Goal: Information Seeking & Learning: Learn about a topic

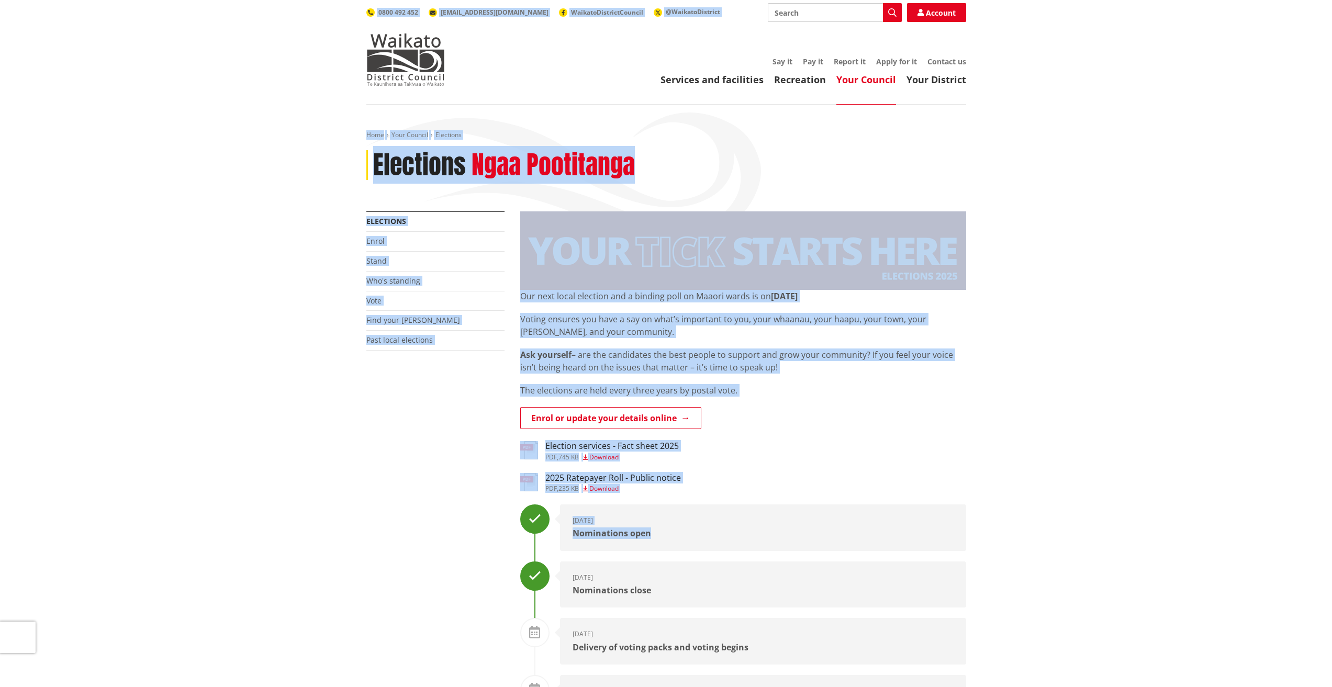
click at [960, 402] on div "Our next local election and a binding poll on Maaori wards is on Saturday 11 Oc…" at bounding box center [743, 360] width 446 height 141
drag, startPoint x: 1086, startPoint y: 672, endPoint x: 389, endPoint y: -46, distance: 1000.3
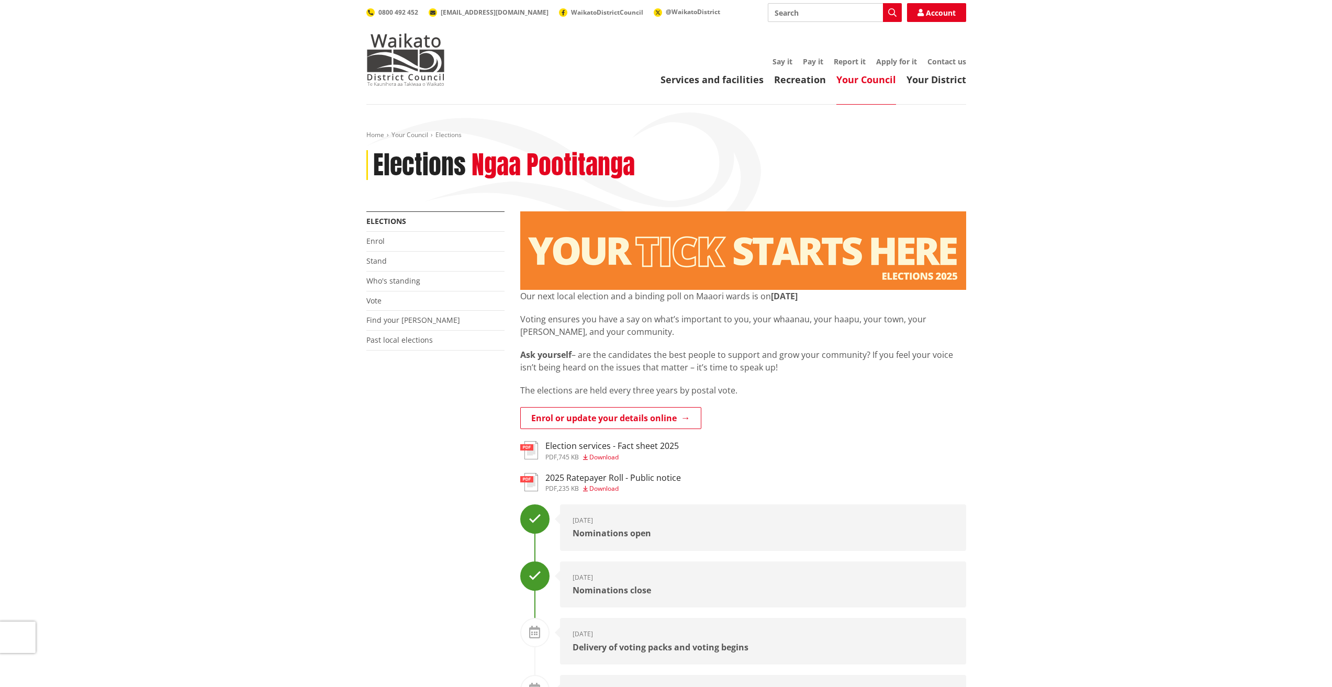
click at [344, 64] on header "Toggle search Toggle navigation Services and facilities Recreation Your Council…" at bounding box center [666, 52] width 1332 height 105
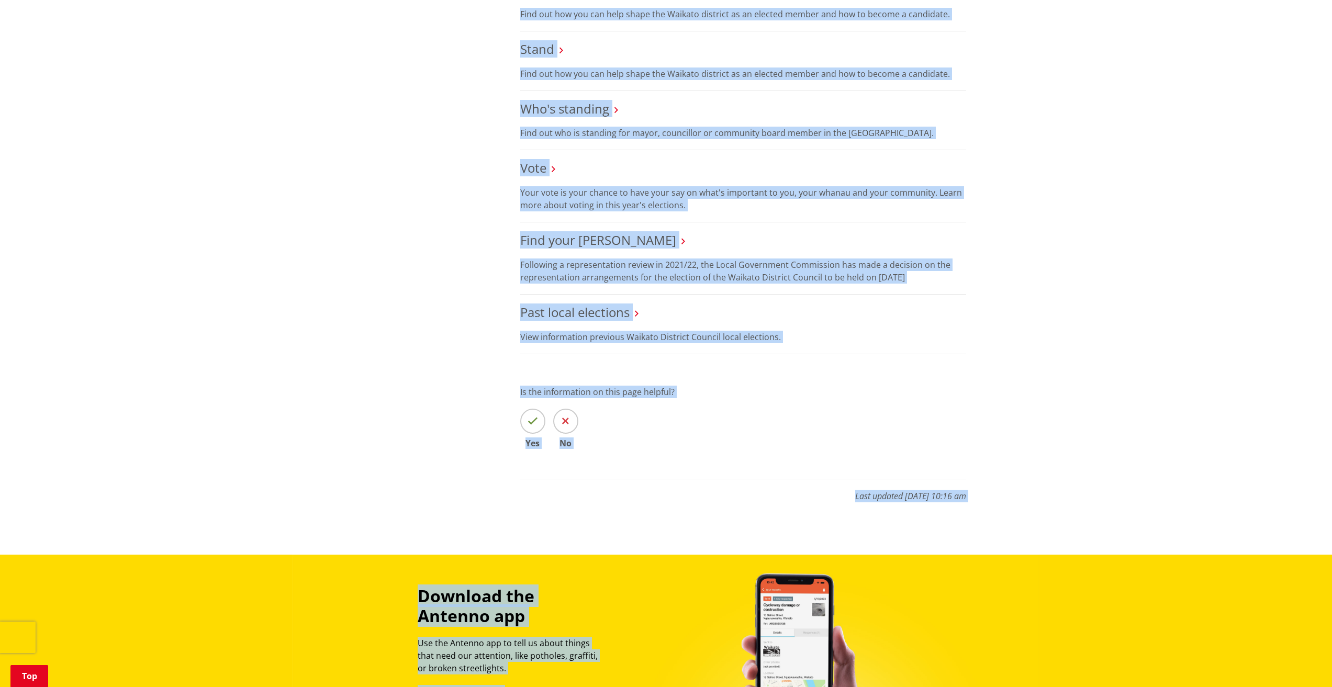
scroll to position [1330, 0]
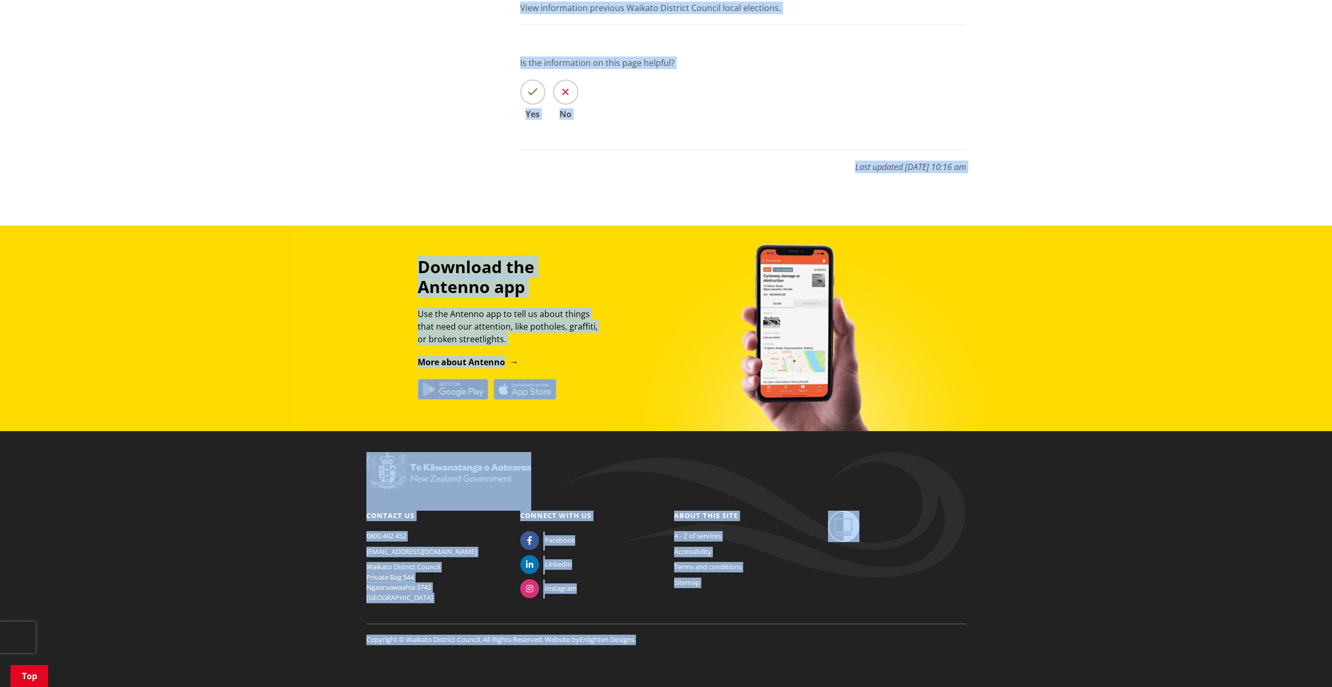
drag, startPoint x: 344, startPoint y: 12, endPoint x: 900, endPoint y: 686, distance: 873.5
click at [886, 661] on footer "Contact us 0800 492 452 info@waidc.govt.nz Waikato District Council Private Bag…" at bounding box center [666, 559] width 1332 height 256
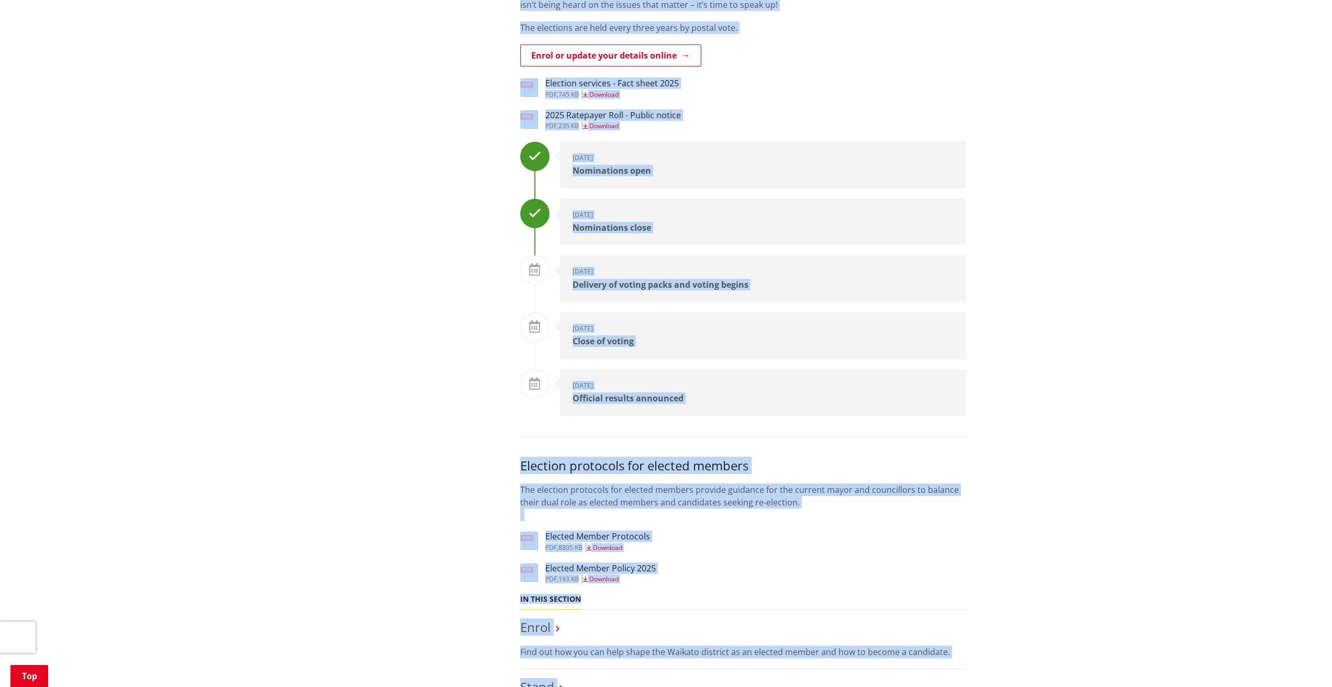
scroll to position [0, 0]
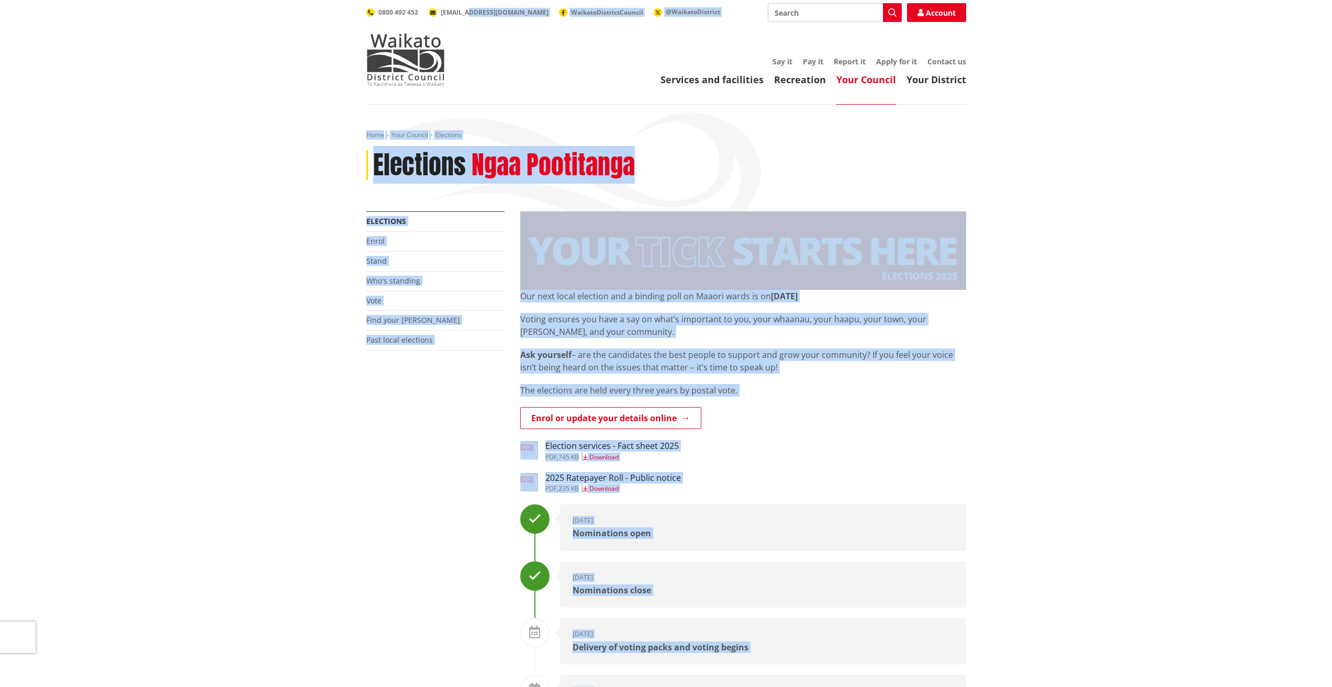
drag, startPoint x: 878, startPoint y: 662, endPoint x: 469, endPoint y: -46, distance: 817.4
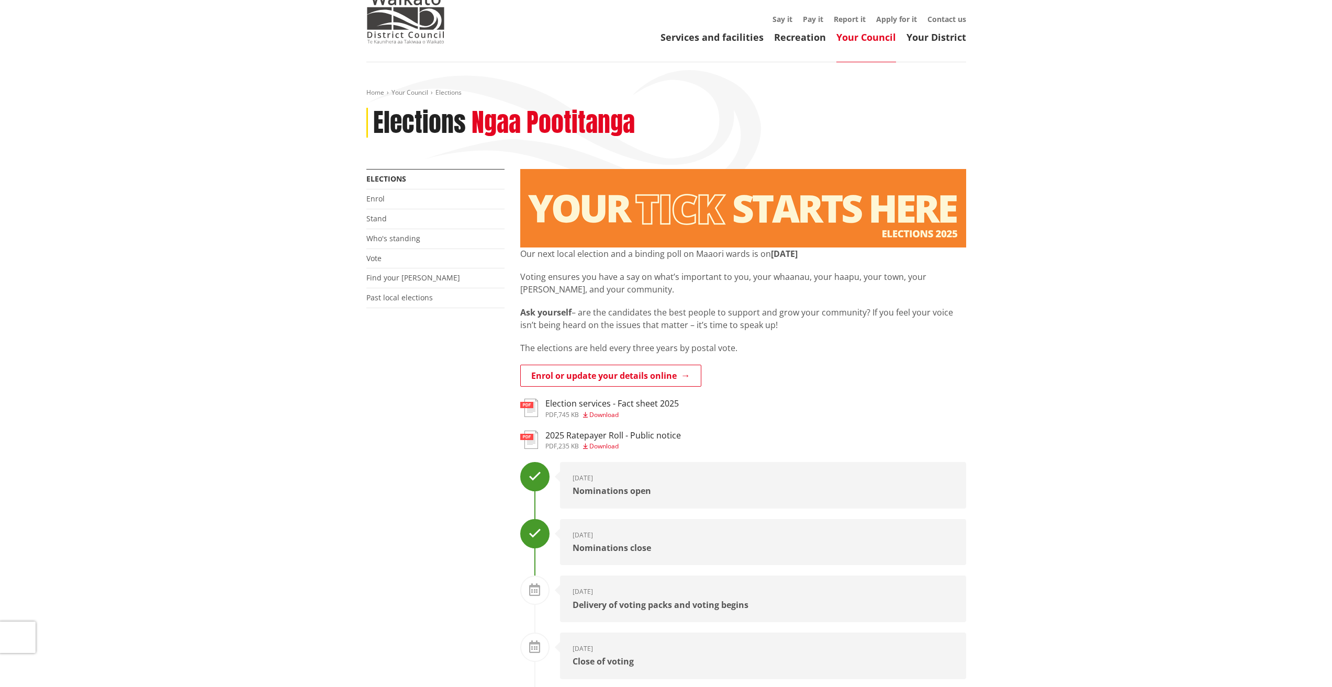
scroll to position [105, 0]
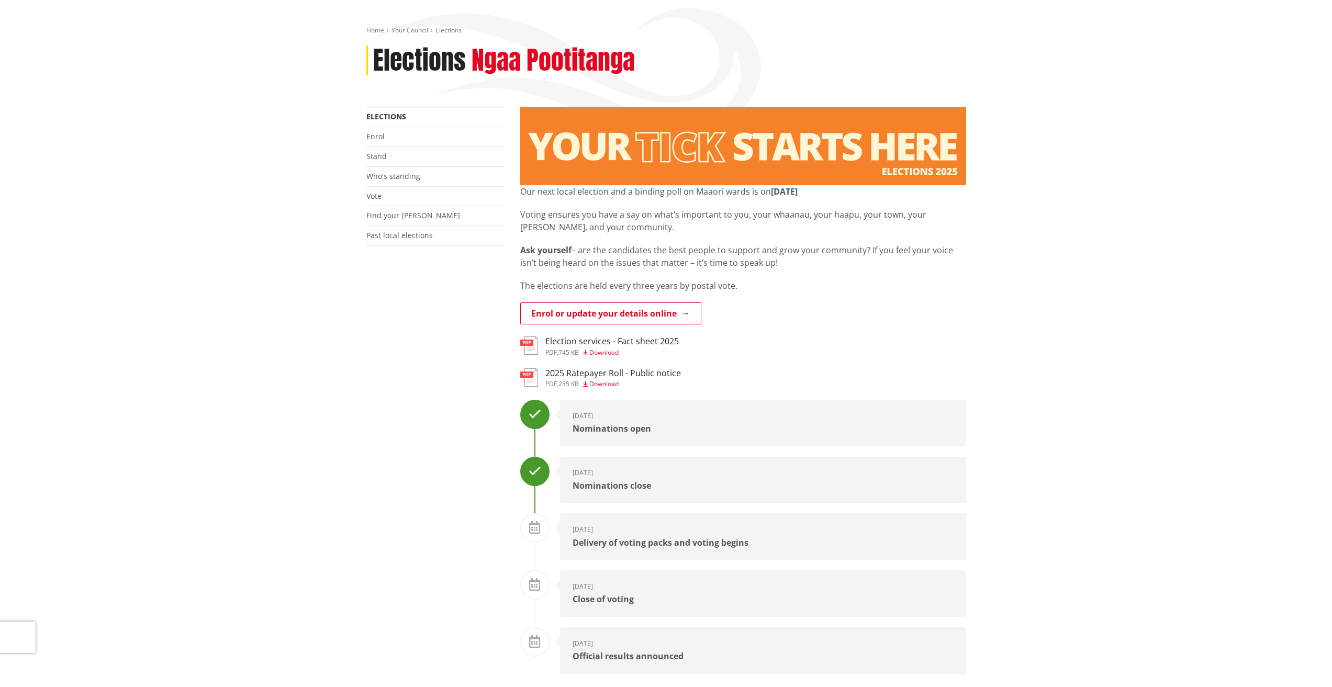
drag, startPoint x: 305, startPoint y: 450, endPoint x: 418, endPoint y: 436, distance: 113.4
click at [602, 429] on div "Nominations open" at bounding box center [763, 429] width 381 height 9
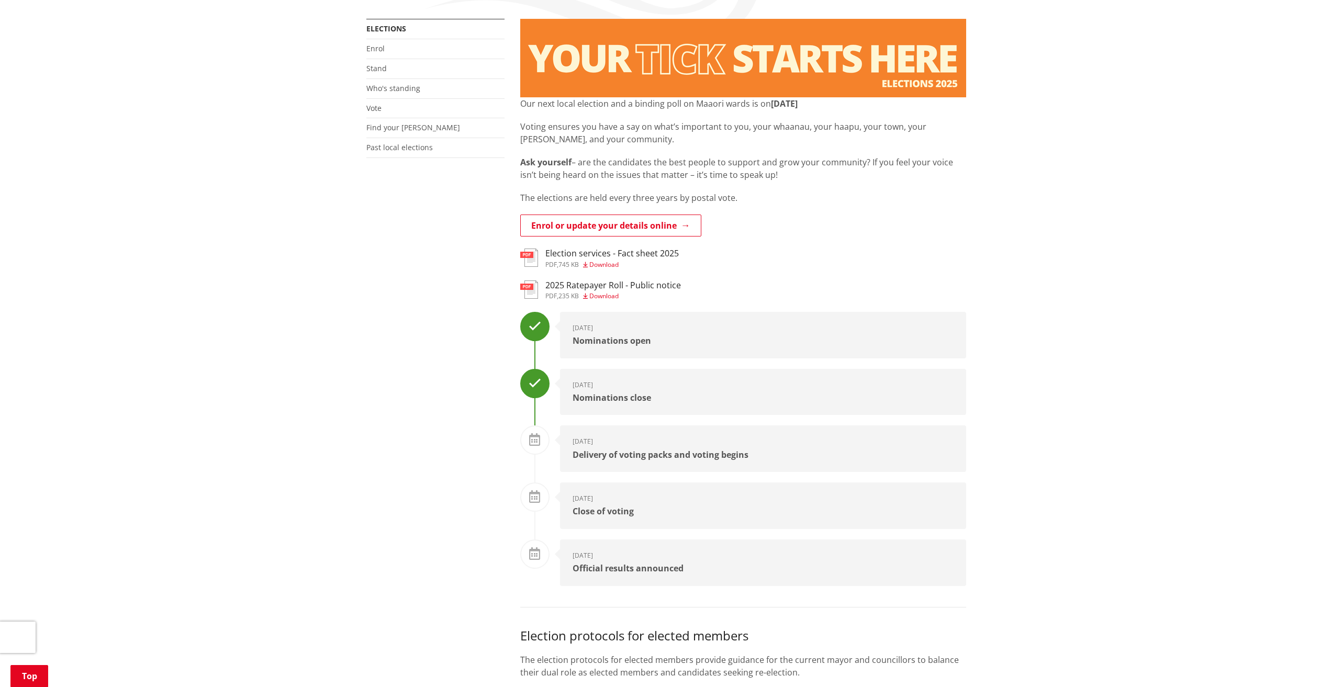
scroll to position [366, 0]
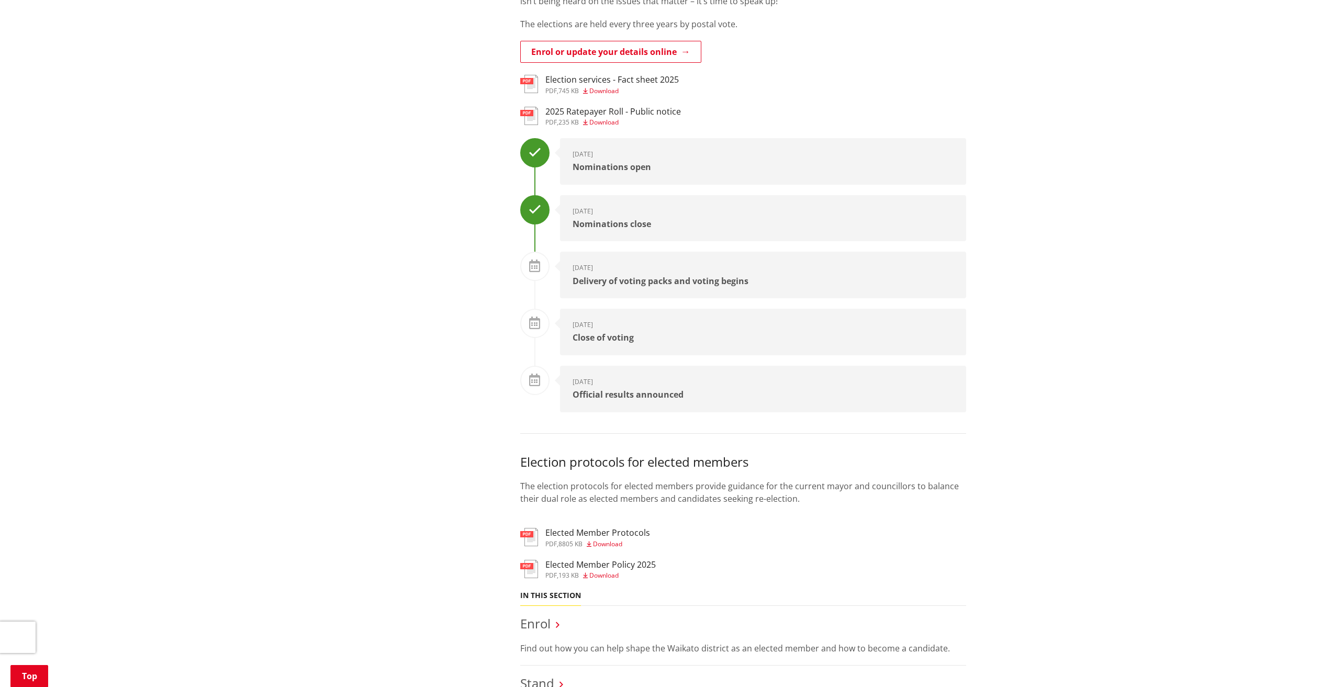
click at [602, 211] on div "1 August 2025" at bounding box center [763, 211] width 381 height 7
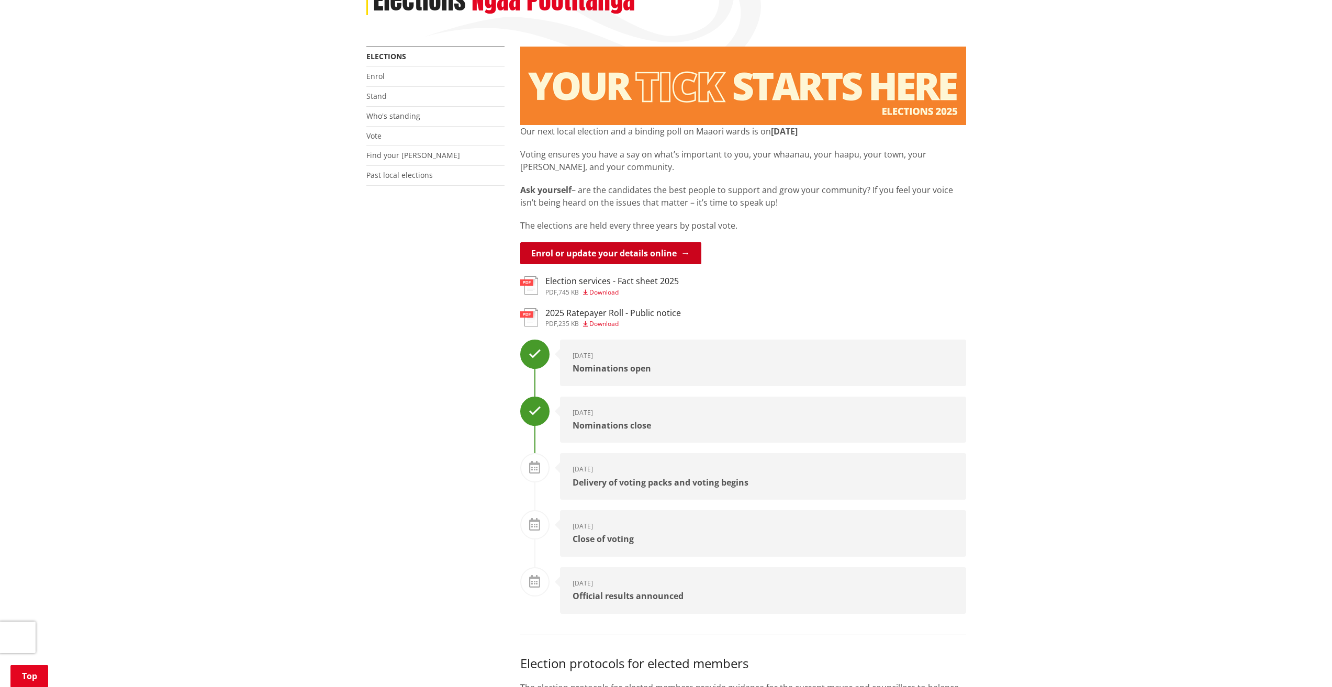
scroll to position [157, 0]
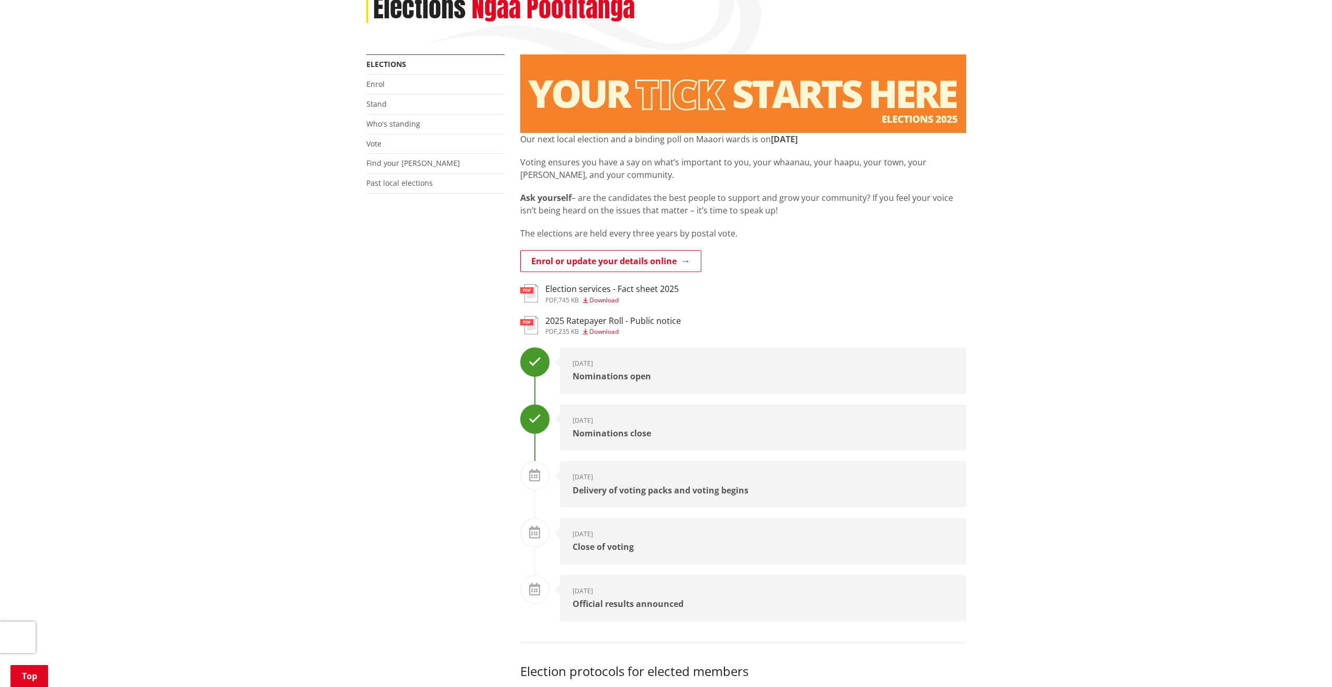
click at [780, 136] on strong "Saturday 11 October 2025" at bounding box center [784, 139] width 27 height 12
click at [378, 120] on link "Who's standing" at bounding box center [393, 124] width 54 height 10
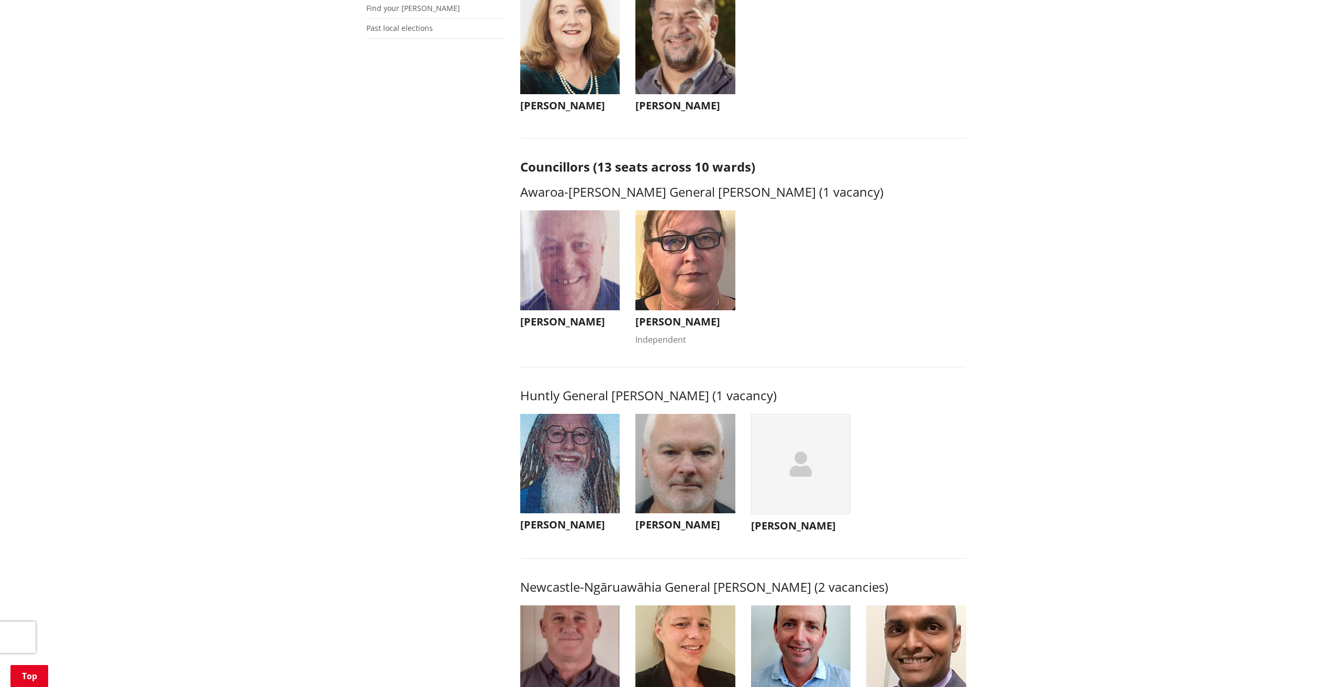
scroll to position [314, 0]
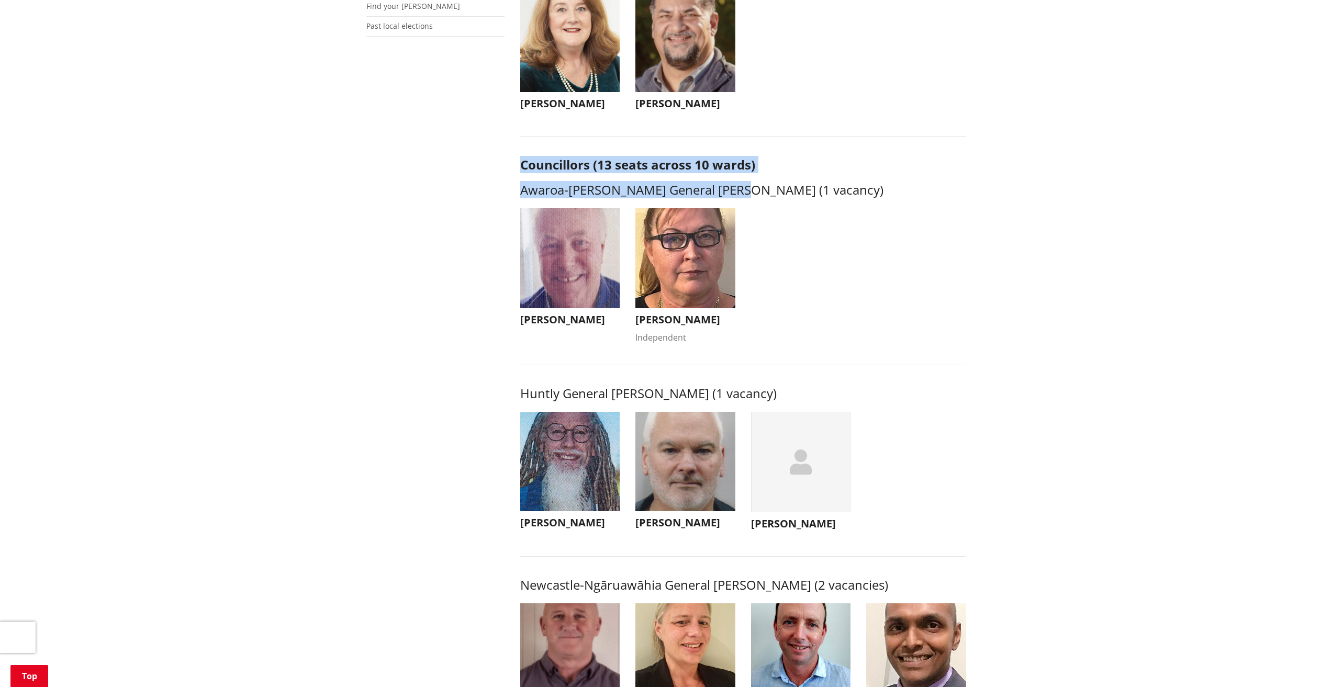
drag, startPoint x: 493, startPoint y: 165, endPoint x: 856, endPoint y: 189, distance: 363.6
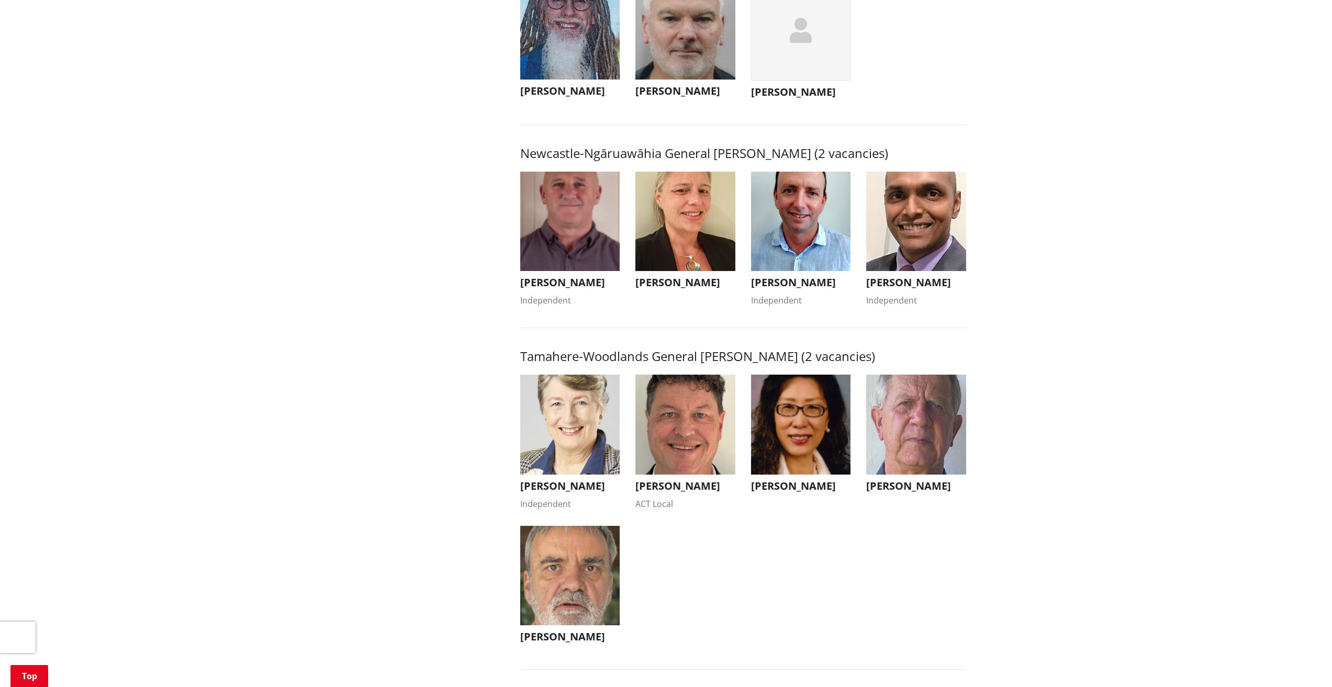
scroll to position [779, 0]
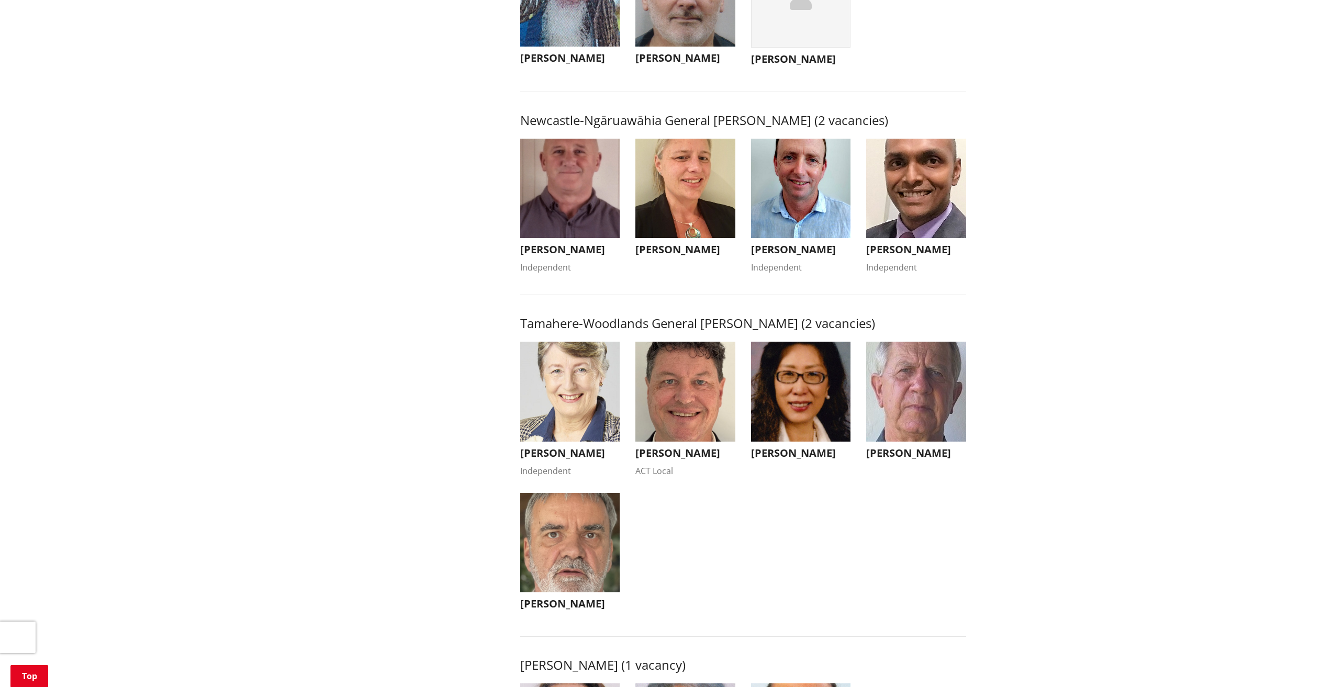
click at [550, 236] on img "button" at bounding box center [570, 189] width 100 height 100
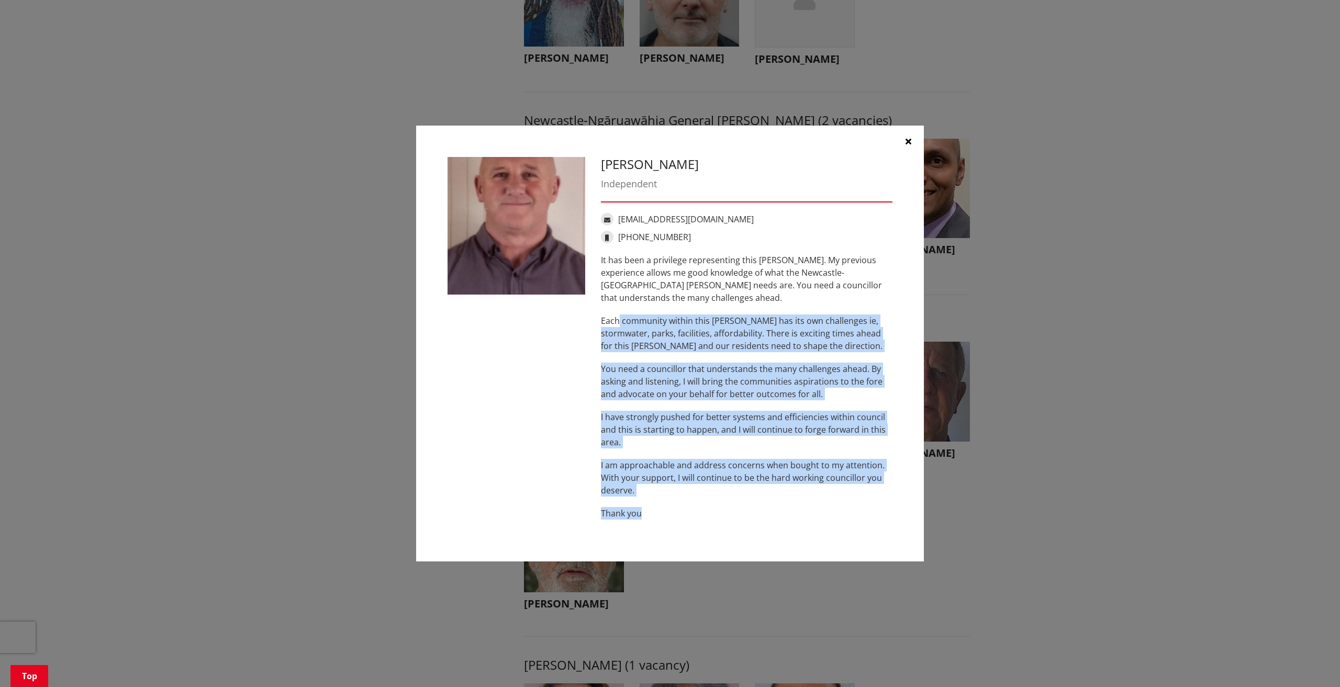
drag, startPoint x: 652, startPoint y: 509, endPoint x: 571, endPoint y: 103, distance: 414.3
click at [576, 132] on div "Eugene Patterson Independent ecpatterson@xtra.co.nz +64 27 448 8488 It has been…" at bounding box center [670, 344] width 508 height 437
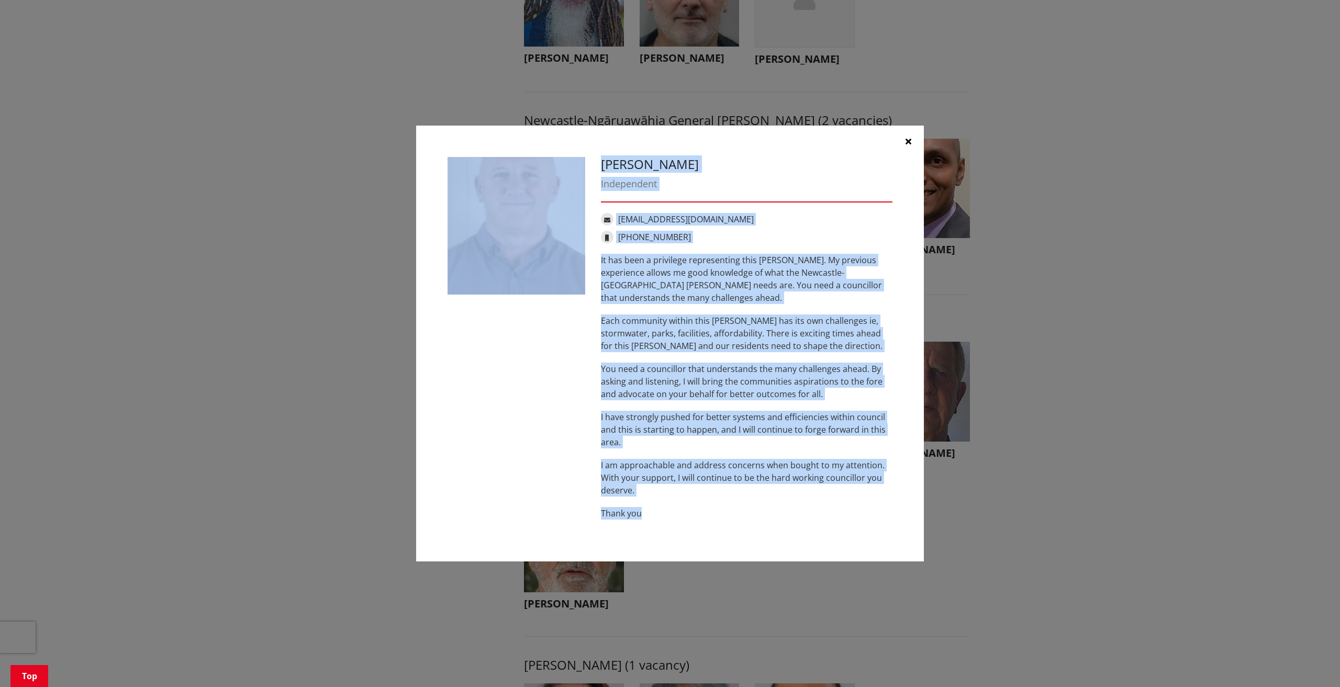
click at [669, 351] on p "Each community within this ward has its own challenges ie, stormwater, parks, f…" at bounding box center [747, 334] width 292 height 38
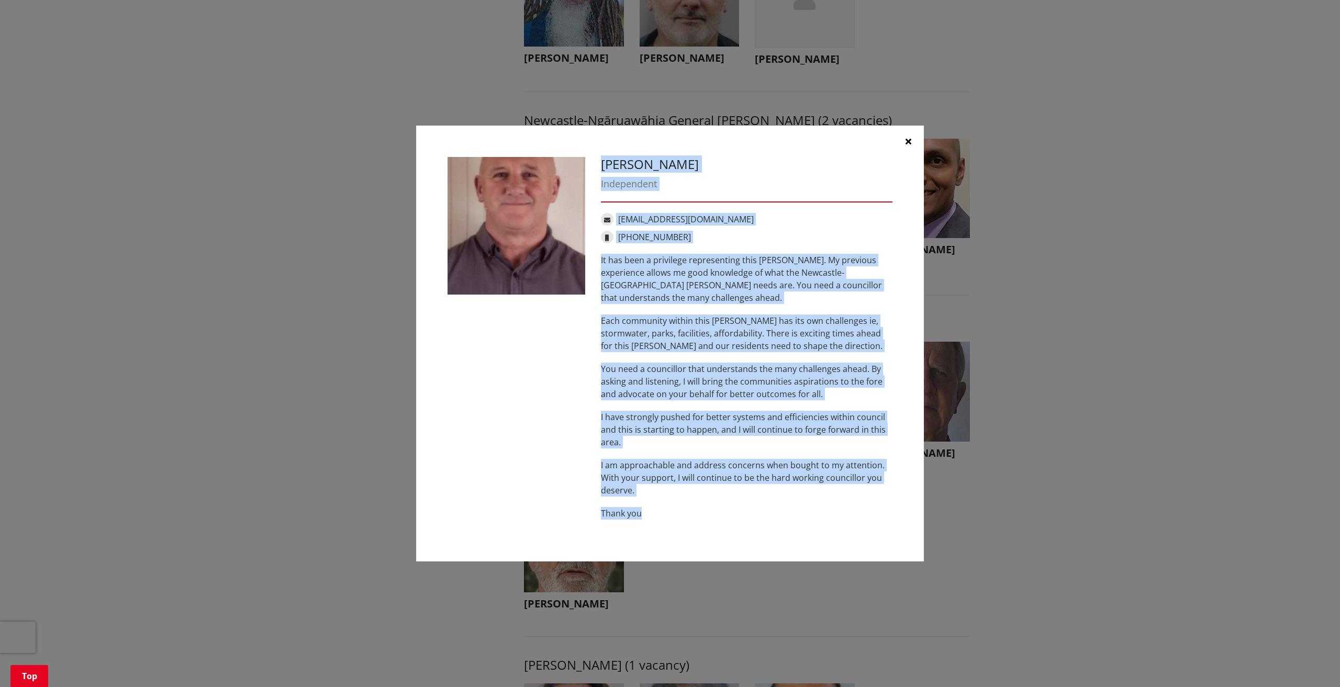
drag, startPoint x: 606, startPoint y: 172, endPoint x: 698, endPoint y: 540, distance: 380.0
click at [698, 540] on div "Eugene Patterson Independent ecpatterson@xtra.co.nz +64 27 448 8488 It has been…" at bounding box center [670, 344] width 508 height 437
click at [690, 517] on p "Thank you" at bounding box center [747, 513] width 292 height 13
click at [685, 520] on div "Eugene Patterson Independent ecpatterson@xtra.co.nz +64 27 448 8488 It has been…" at bounding box center [746, 344] width 307 height 374
click at [670, 331] on p "Each community within this ward has its own challenges ie, stormwater, parks, f…" at bounding box center [747, 334] width 292 height 38
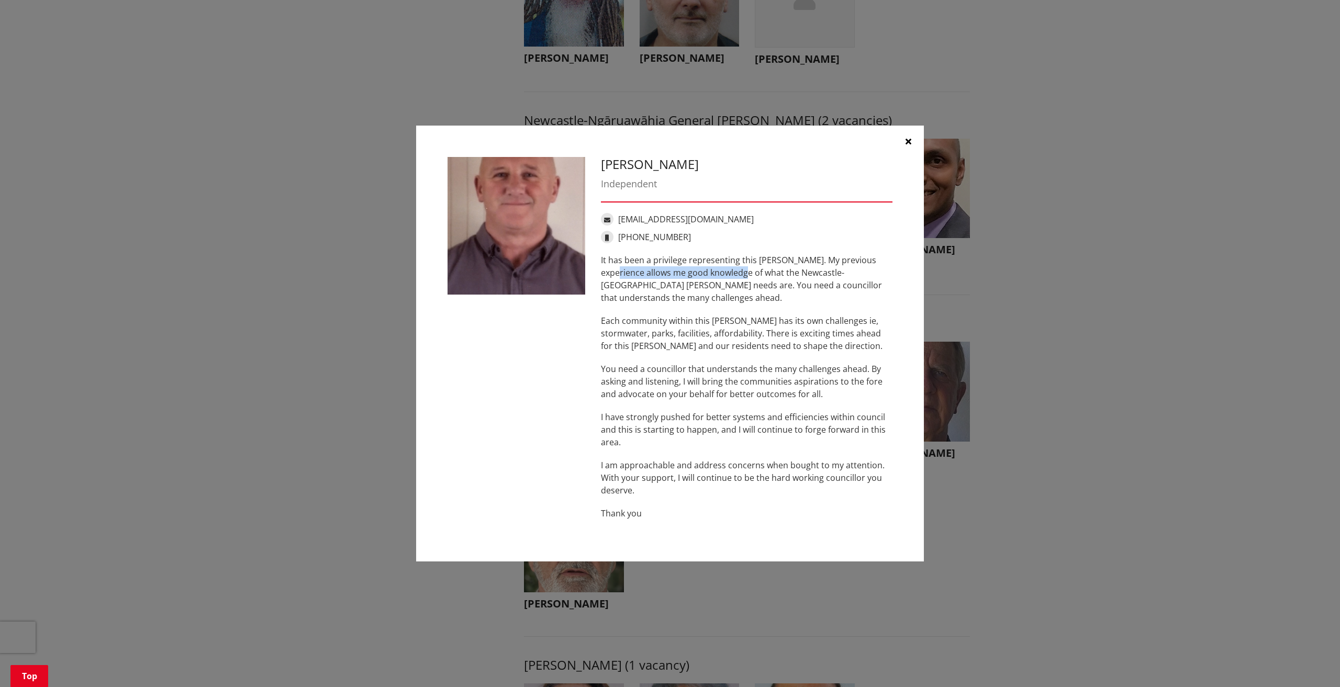
drag, startPoint x: 609, startPoint y: 268, endPoint x: 803, endPoint y: 277, distance: 193.9
click at [782, 274] on p "It has been a privilege representing this ward. My previous experience allows m…" at bounding box center [747, 279] width 292 height 50
click at [799, 286] on p "It has been a privilege representing this ward. My previous experience allows m…" at bounding box center [747, 279] width 292 height 50
drag, startPoint x: 602, startPoint y: 165, endPoint x: 704, endPoint y: 164, distance: 102.1
click at [704, 164] on h3 "Eugene Patterson" at bounding box center [747, 164] width 292 height 15
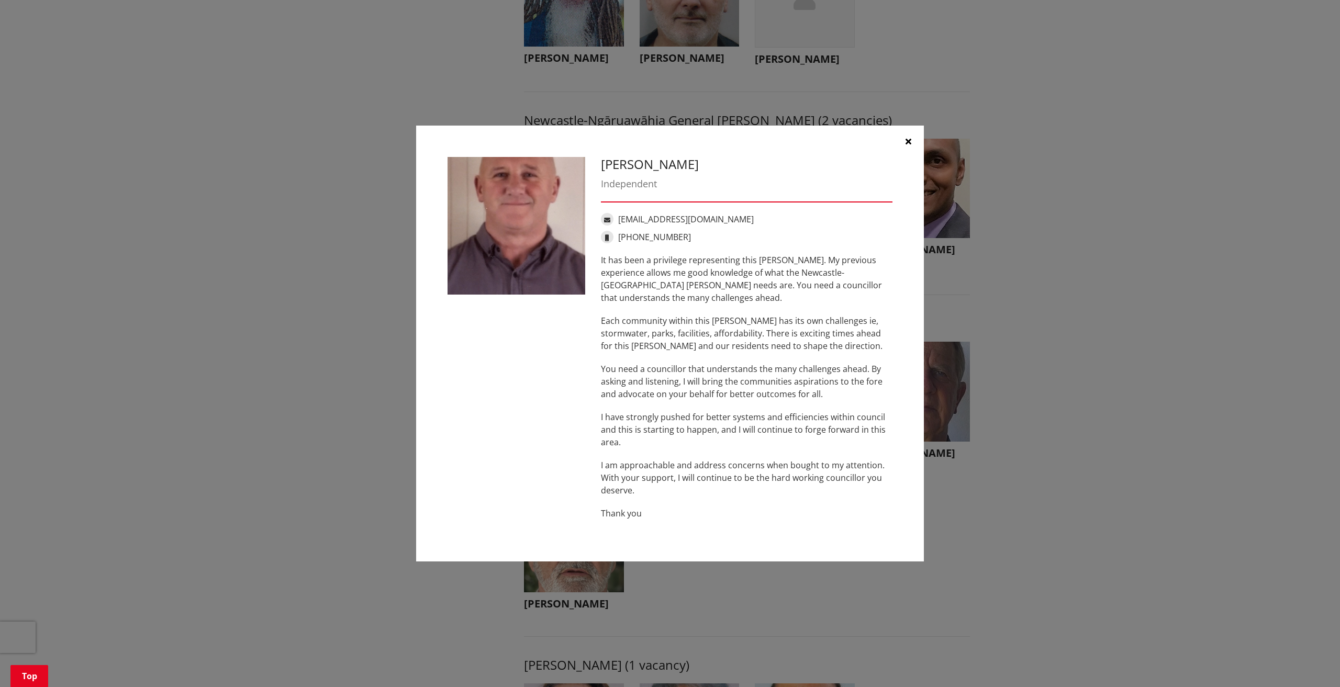
copy h3 "Eugene Patterson"
click at [620, 377] on p "You need a councillor that understands the many challenges ahead. By asking and…" at bounding box center [747, 382] width 292 height 38
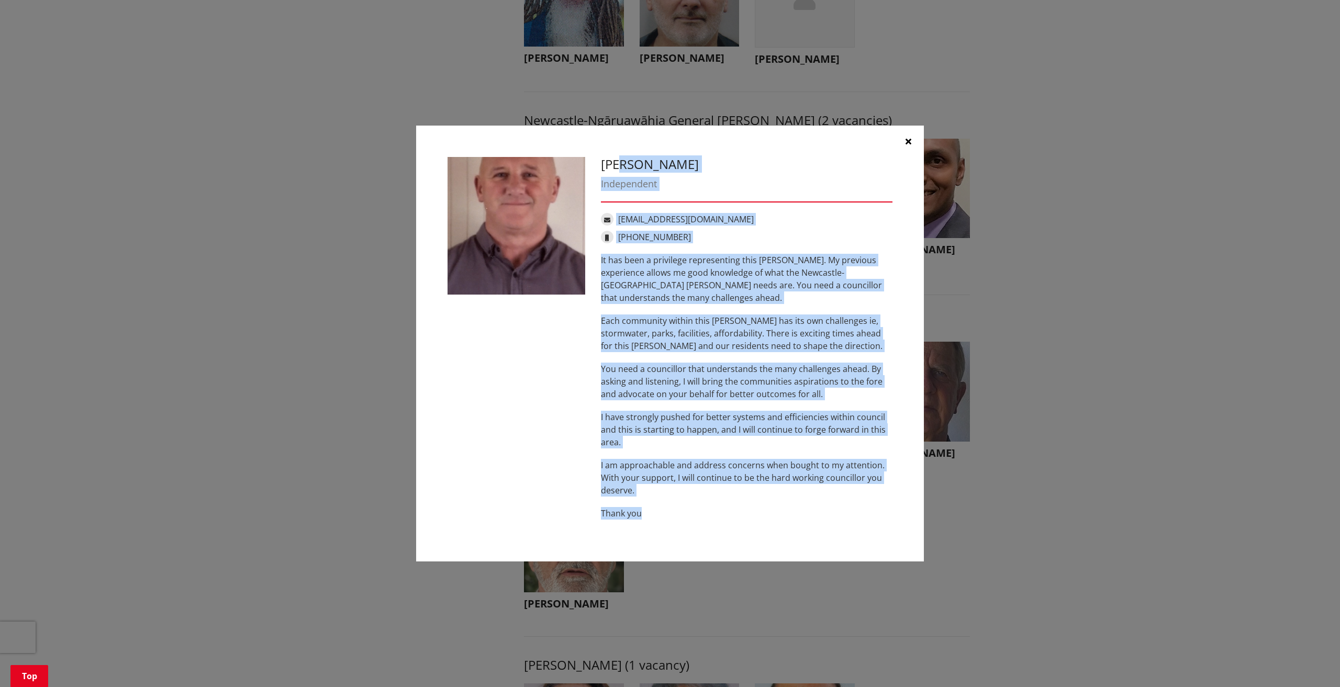
drag, startPoint x: 648, startPoint y: 447, endPoint x: 618, endPoint y: 166, distance: 282.6
click at [621, 153] on div "Eugene Patterson Independent ecpatterson@xtra.co.nz +64 27 448 8488 It has been…" at bounding box center [670, 344] width 508 height 437
click at [719, 389] on p "You need a councillor that understands the many challenges ahead. By asking and…" at bounding box center [747, 382] width 292 height 38
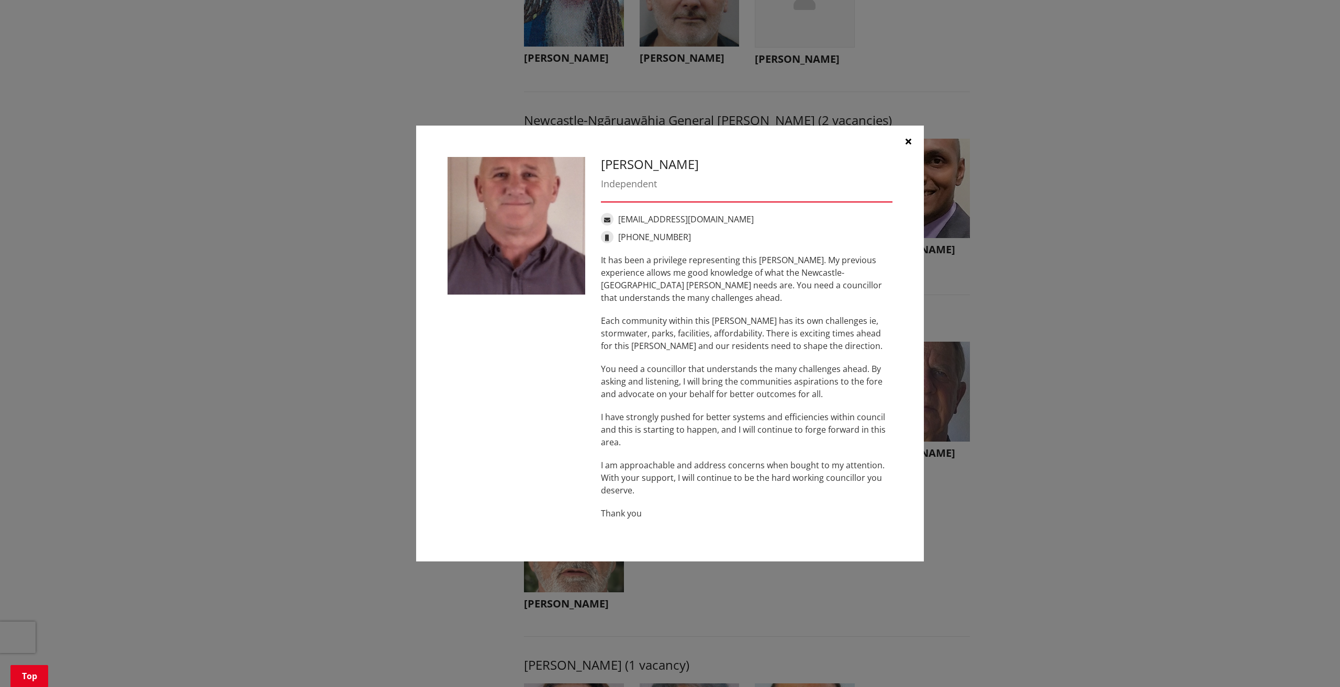
click at [911, 140] on button "button" at bounding box center [908, 141] width 31 height 31
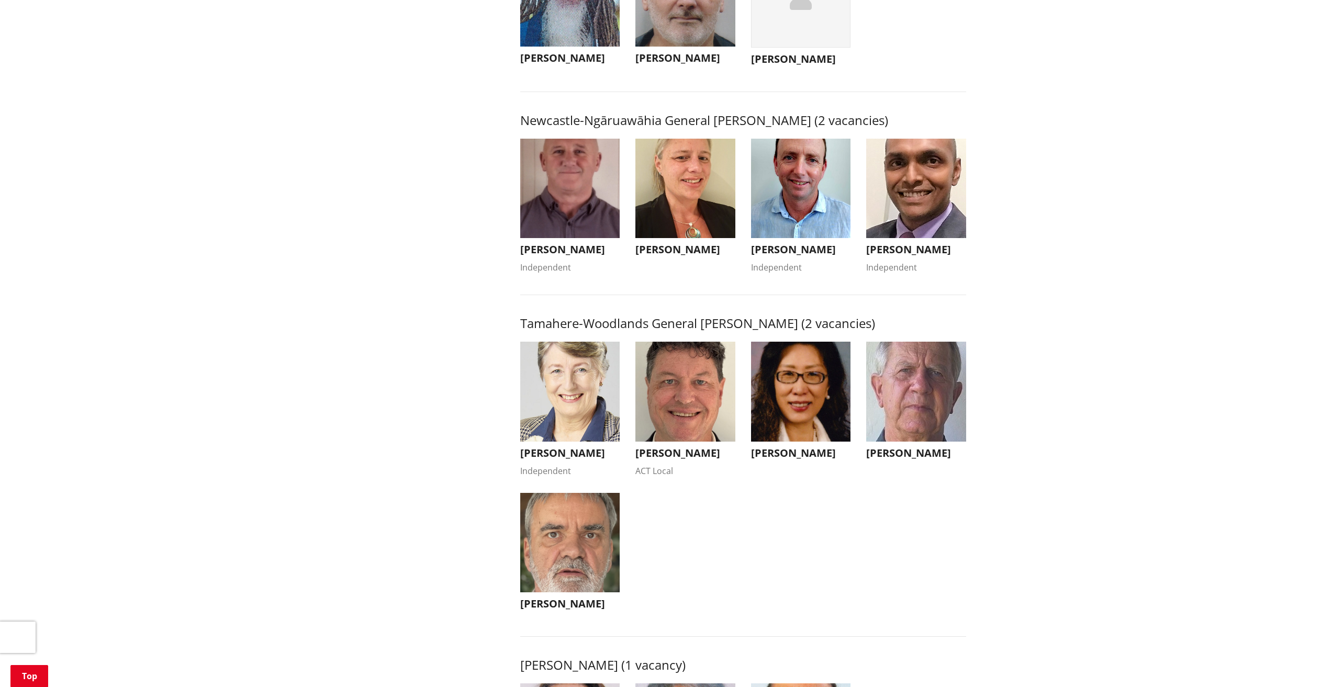
click at [800, 256] on h3 "Grant Coombes" at bounding box center [801, 249] width 100 height 13
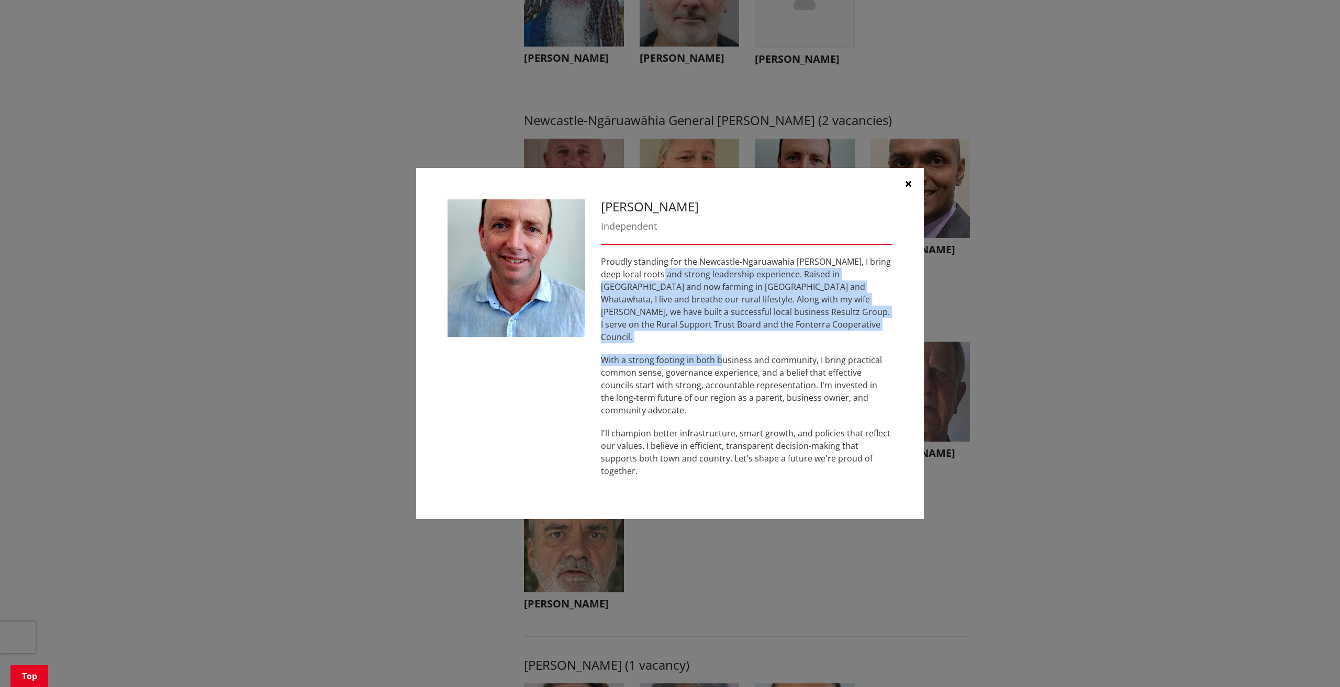
drag, startPoint x: 676, startPoint y: 295, endPoint x: 723, endPoint y: 358, distance: 78.9
click at [723, 358] on div "Proudly standing for the Newcastle-Ngaruawahia Ward, I bring deep local roots a…" at bounding box center [747, 366] width 292 height 222
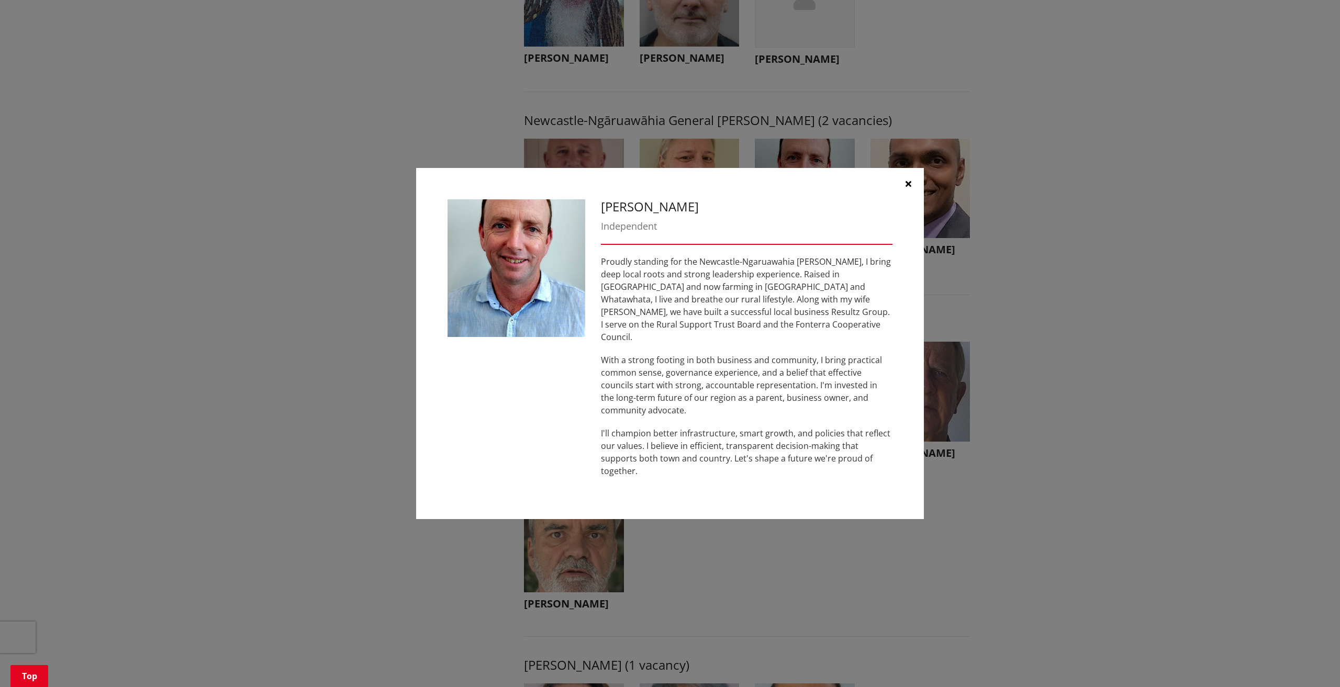
click at [721, 374] on p "With a strong footing in both business and community, I bring practical common …" at bounding box center [747, 385] width 292 height 63
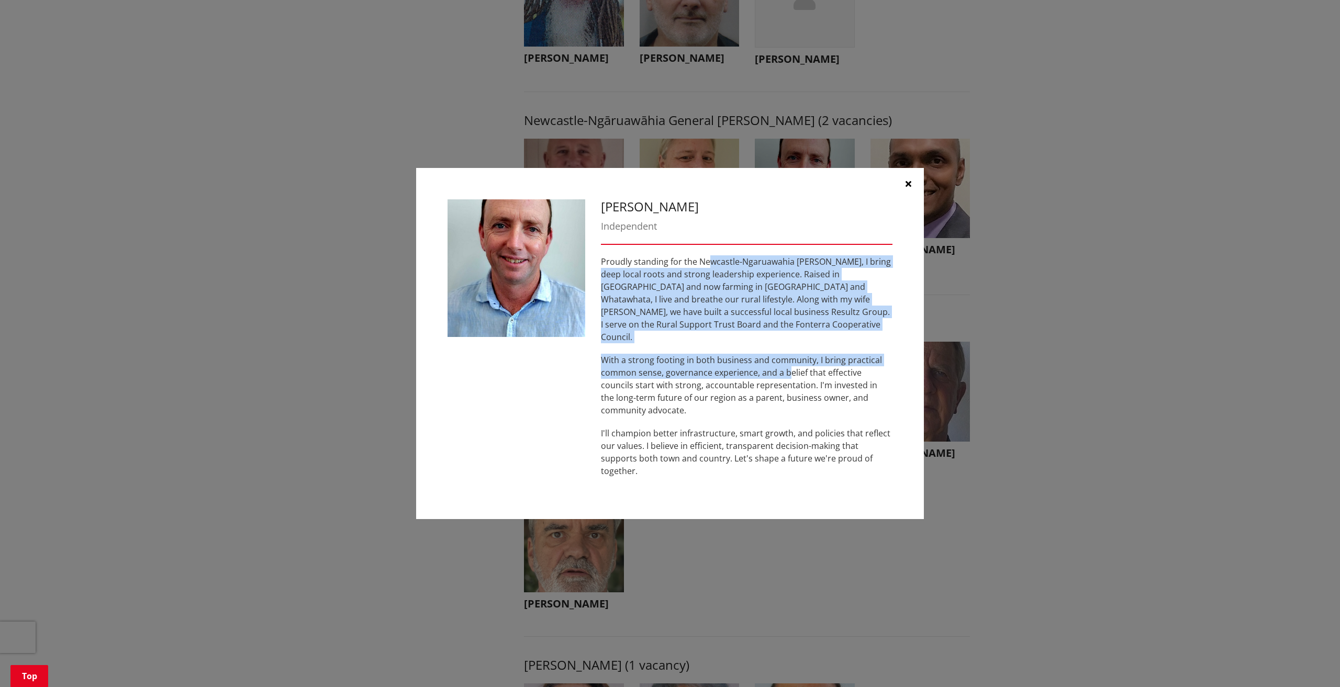
drag, startPoint x: 788, startPoint y: 377, endPoint x: 686, endPoint y: 259, distance: 156.3
click at [686, 259] on div "Grant Coombes Independent Proudly standing for the Newcastle-Ngaruawahia Ward, …" at bounding box center [746, 343] width 307 height 289
click at [837, 322] on p "Proudly standing for the Newcastle-Ngaruawahia Ward, I bring deep local roots a…" at bounding box center [747, 299] width 292 height 88
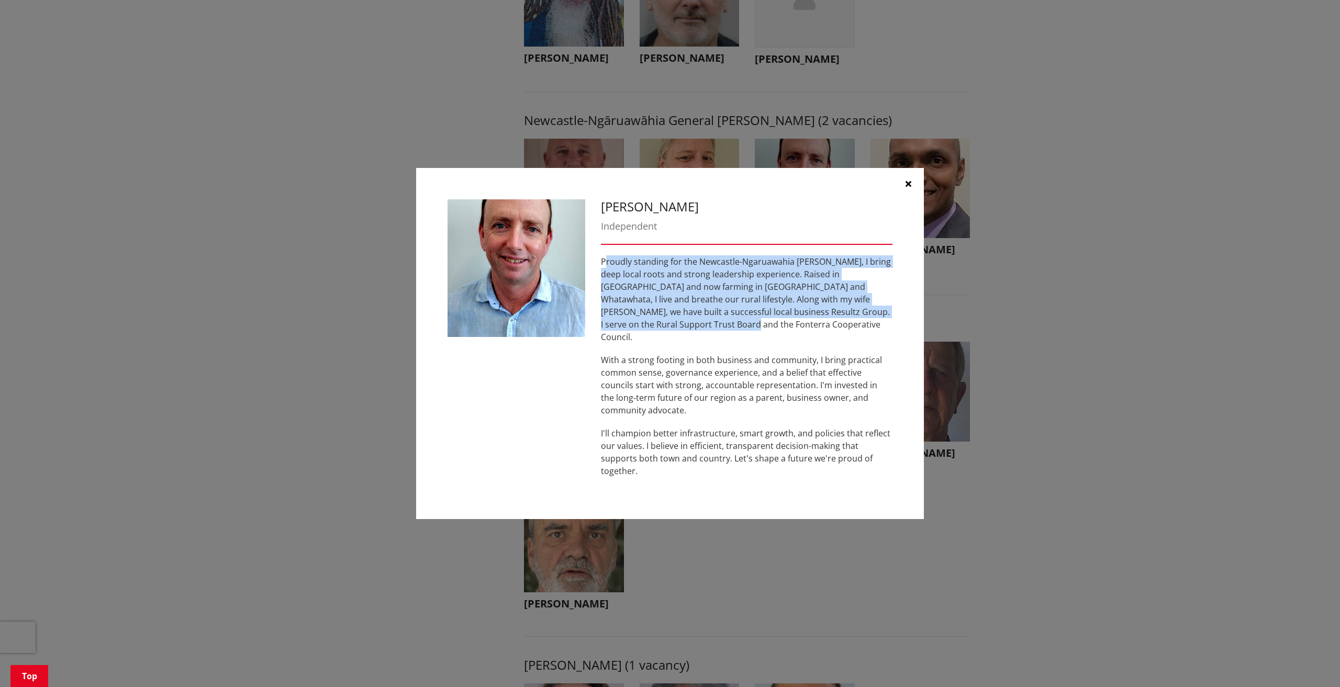
drag, startPoint x: 606, startPoint y: 269, endPoint x: 673, endPoint y: 347, distance: 103.2
click at [667, 339] on div "Grant Coombes Independent Proudly standing for the Newcastle-Ngaruawahia Ward, …" at bounding box center [746, 343] width 307 height 289
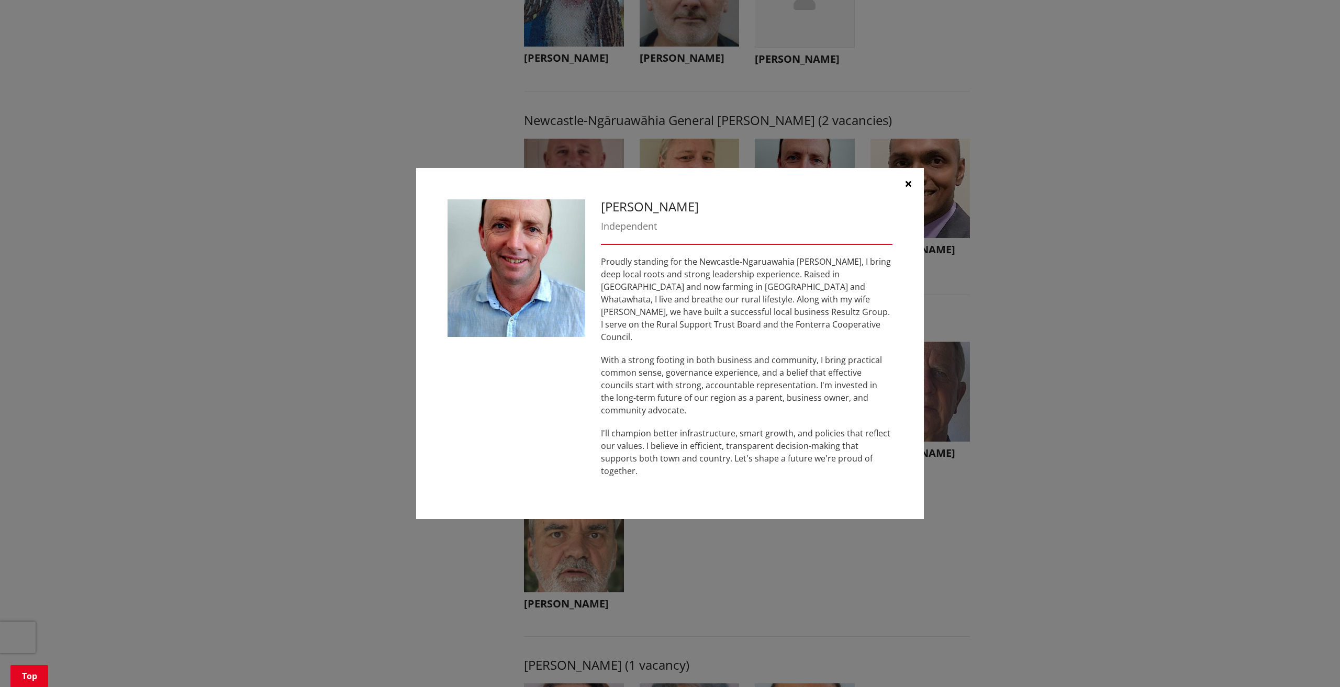
click at [676, 353] on div "Proudly standing for the Newcastle-Ngaruawahia Ward, I bring deep local roots a…" at bounding box center [747, 366] width 292 height 222
drag, startPoint x: 689, startPoint y: 224, endPoint x: 656, endPoint y: 228, distance: 33.2
click at [652, 215] on h3 "Grant Coombes" at bounding box center [747, 206] width 292 height 15
click at [705, 251] on div "Grant Coombes Independent Proudly standing for the Newcastle-Ngaruawahia Ward, …" at bounding box center [746, 343] width 307 height 289
drag, startPoint x: 762, startPoint y: 286, endPoint x: 864, endPoint y: 298, distance: 102.2
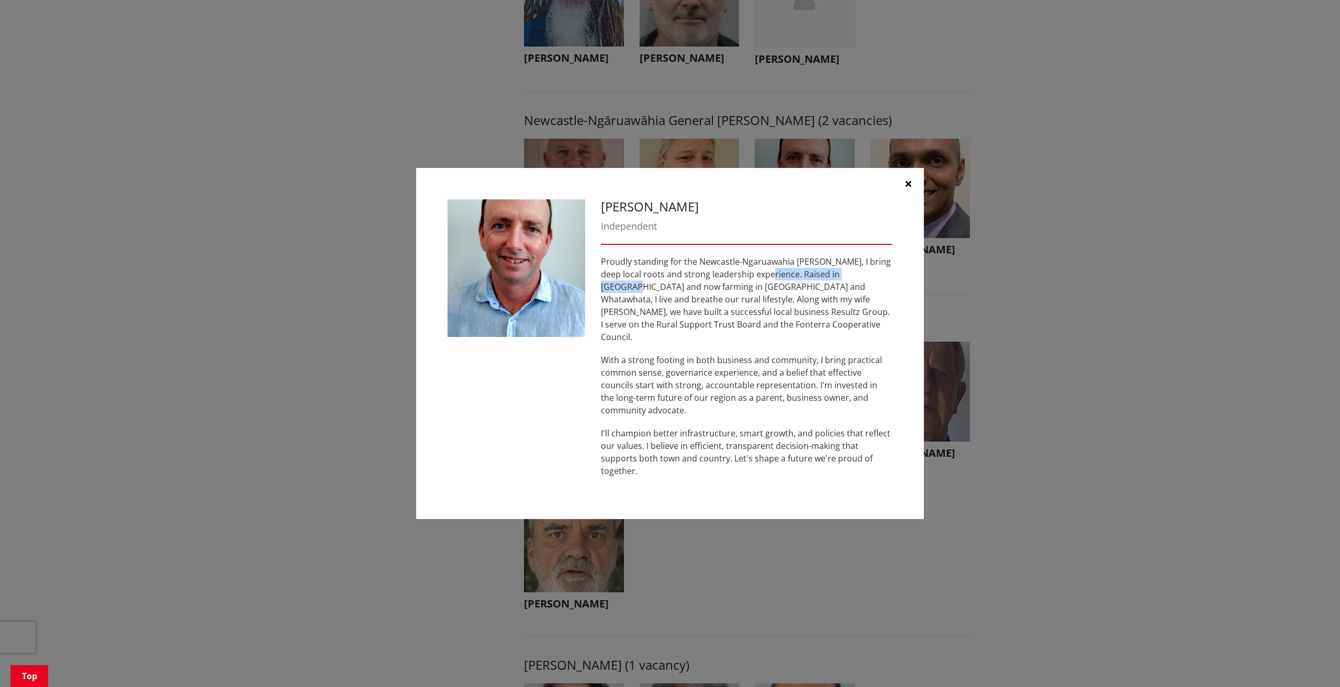
click at [864, 295] on p "Proudly standing for the Newcastle-Ngaruawahia Ward, I bring deep local roots a…" at bounding box center [747, 299] width 292 height 88
drag, startPoint x: 853, startPoint y: 317, endPoint x: 826, endPoint y: 318, distance: 26.7
click at [852, 317] on p "Proudly standing for the Newcastle-Ngaruawahia Ward, I bring deep local roots a…" at bounding box center [747, 299] width 292 height 88
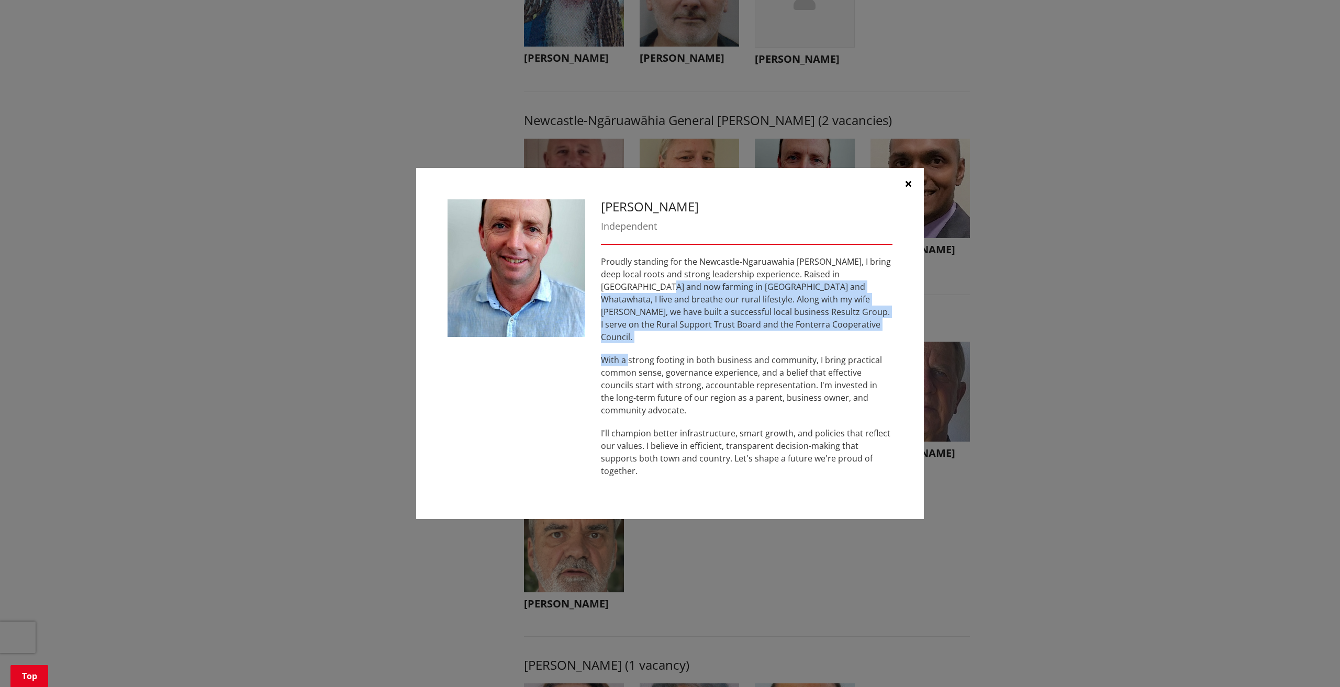
drag, startPoint x: 600, startPoint y: 298, endPoint x: 630, endPoint y: 354, distance: 63.5
click at [630, 354] on div "Grant Coombes Independent Proudly standing for the Newcastle-Ngaruawahia Ward, …" at bounding box center [746, 343] width 307 height 289
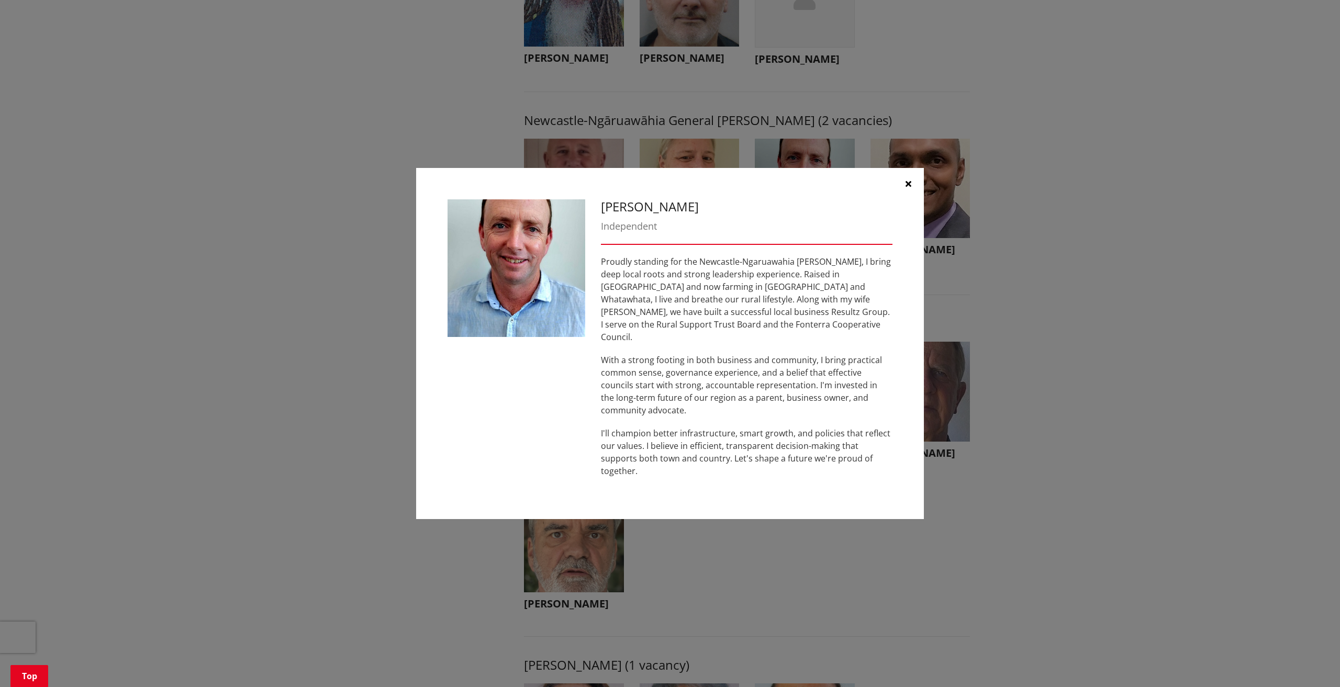
click at [682, 416] on p "With a strong footing in both business and community, I bring practical common …" at bounding box center [747, 385] width 292 height 63
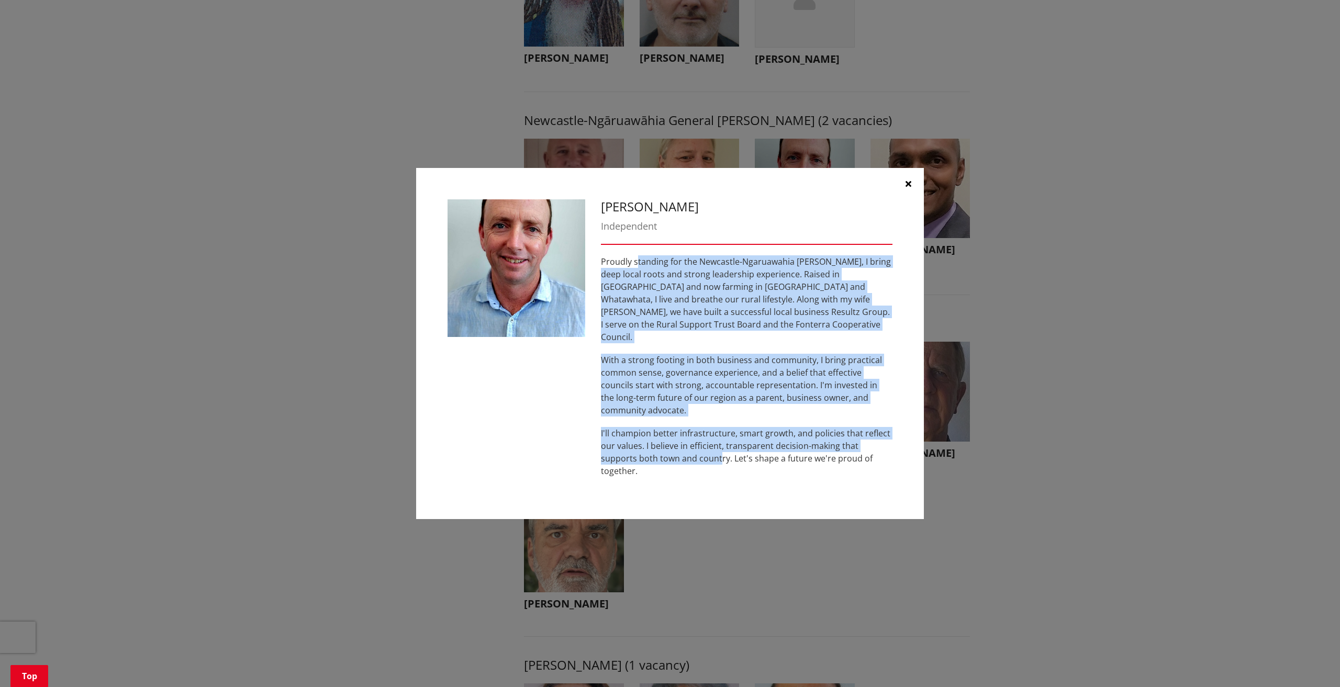
drag, startPoint x: 682, startPoint y: 463, endPoint x: 655, endPoint y: 308, distance: 157.8
click at [637, 261] on div "Grant Coombes Independent Proudly standing for the Newcastle-Ngaruawahia Ward, …" at bounding box center [746, 343] width 307 height 289
click at [758, 329] on p "Proudly standing for the Newcastle-Ngaruawahia Ward, I bring deep local roots a…" at bounding box center [747, 299] width 292 height 88
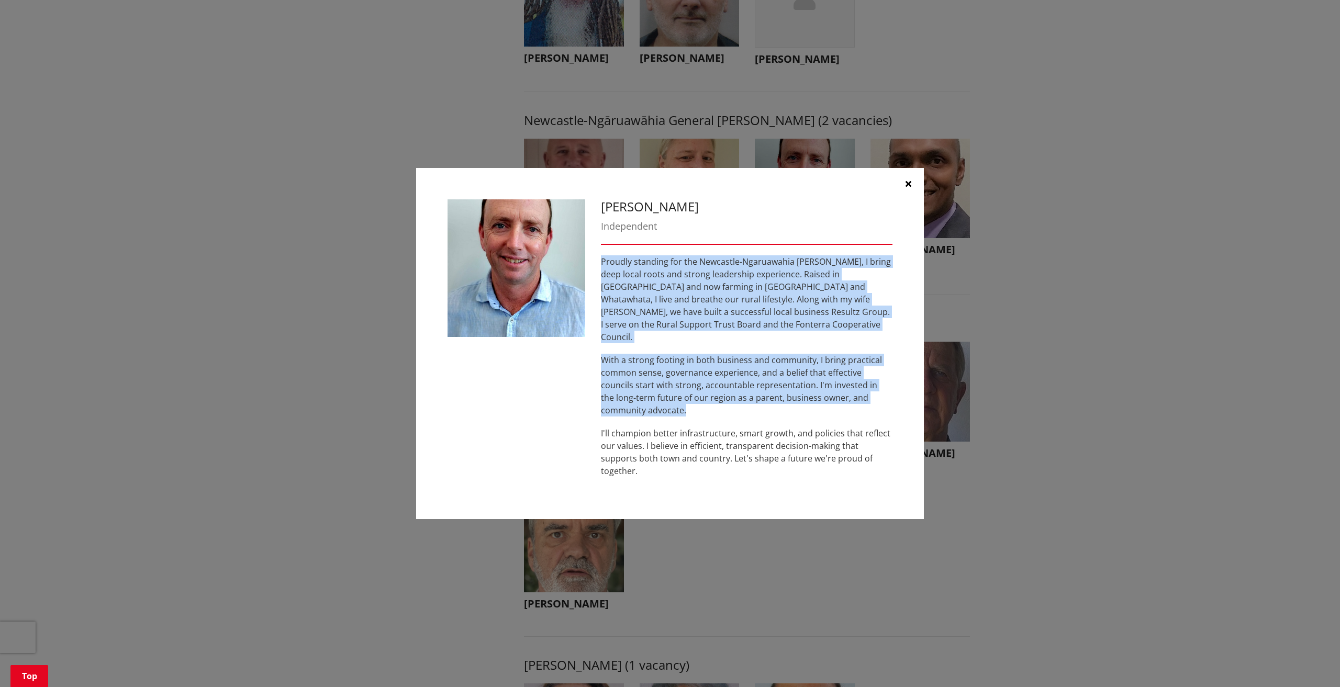
drag, startPoint x: 667, startPoint y: 312, endPoint x: 797, endPoint y: 421, distance: 169.8
click at [798, 419] on div "Proudly standing for the Newcastle-Ngaruawahia Ward, I bring deep local roots a…" at bounding box center [747, 366] width 292 height 222
click at [790, 423] on div "Proudly standing for the Newcastle-Ngaruawahia Ward, I bring deep local roots a…" at bounding box center [747, 366] width 292 height 222
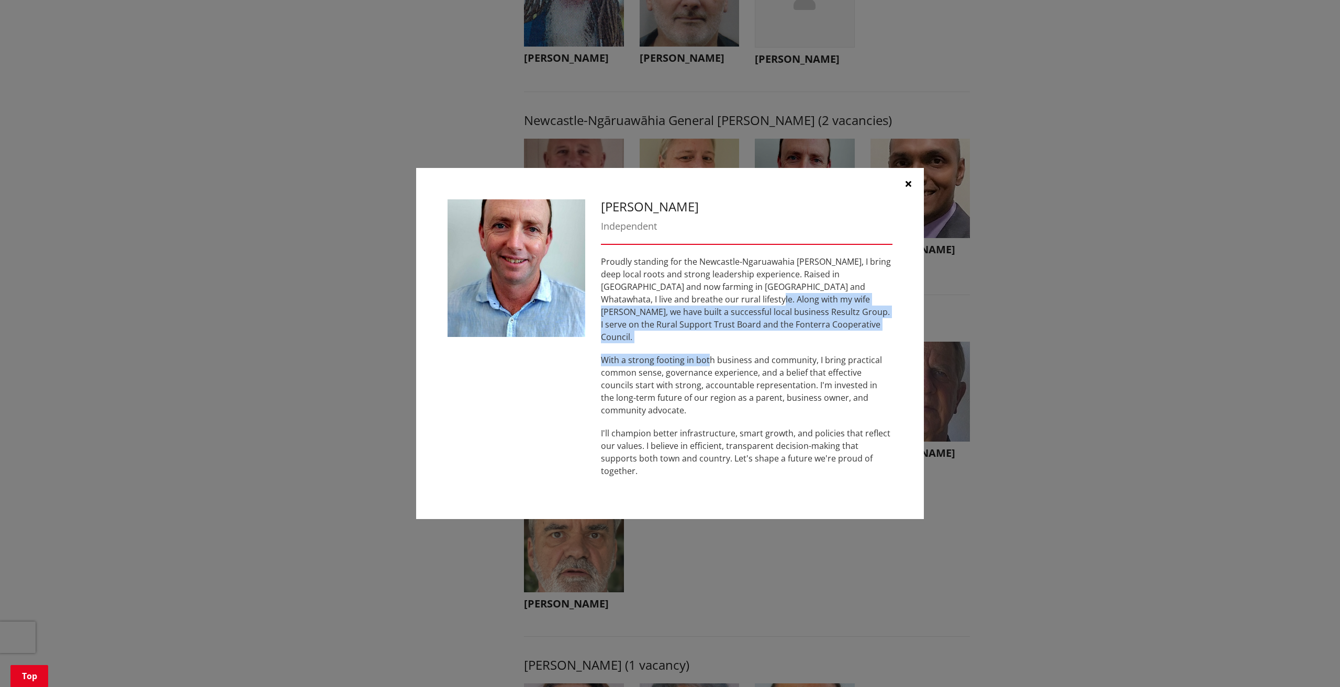
drag, startPoint x: 675, startPoint y: 308, endPoint x: 708, endPoint y: 350, distance: 53.7
click at [708, 350] on div "Proudly standing for the Newcastle-Ngaruawahia Ward, I bring deep local roots a…" at bounding box center [747, 366] width 292 height 222
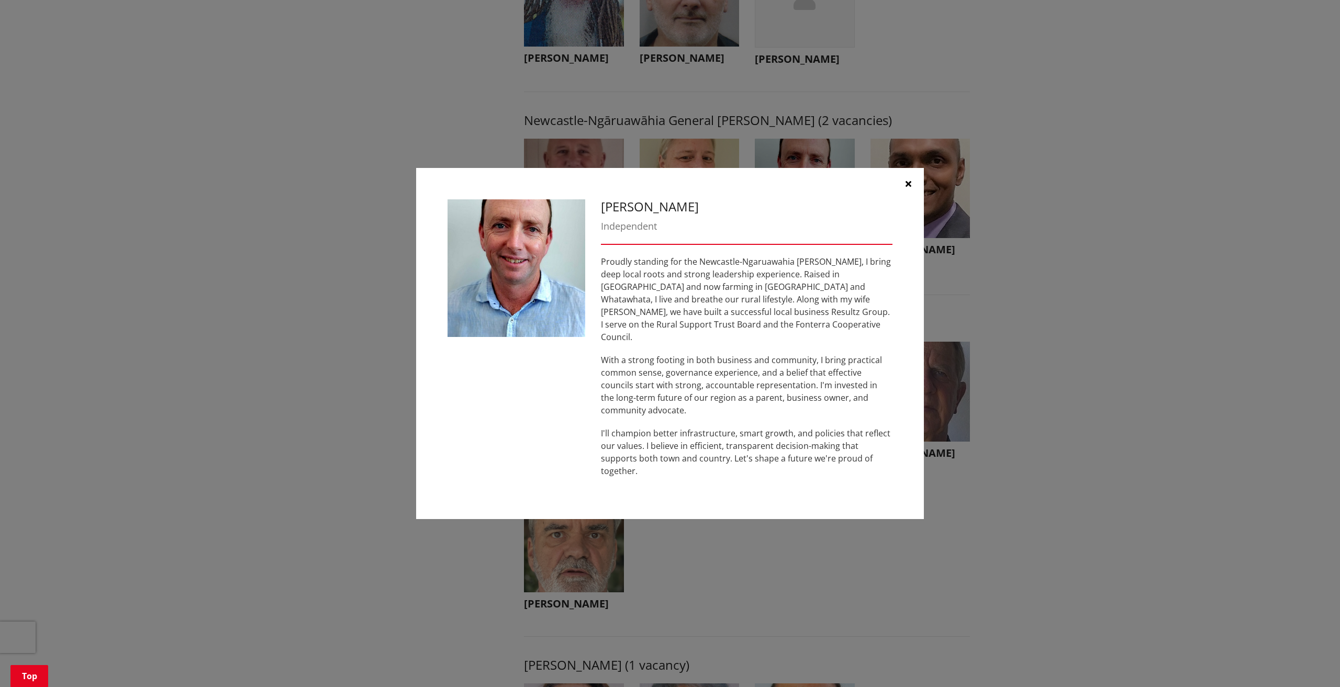
click at [773, 369] on p "With a strong footing in both business and community, I bring practical common …" at bounding box center [747, 385] width 292 height 63
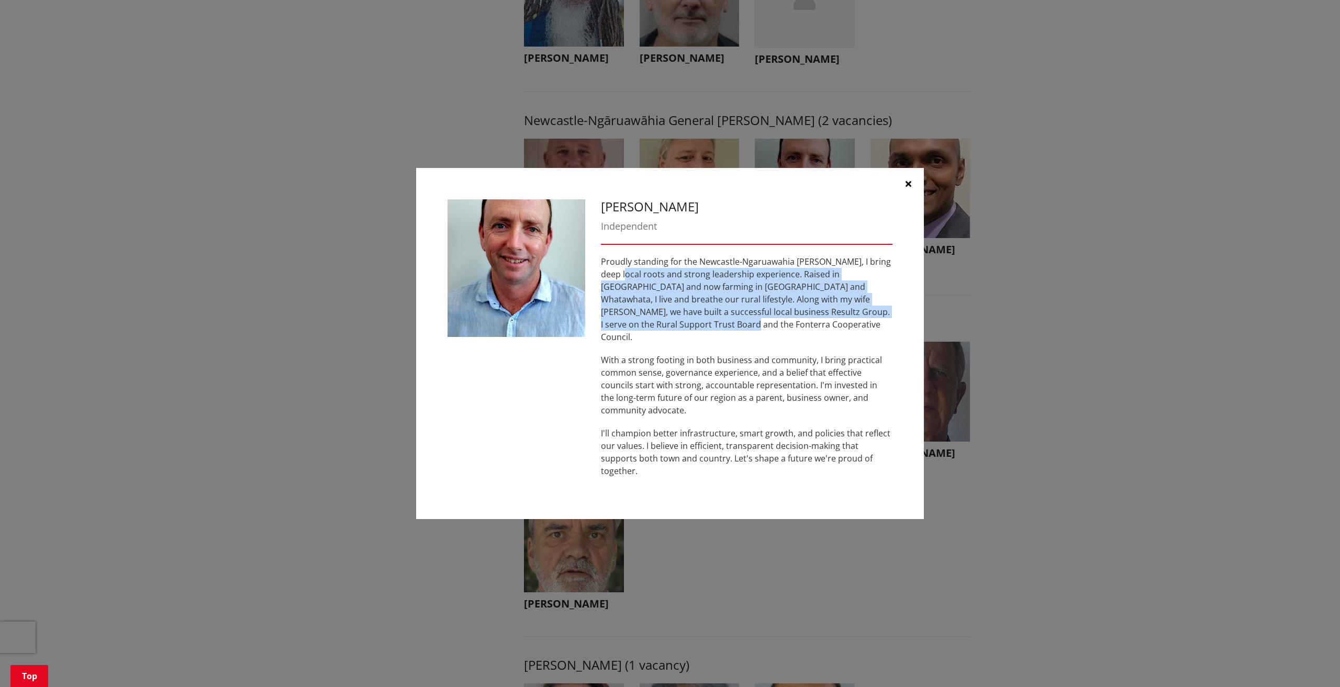
drag, startPoint x: 648, startPoint y: 339, endPoint x: 621, endPoint y: 294, distance: 52.6
click at [611, 273] on p "Proudly standing for the Newcastle-Ngaruawahia Ward, I bring deep local roots a…" at bounding box center [747, 299] width 292 height 88
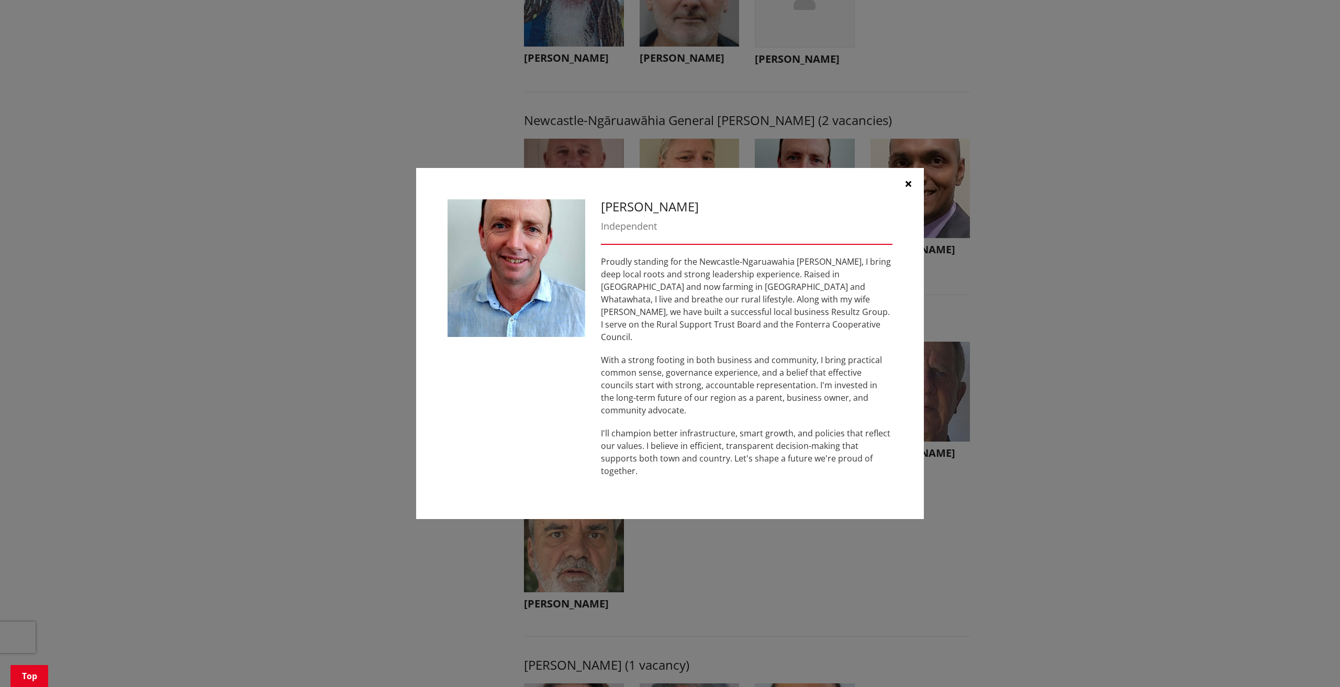
click at [771, 365] on p "With a strong footing in both business and community, I bring practical common …" at bounding box center [747, 385] width 292 height 63
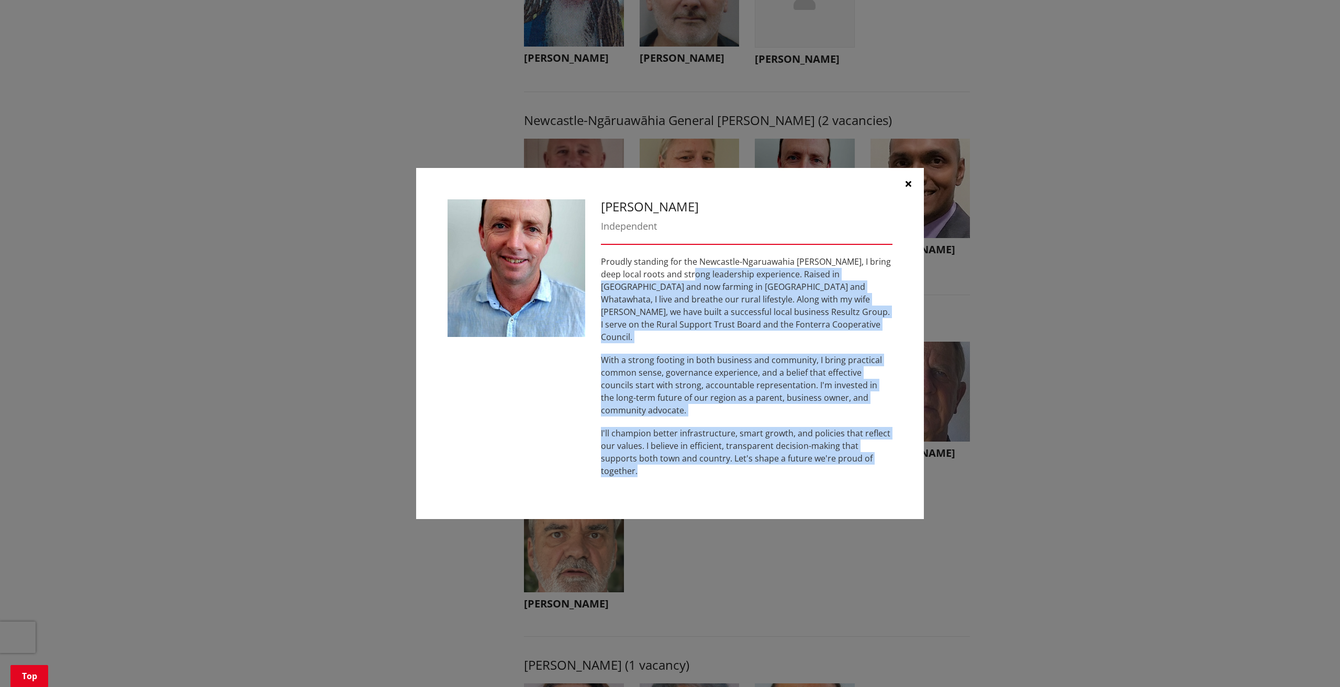
drag, startPoint x: 872, startPoint y: 463, endPoint x: 615, endPoint y: 290, distance: 309.7
click at [659, 281] on div "Grant Coombes Independent Proudly standing for the Newcastle-Ngaruawahia Ward, …" at bounding box center [746, 343] width 307 height 289
click at [701, 394] on p "With a strong footing in both business and community, I bring practical common …" at bounding box center [747, 385] width 292 height 63
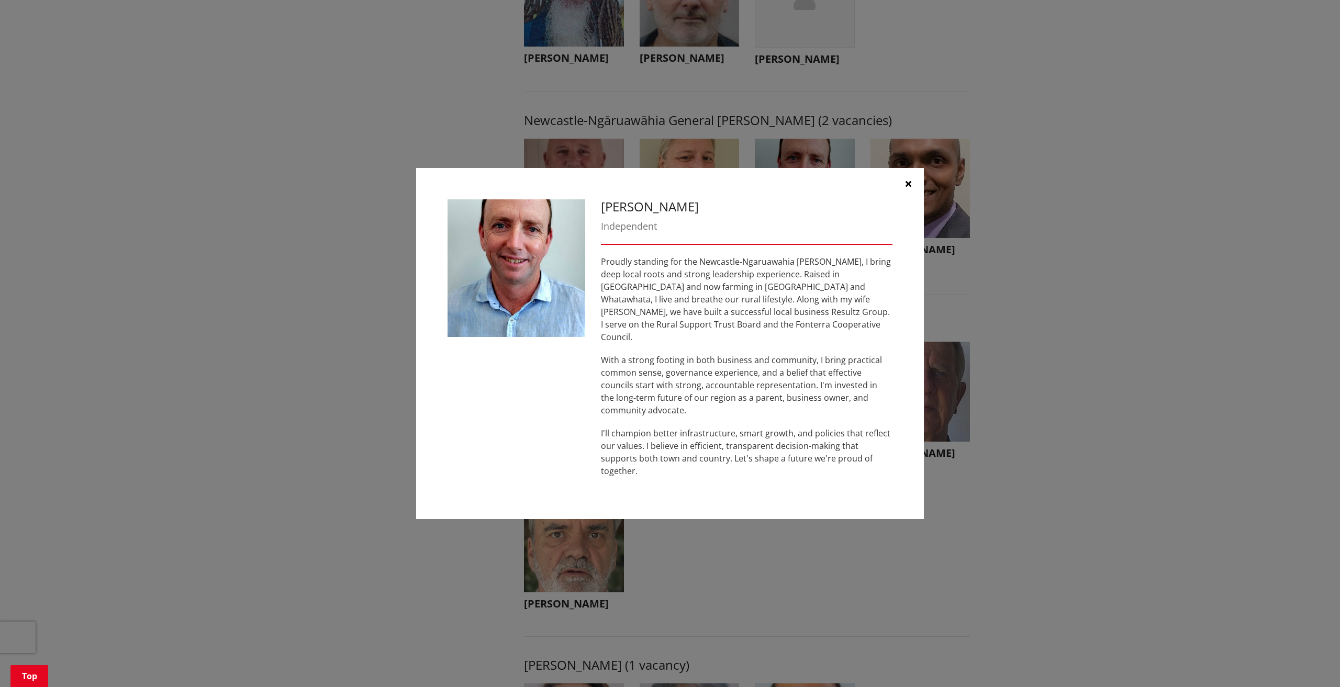
click at [1053, 392] on div "Grant Coombes Independent Proudly standing for the Newcastle-Ngaruawahia Ward, …" at bounding box center [670, 343] width 1298 height 383
click at [897, 199] on button "button" at bounding box center [908, 183] width 31 height 31
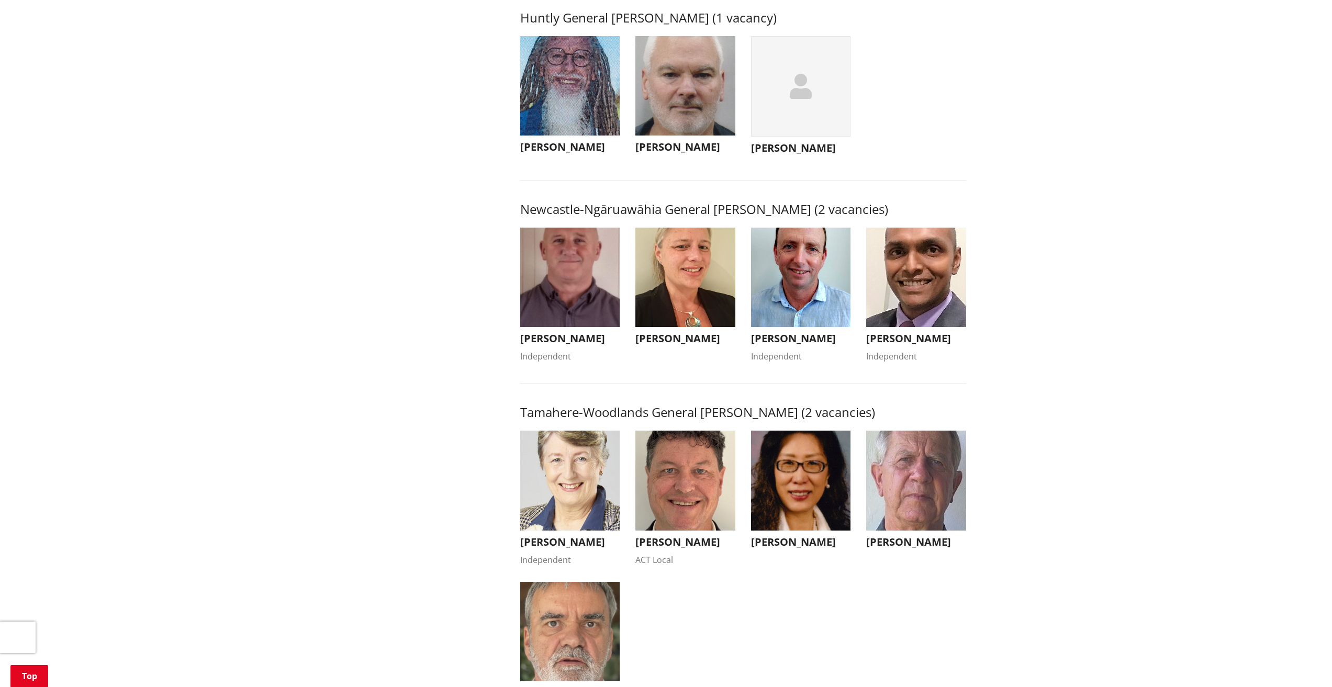
scroll to position [674, 0]
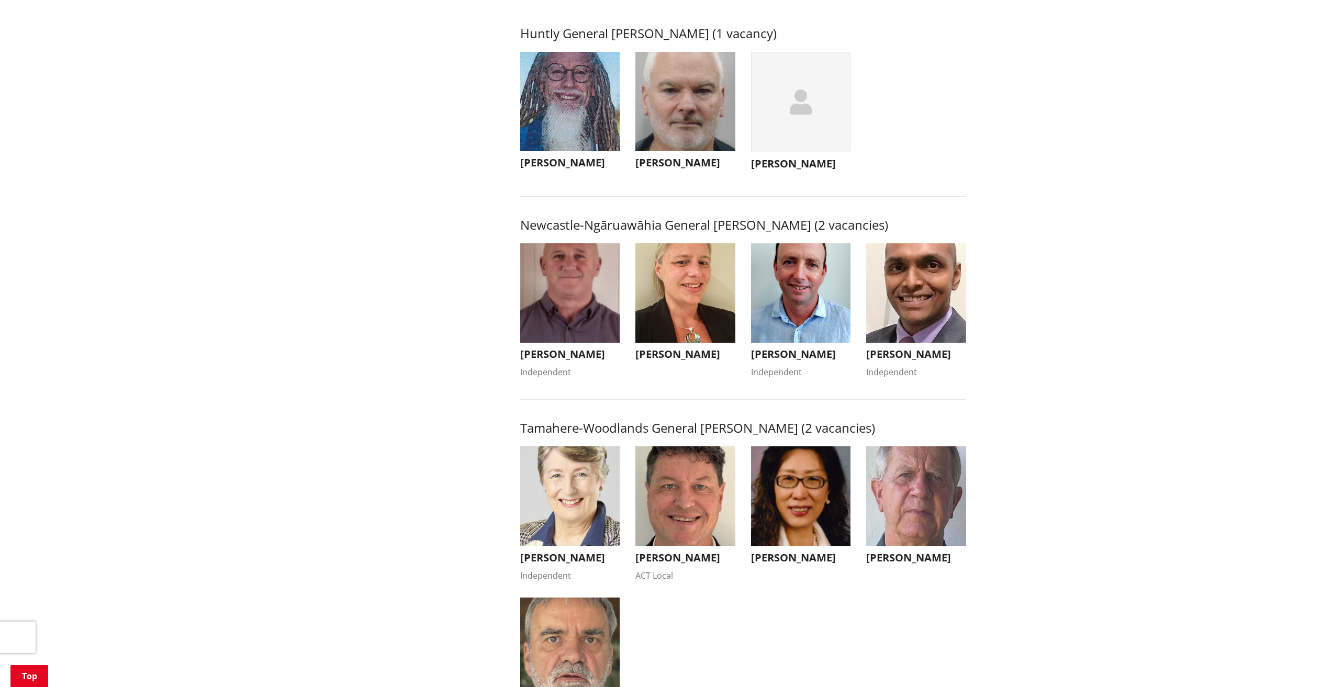
click at [572, 304] on img "button" at bounding box center [570, 293] width 100 height 100
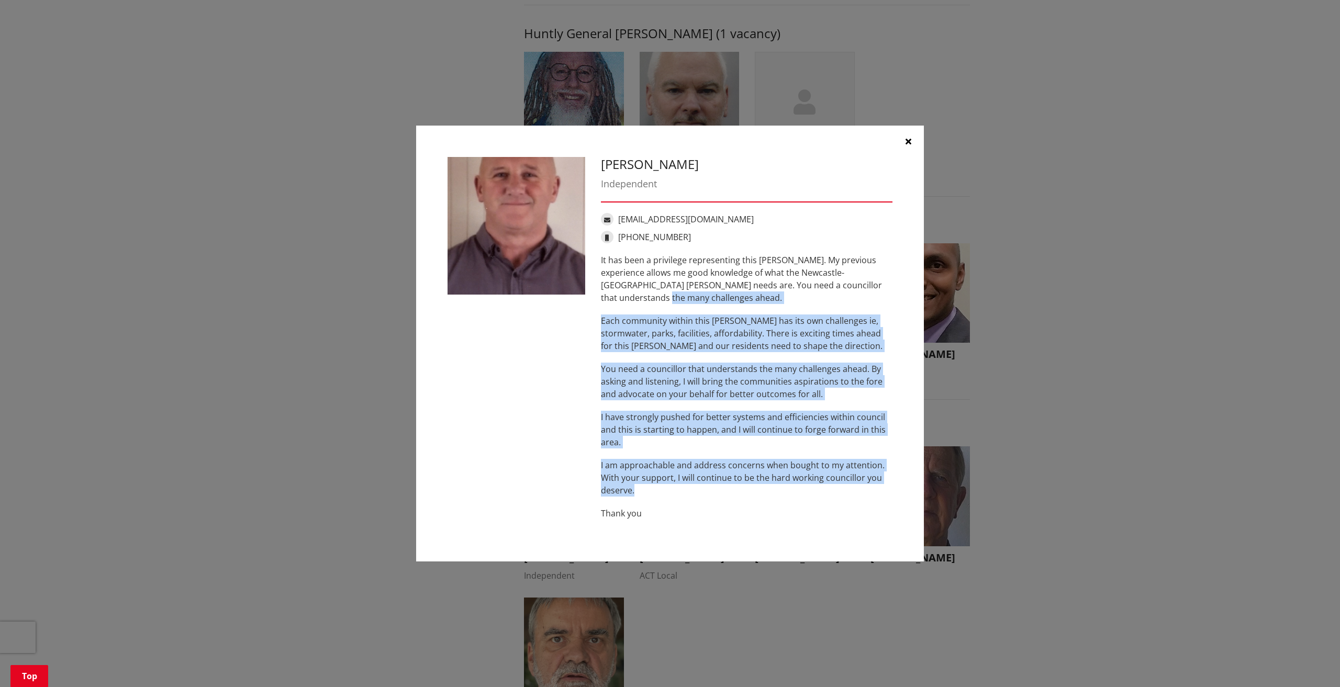
drag, startPoint x: 635, startPoint y: 494, endPoint x: 619, endPoint y: 298, distance: 196.5
click at [619, 298] on div "It has been a privilege representing this ward. My previous experience allows m…" at bounding box center [747, 387] width 292 height 266
click at [645, 363] on p "You need a councillor that understands the many challenges ahead. By asking and…" at bounding box center [747, 382] width 292 height 38
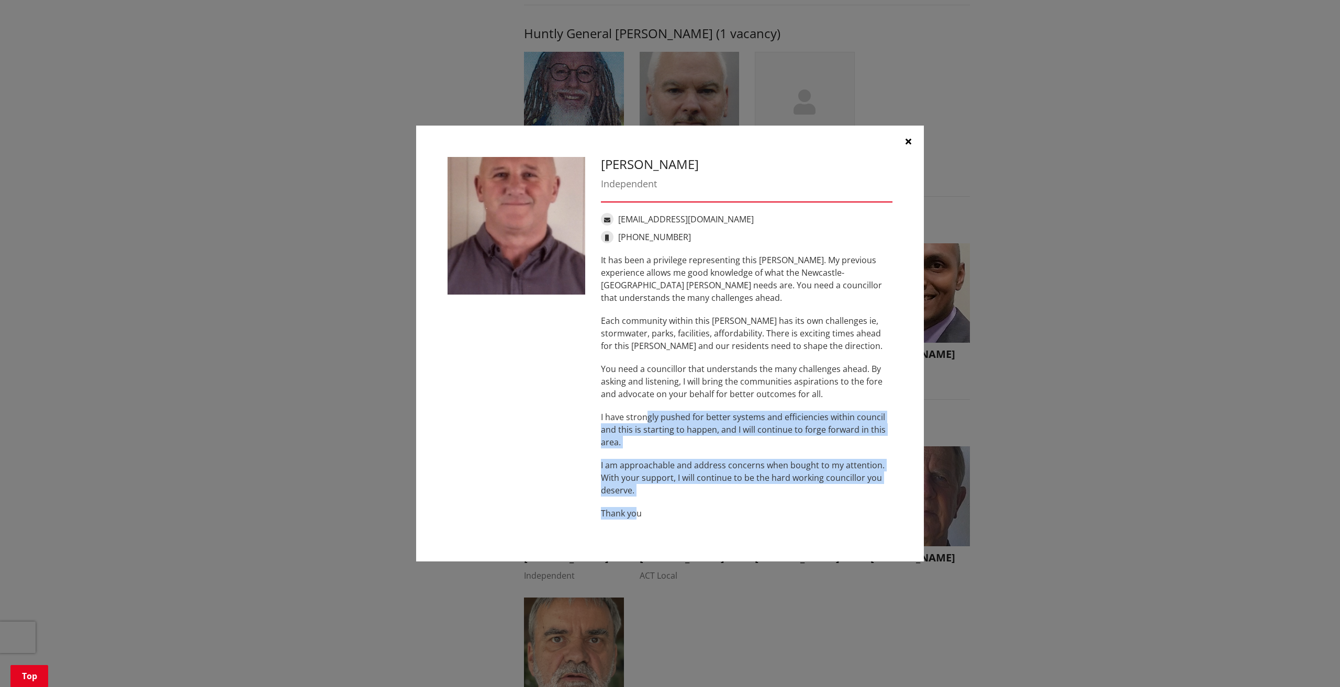
drag, startPoint x: 638, startPoint y: 517, endPoint x: 653, endPoint y: 301, distance: 216.8
click at [653, 305] on div "It has been a privilege representing this ward. My previous experience allows m…" at bounding box center [747, 387] width 292 height 266
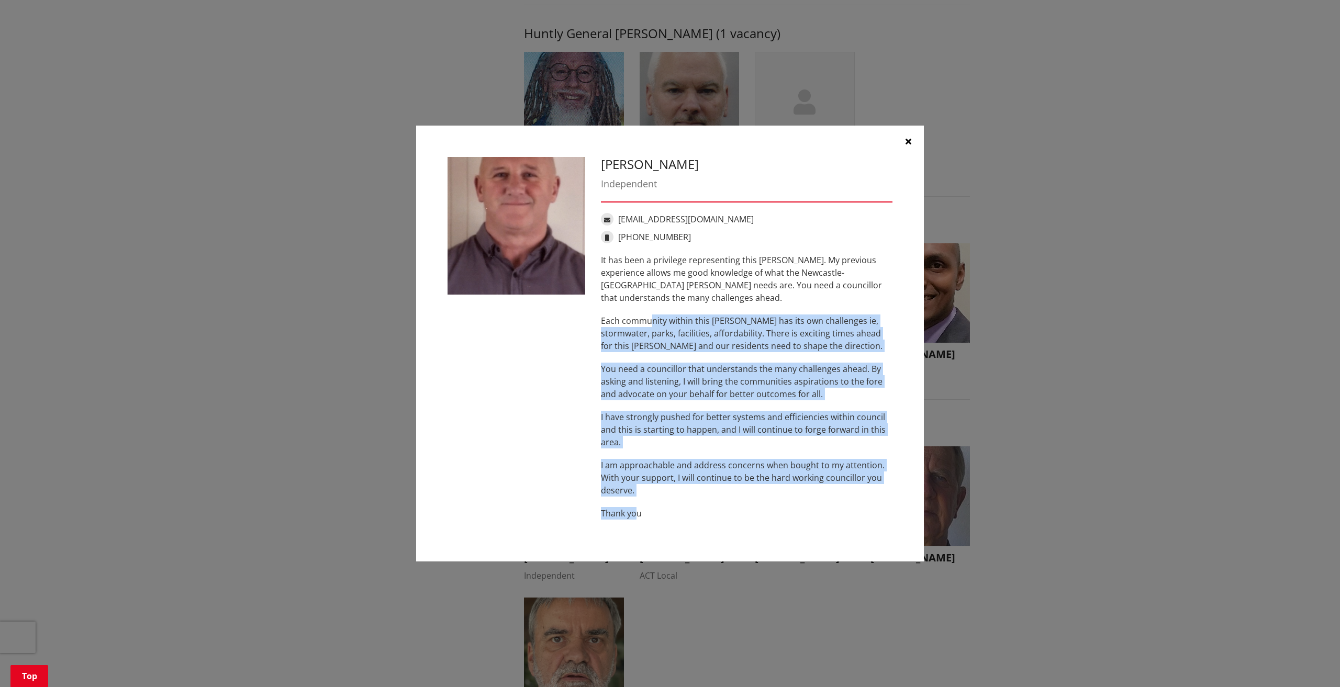
click at [716, 483] on p "I am approachable and address concerns when bought to my attention. With your s…" at bounding box center [747, 478] width 292 height 38
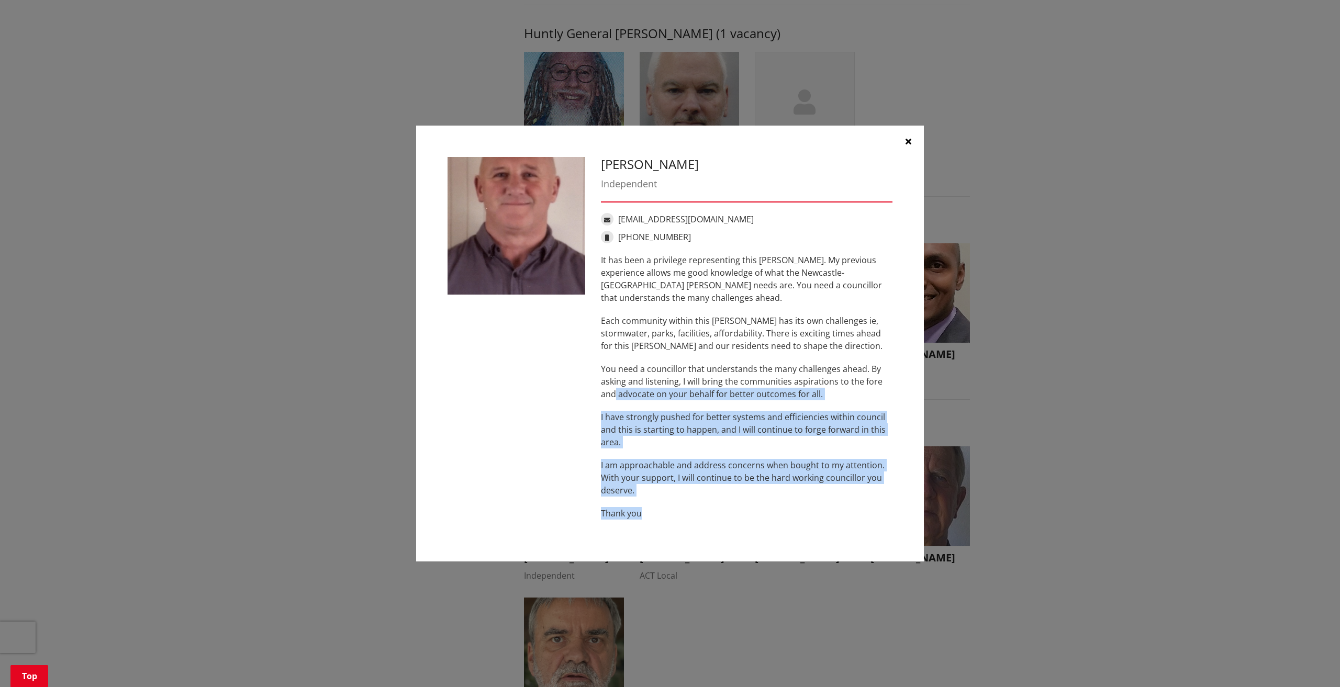
drag, startPoint x: 601, startPoint y: 364, endPoint x: 583, endPoint y: 287, distance: 78.6
click at [583, 292] on div "Eugene Patterson Independent ecpatterson@xtra.co.nz +64 27 448 8488 It has been…" at bounding box center [670, 344] width 461 height 374
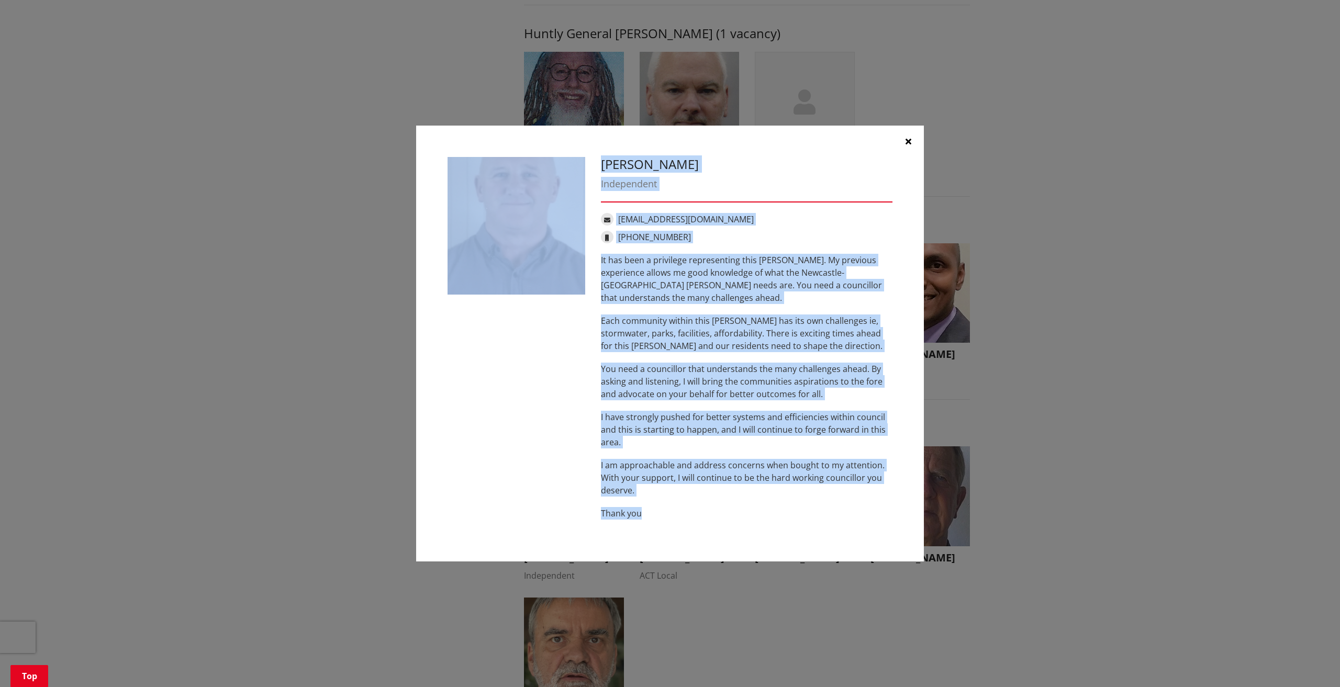
click at [819, 418] on p "I have strongly pushed for better systems and efficiencies within council and t…" at bounding box center [747, 430] width 292 height 38
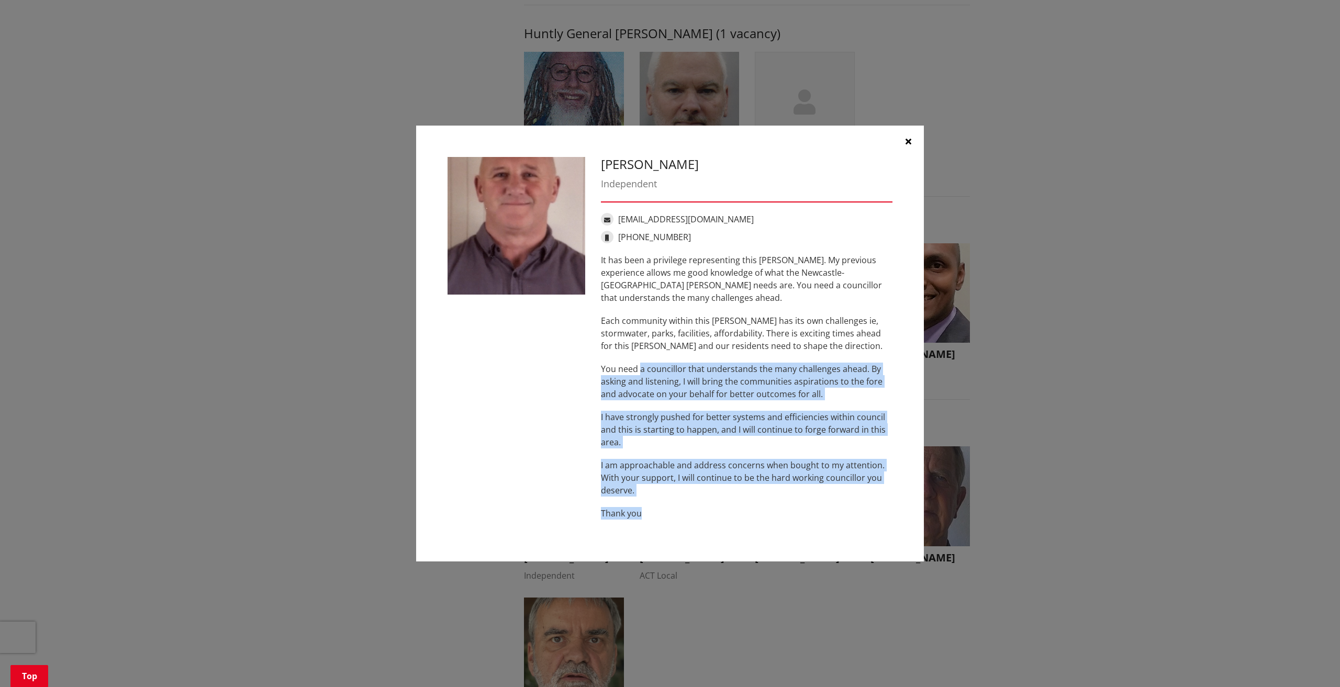
drag, startPoint x: 655, startPoint y: 517, endPoint x: 635, endPoint y: 251, distance: 266.7
click at [636, 252] on div "Eugene Patterson Independent ecpatterson@xtra.co.nz +64 27 448 8488 It has been…" at bounding box center [746, 344] width 307 height 374
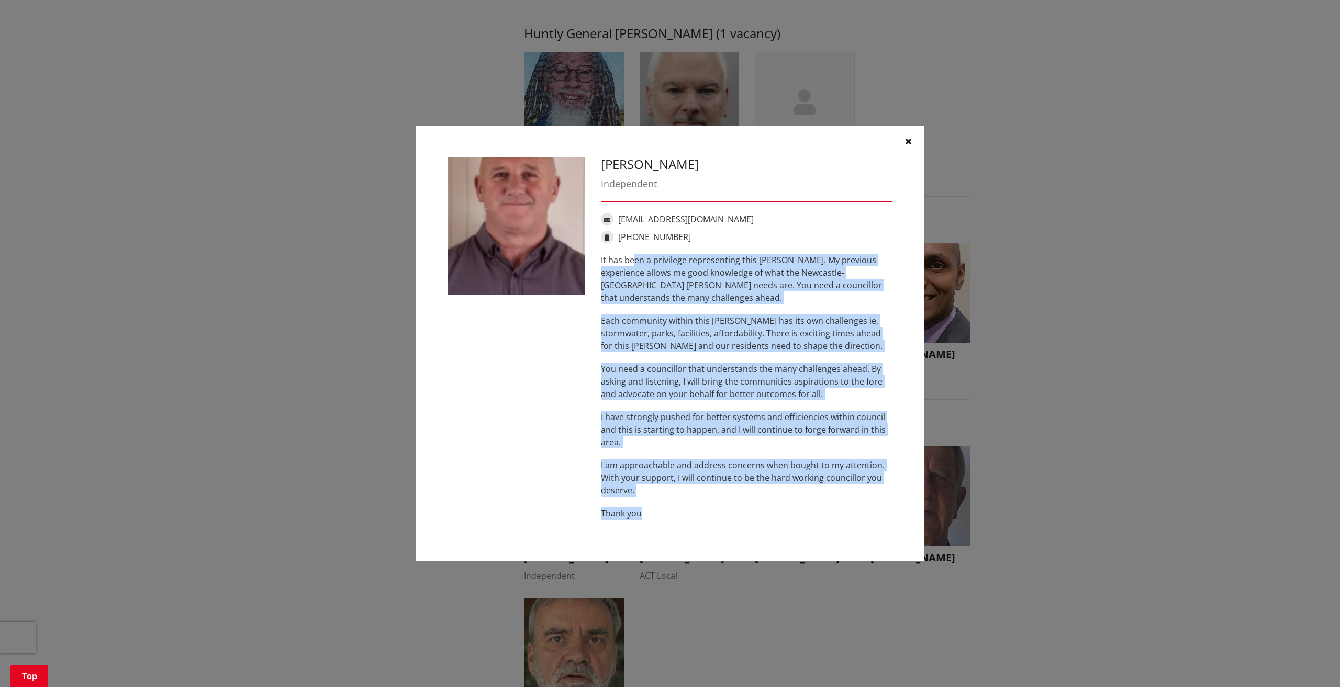
click at [758, 374] on p "You need a councillor that understands the many challenges ahead. By asking and…" at bounding box center [747, 382] width 292 height 38
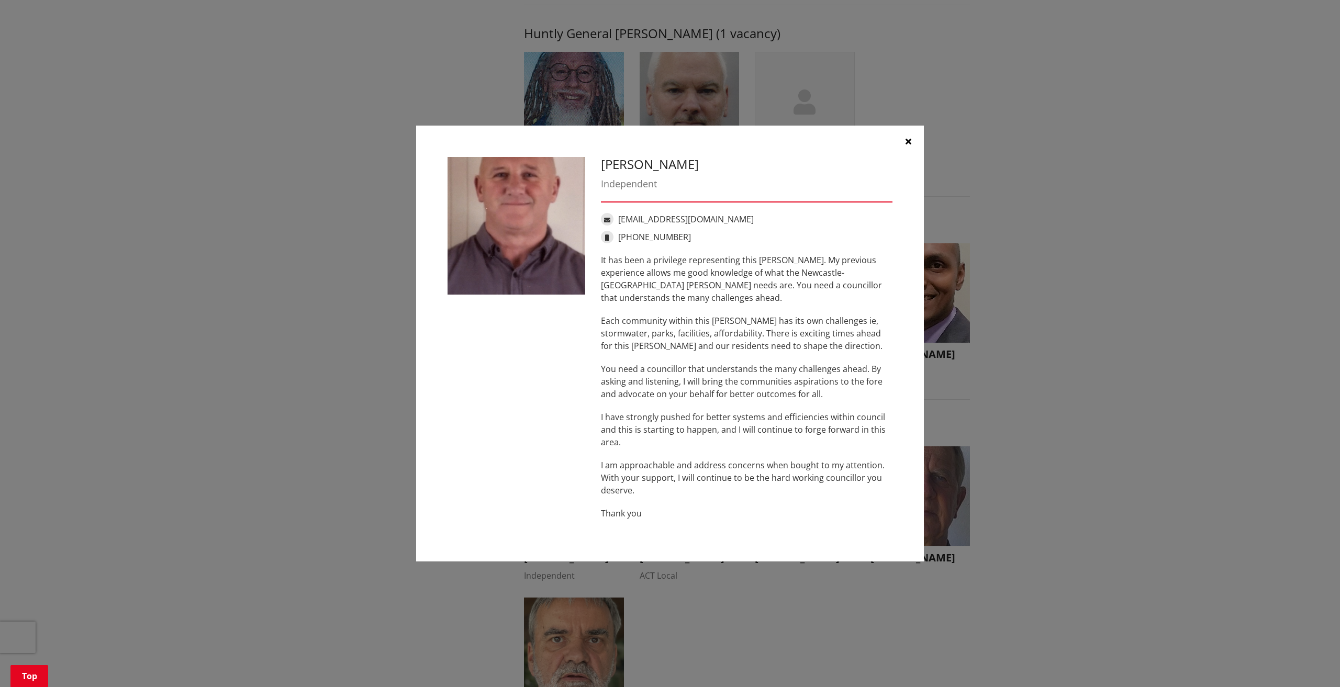
click at [1070, 336] on div "Eugene Patterson Independent ecpatterson@xtra.co.nz +64 27 448 8488 It has been…" at bounding box center [670, 344] width 1298 height 468
click at [906, 142] on icon "button" at bounding box center [909, 141] width 6 height 8
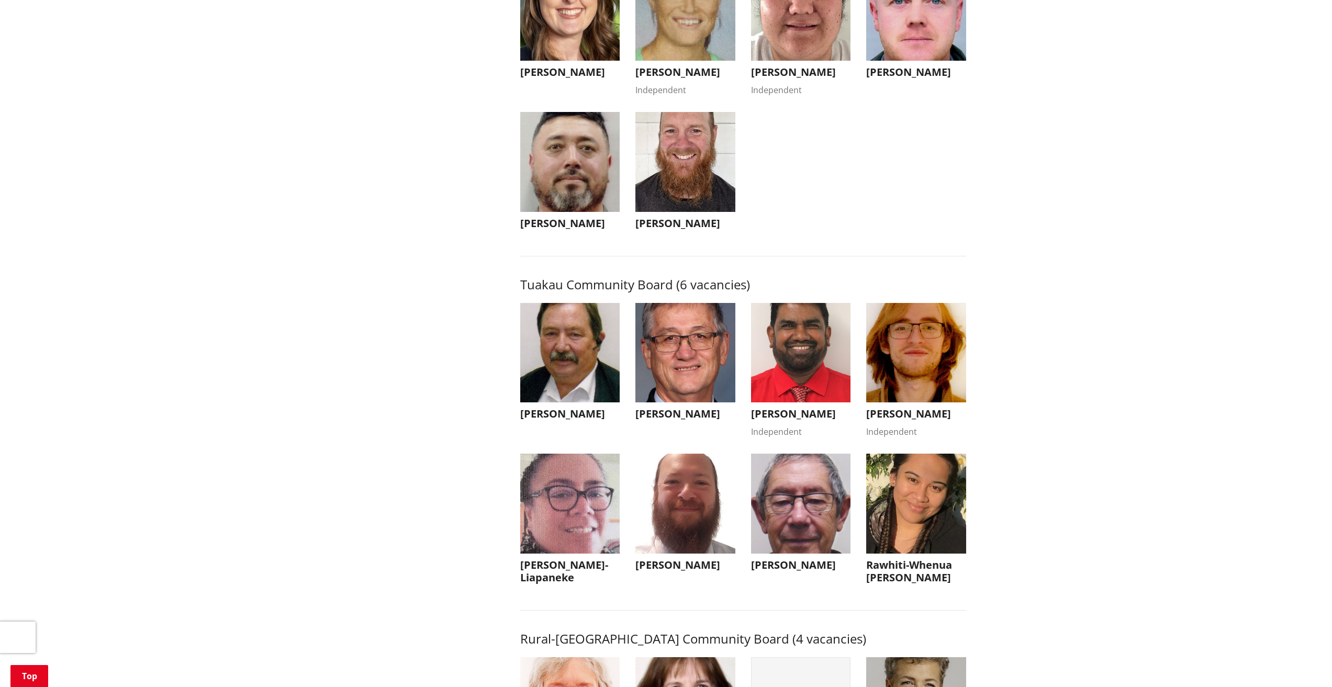
scroll to position [4548, 0]
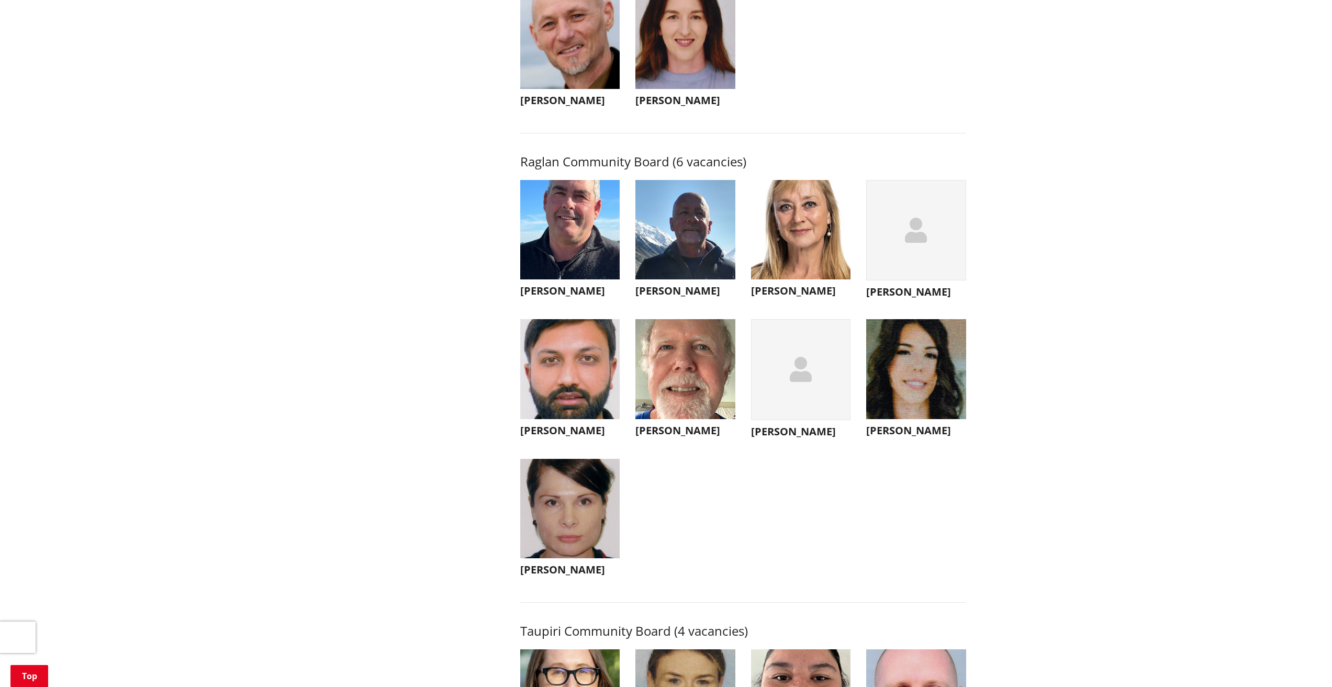
scroll to position [3688, 0]
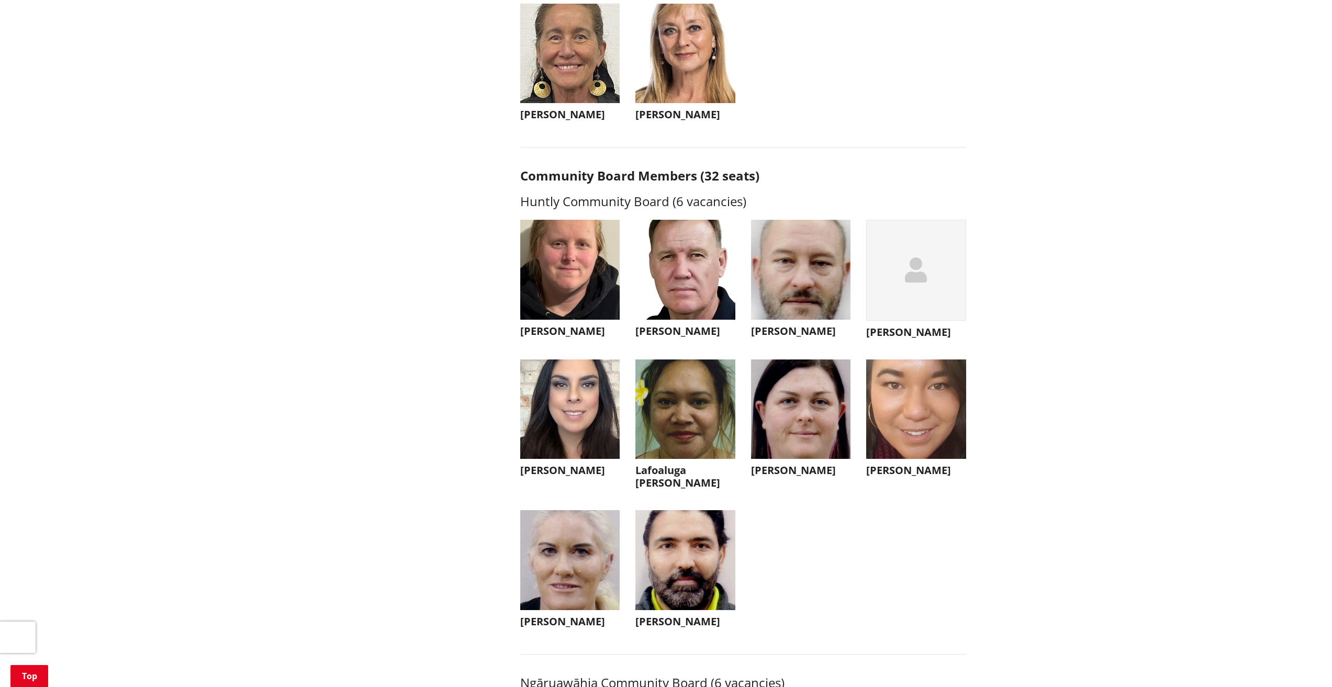
scroll to position [2722, 0]
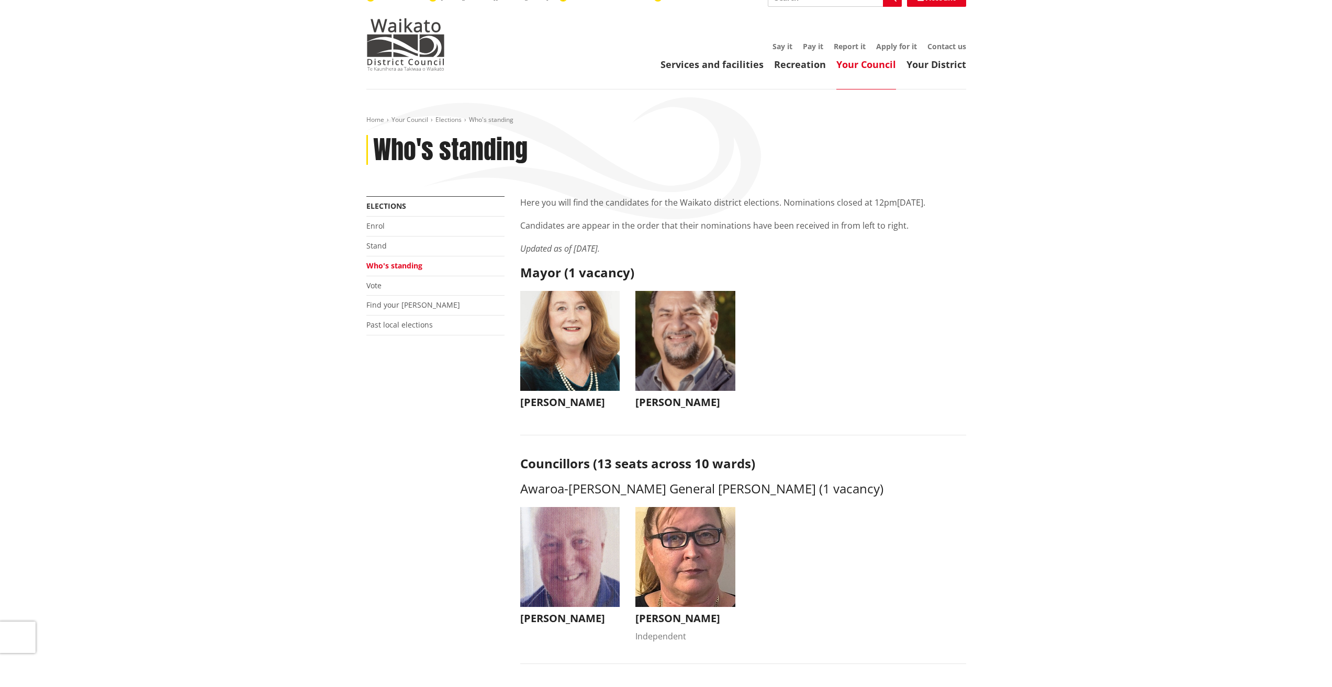
scroll to position [0, 0]
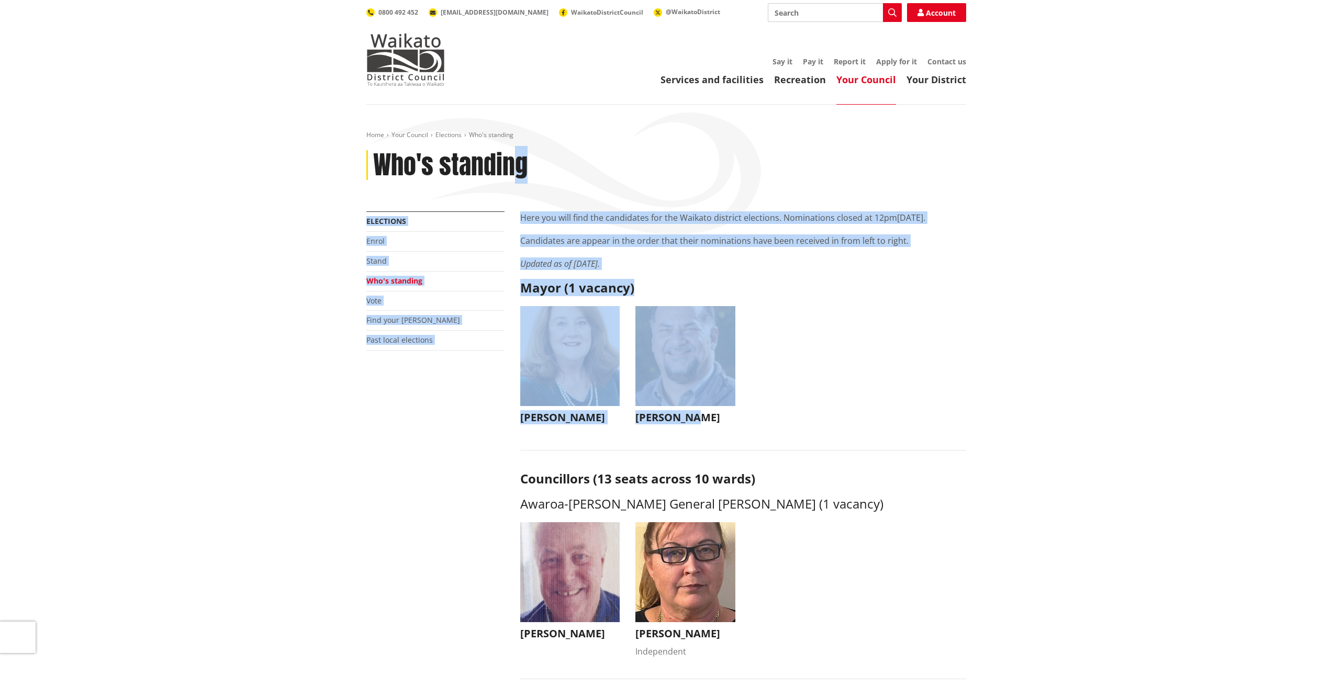
drag, startPoint x: 749, startPoint y: 418, endPoint x: 508, endPoint y: 170, distance: 345.4
click at [844, 396] on ul "Jacqui Church Jacqui Church jacqui@jacquichurch.com +64 21 869 976 It has been …" at bounding box center [744, 375] width 462 height 139
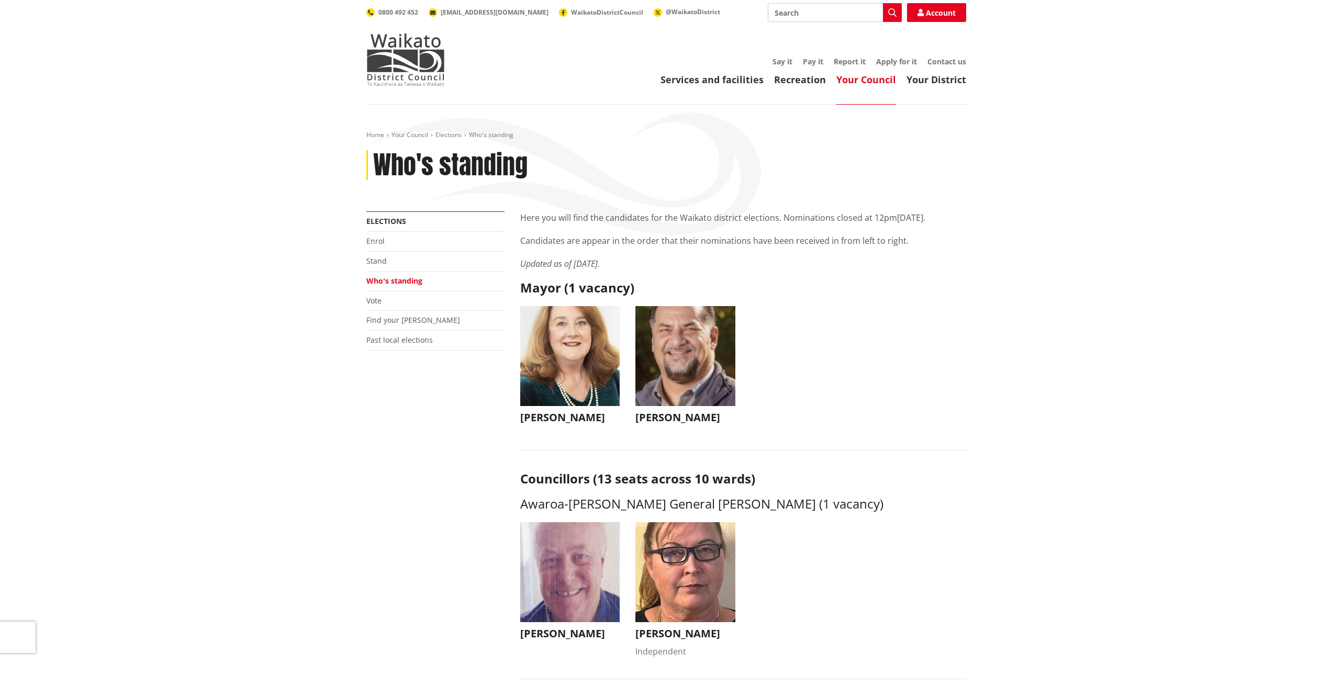
drag, startPoint x: 914, startPoint y: 553, endPoint x: 557, endPoint y: 270, distance: 455.0
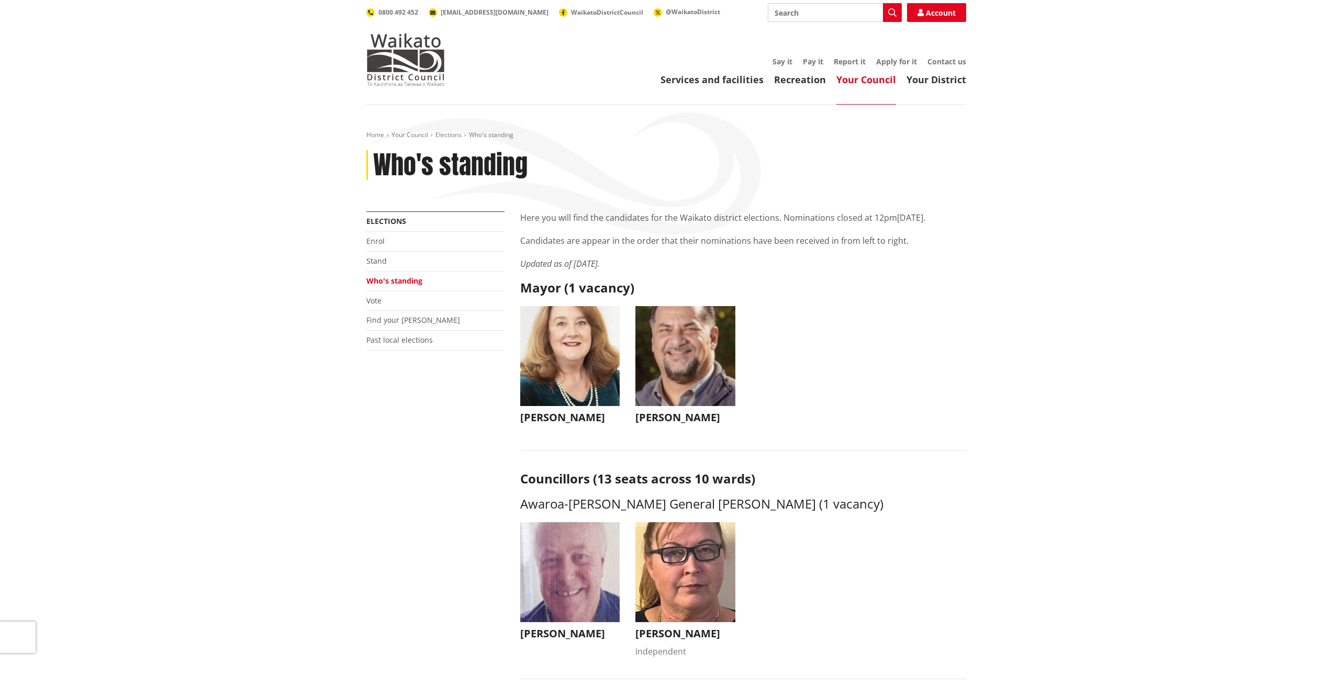
drag, startPoint x: 516, startPoint y: 215, endPoint x: 885, endPoint y: 489, distance: 459.5
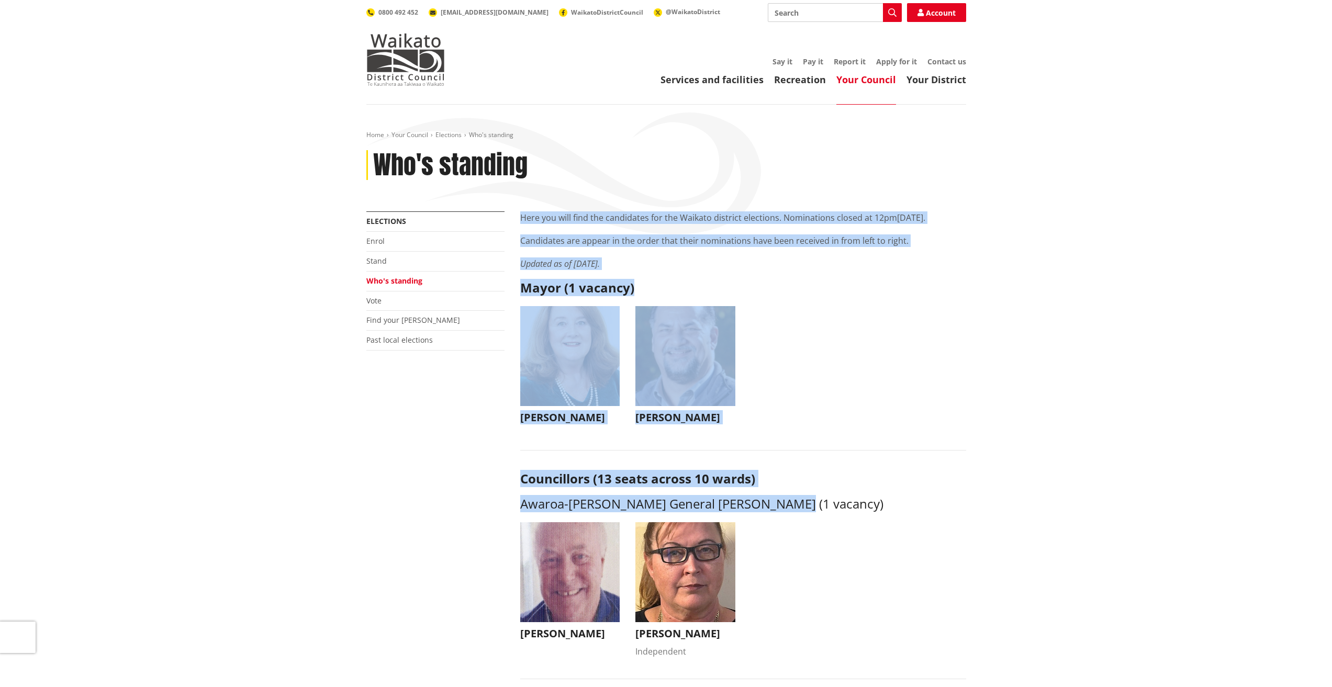
click at [877, 483] on h3 "Councillors (13 seats across 10 wards)" at bounding box center [743, 479] width 446 height 15
drag, startPoint x: 834, startPoint y: 507, endPoint x: 717, endPoint y: 291, distance: 245.7
drag, startPoint x: 944, startPoint y: 355, endPoint x: 870, endPoint y: 272, distance: 111.2
click at [943, 353] on ul "Jacqui Church Jacqui Church jacqui@jacquichurch.com +64 21 869 976 It has been …" at bounding box center [744, 375] width 462 height 139
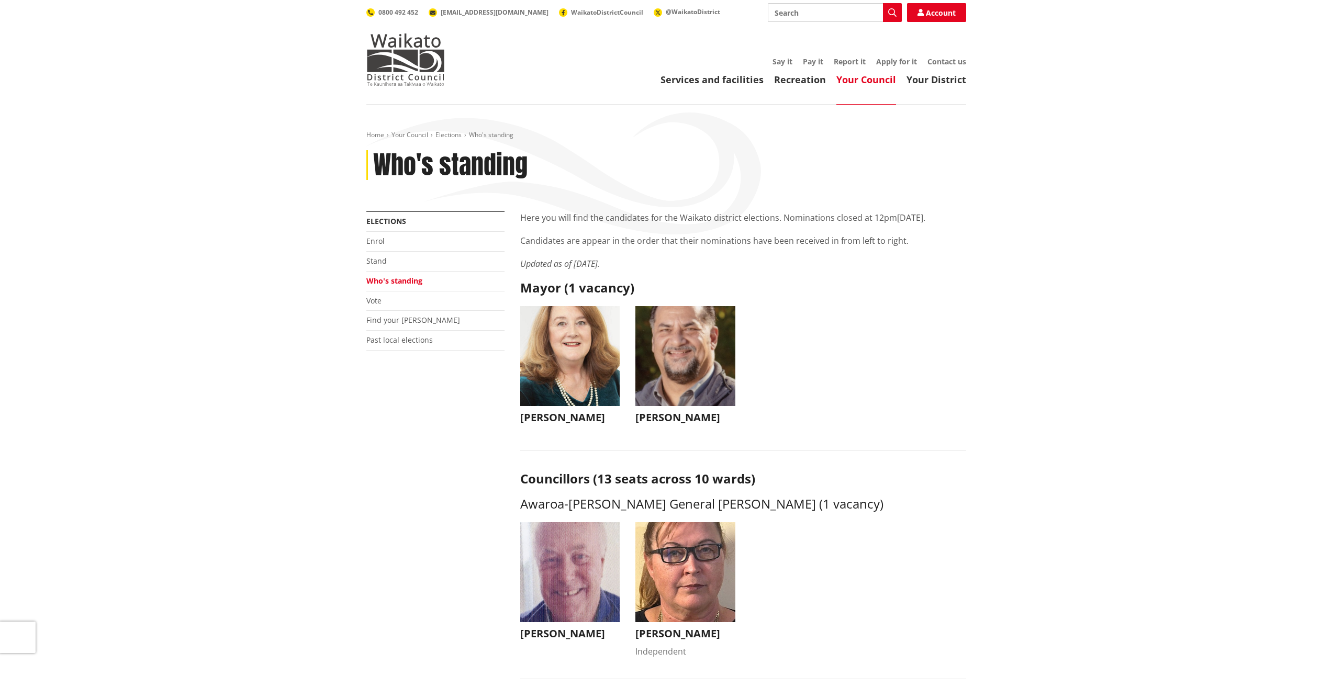
drag, startPoint x: 1187, startPoint y: 96, endPoint x: 1209, endPoint y: 0, distance: 98.7
click at [1187, 96] on header "Toggle search Toggle navigation Services and facilities Recreation Your Council…" at bounding box center [666, 52] width 1332 height 105
click at [688, 350] on img "button" at bounding box center [686, 356] width 100 height 100
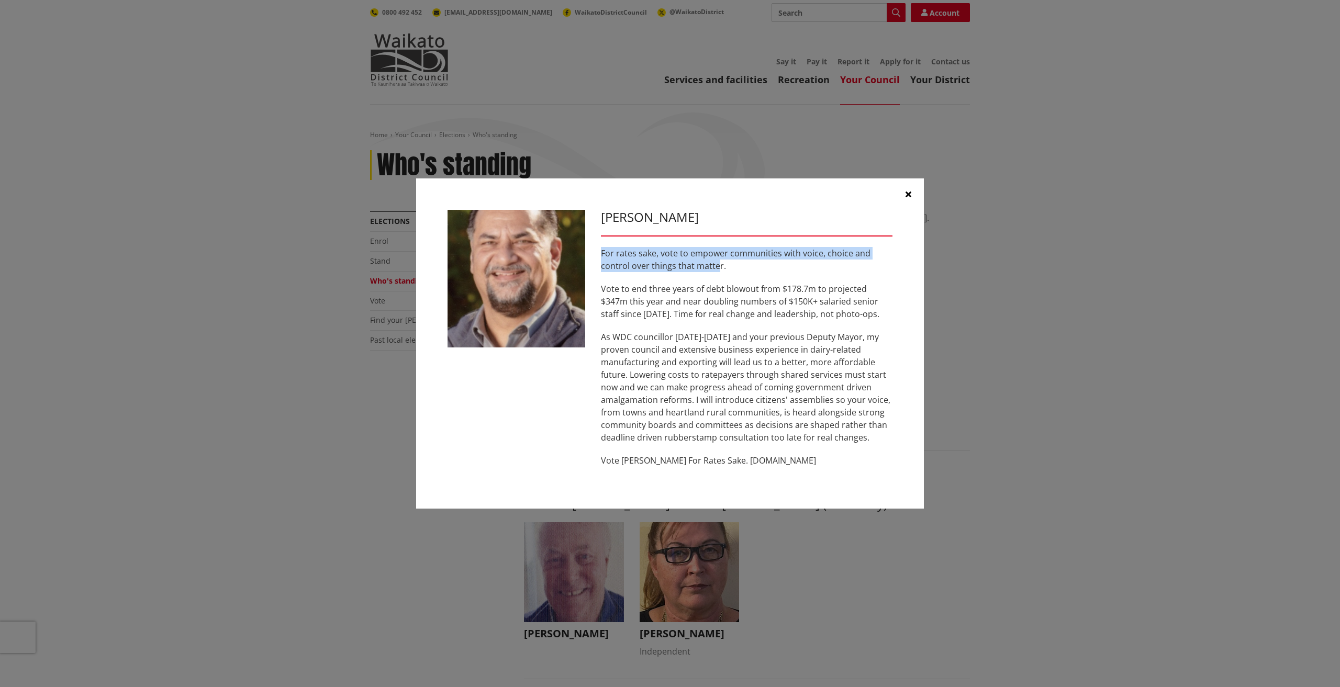
drag, startPoint x: 601, startPoint y: 250, endPoint x: 734, endPoint y: 264, distance: 133.7
click at [730, 262] on p "For rates sake, vote to empower communities with voice, choice and control over…" at bounding box center [747, 259] width 292 height 25
click at [717, 268] on p "For rates sake, vote to empower communities with voice, choice and control over…" at bounding box center [747, 259] width 292 height 25
drag, startPoint x: 710, startPoint y: 262, endPoint x: 634, endPoint y: 242, distance: 78.6
click at [634, 242] on div "Aksel Bech For rates sake, vote to empower communities with voice, choice and c…" at bounding box center [746, 344] width 307 height 268
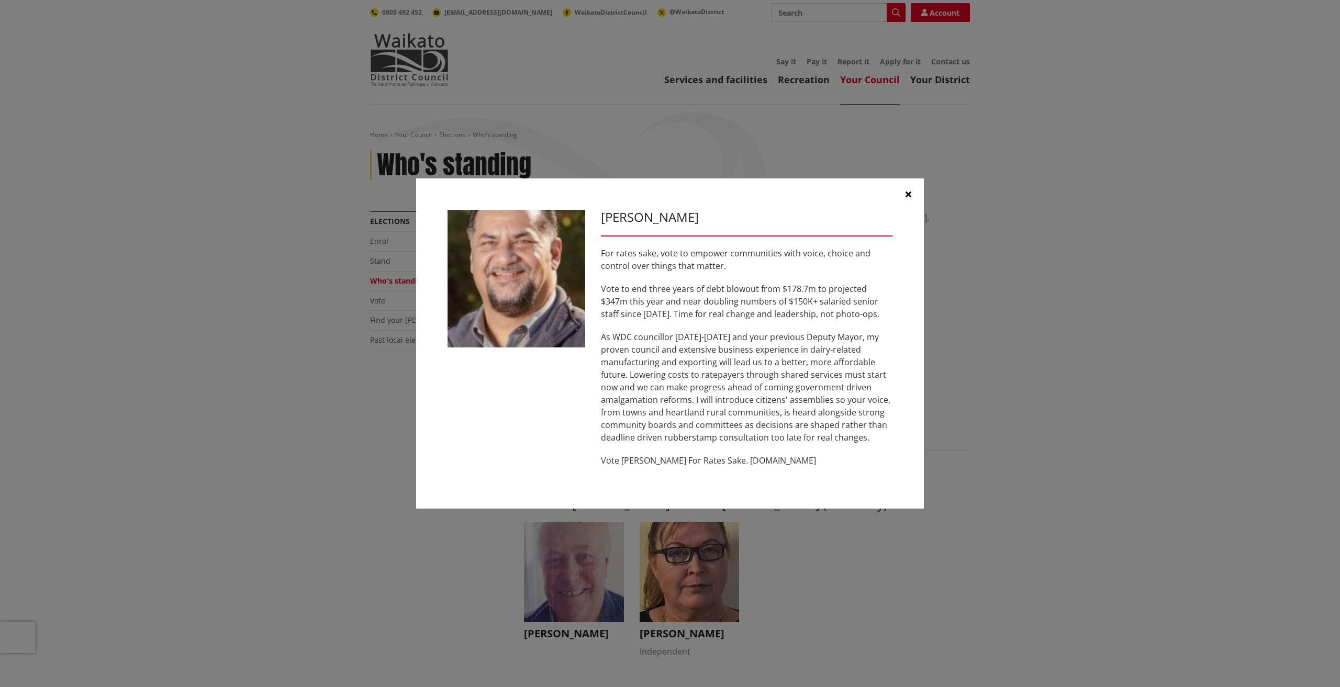
click at [723, 284] on p "Vote to end three years of debt blowout from $178.7m to projected $347m this ye…" at bounding box center [747, 302] width 292 height 38
click at [716, 286] on p "Vote to end three years of debt blowout from $178.7m to projected $347m this ye…" at bounding box center [747, 302] width 292 height 38
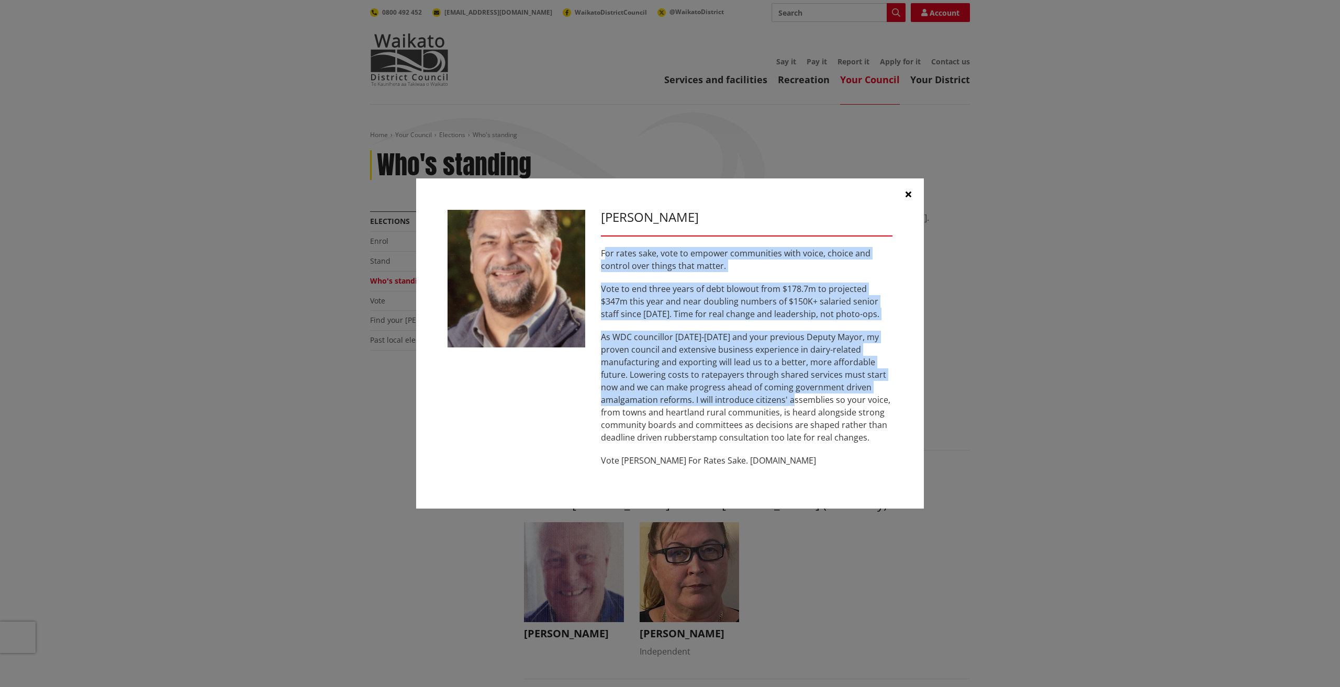
drag, startPoint x: 604, startPoint y: 253, endPoint x: 755, endPoint y: 405, distance: 214.7
click at [753, 403] on div "For rates sake, vote to empower communities with voice, choice and control over…" at bounding box center [747, 357] width 292 height 220
click at [756, 405] on p "As WDC councillor 2016-2022 and your previous Deputy Mayor, my proven council a…" at bounding box center [747, 387] width 292 height 113
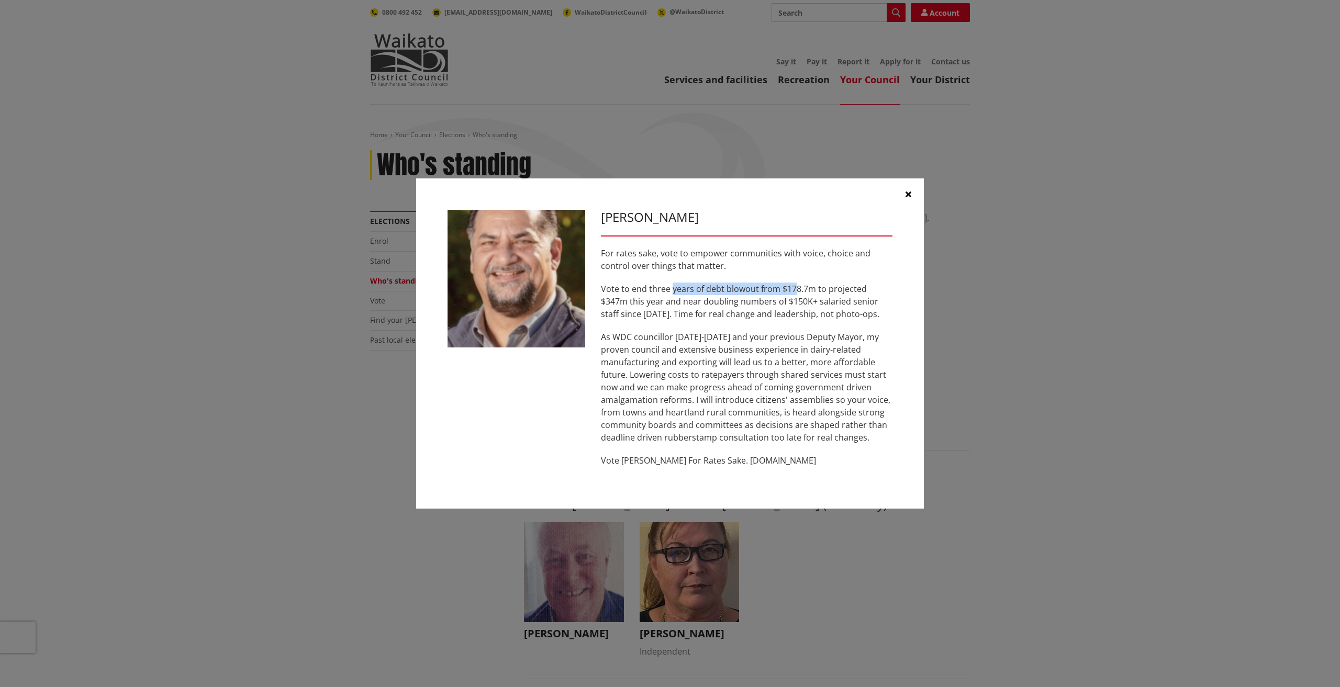
drag, startPoint x: 672, startPoint y: 287, endPoint x: 861, endPoint y: 308, distance: 190.1
click at [849, 298] on p "Vote to end three years of debt blowout from $178.7m to projected $347m this ye…" at bounding box center [747, 302] width 292 height 38
click at [810, 372] on p "As WDC councillor 2016-2022 and your previous Deputy Mayor, my proven council a…" at bounding box center [747, 387] width 292 height 113
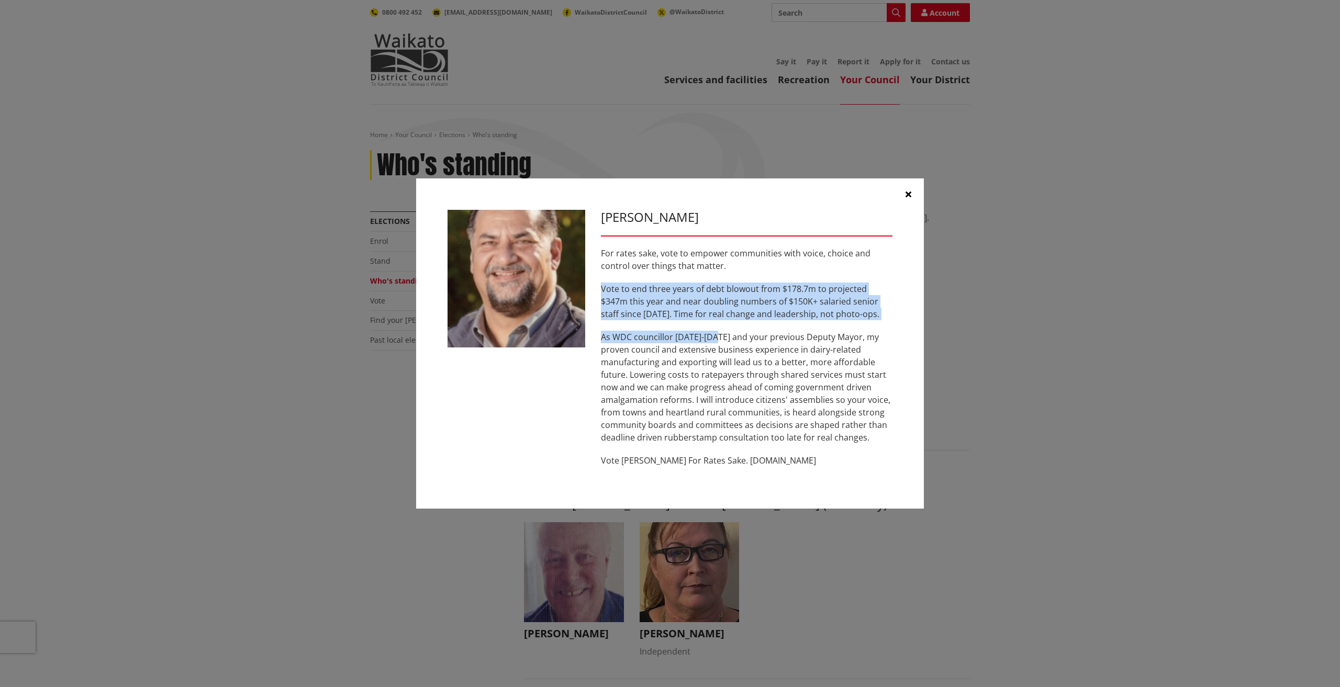
drag, startPoint x: 609, startPoint y: 296, endPoint x: 807, endPoint y: 375, distance: 213.3
click at [790, 365] on div "For rates sake, vote to empower communities with voice, choice and control over…" at bounding box center [747, 357] width 292 height 220
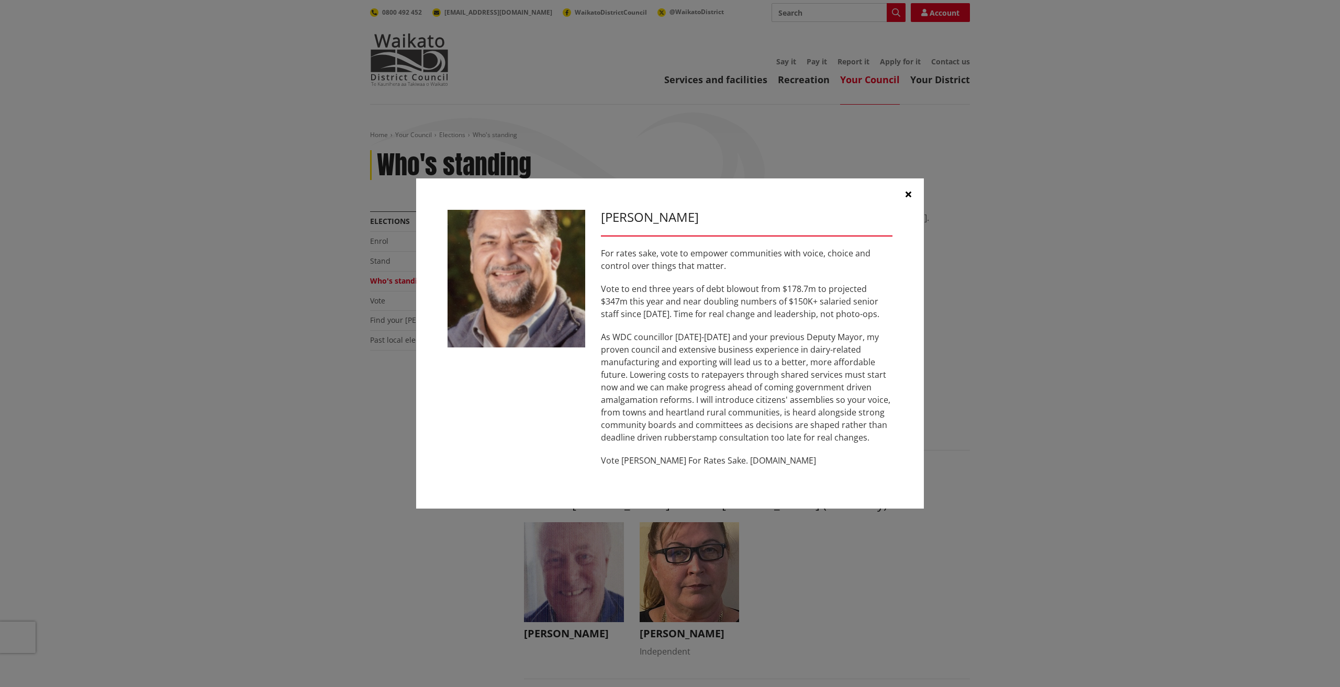
click at [800, 380] on p "As WDC councillor 2016-2022 and your previous Deputy Mayor, my proven council a…" at bounding box center [747, 387] width 292 height 113
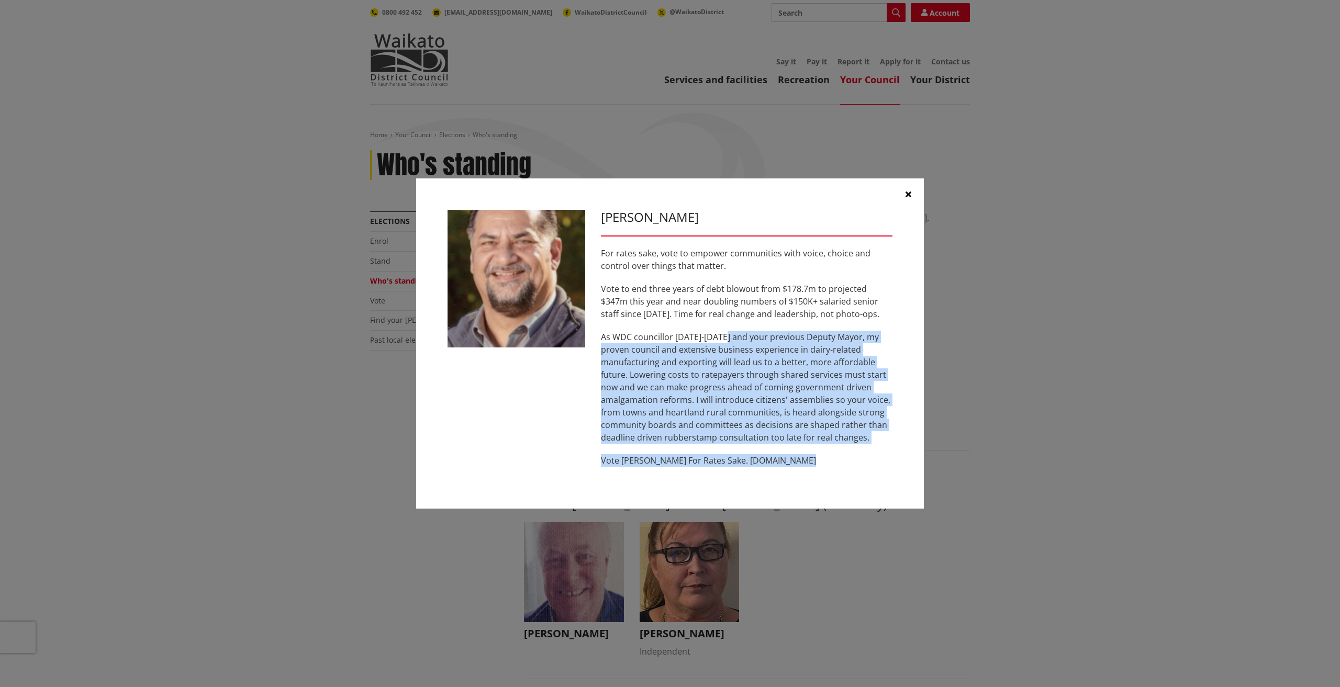
drag, startPoint x: 809, startPoint y: 465, endPoint x: 655, endPoint y: 225, distance: 285.6
click at [658, 228] on div "Aksel Bech For rates sake, vote to empower communities with voice, choice and c…" at bounding box center [746, 344] width 307 height 268
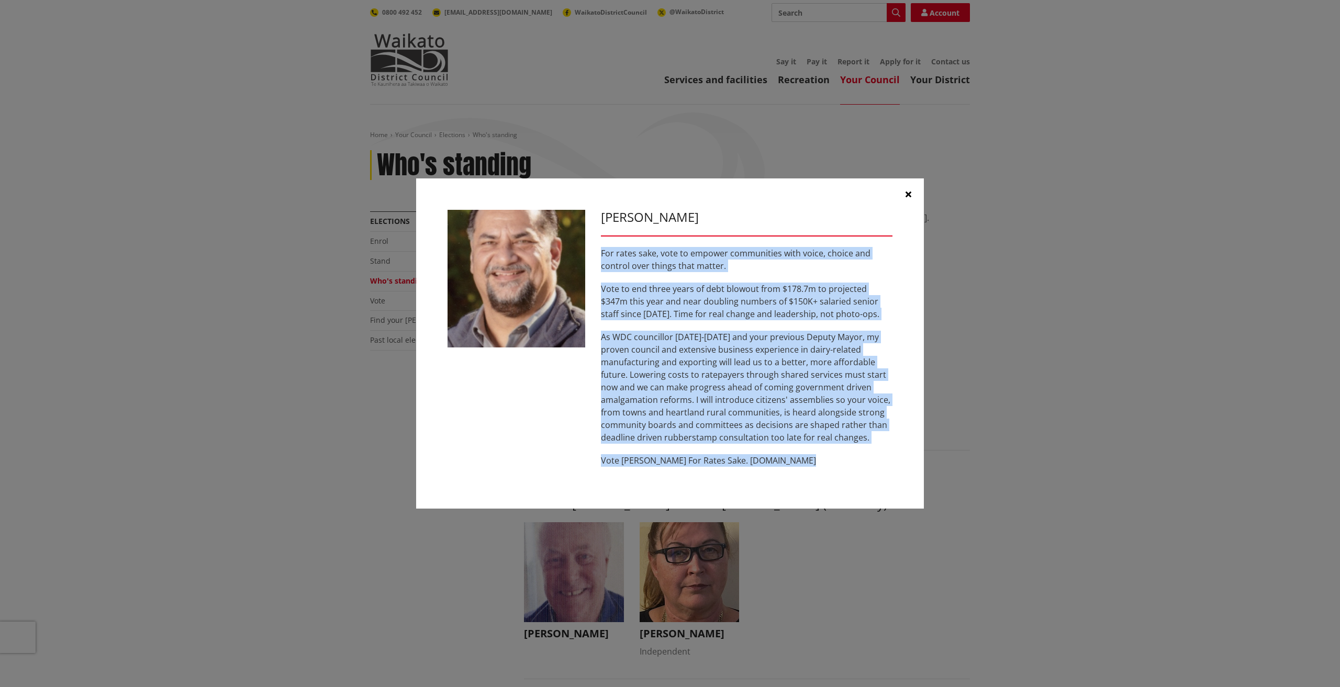
click at [743, 400] on p "As WDC councillor 2016-2022 and your previous Deputy Mayor, my proven council a…" at bounding box center [747, 387] width 292 height 113
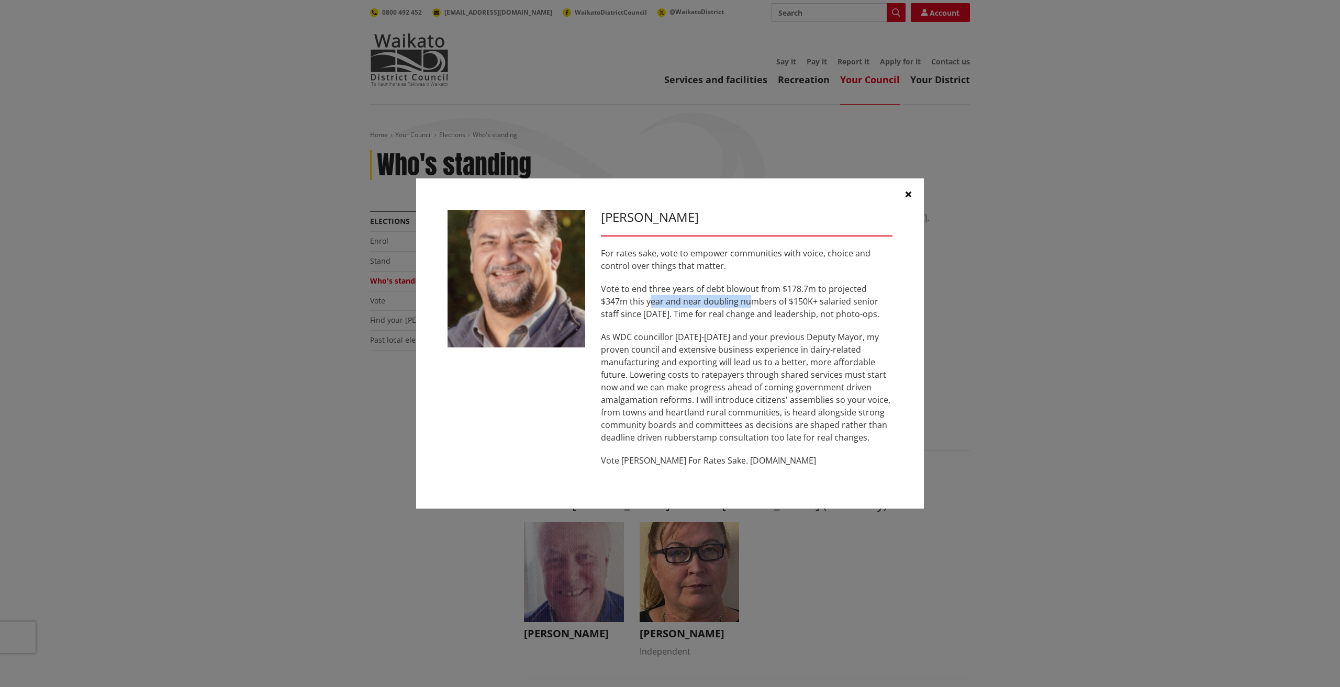
drag, startPoint x: 649, startPoint y: 302, endPoint x: 816, endPoint y: 322, distance: 168.2
click at [815, 316] on p "Vote to end three years of debt blowout from $178.7m to projected $347m this ye…" at bounding box center [747, 302] width 292 height 38
click at [808, 329] on div "For rates sake, vote to empower communities with voice, choice and control over…" at bounding box center [747, 357] width 292 height 220
drag, startPoint x: 644, startPoint y: 310, endPoint x: 833, endPoint y: 371, distance: 199.2
click at [832, 356] on div "For rates sake, vote to empower communities with voice, choice and control over…" at bounding box center [747, 357] width 292 height 220
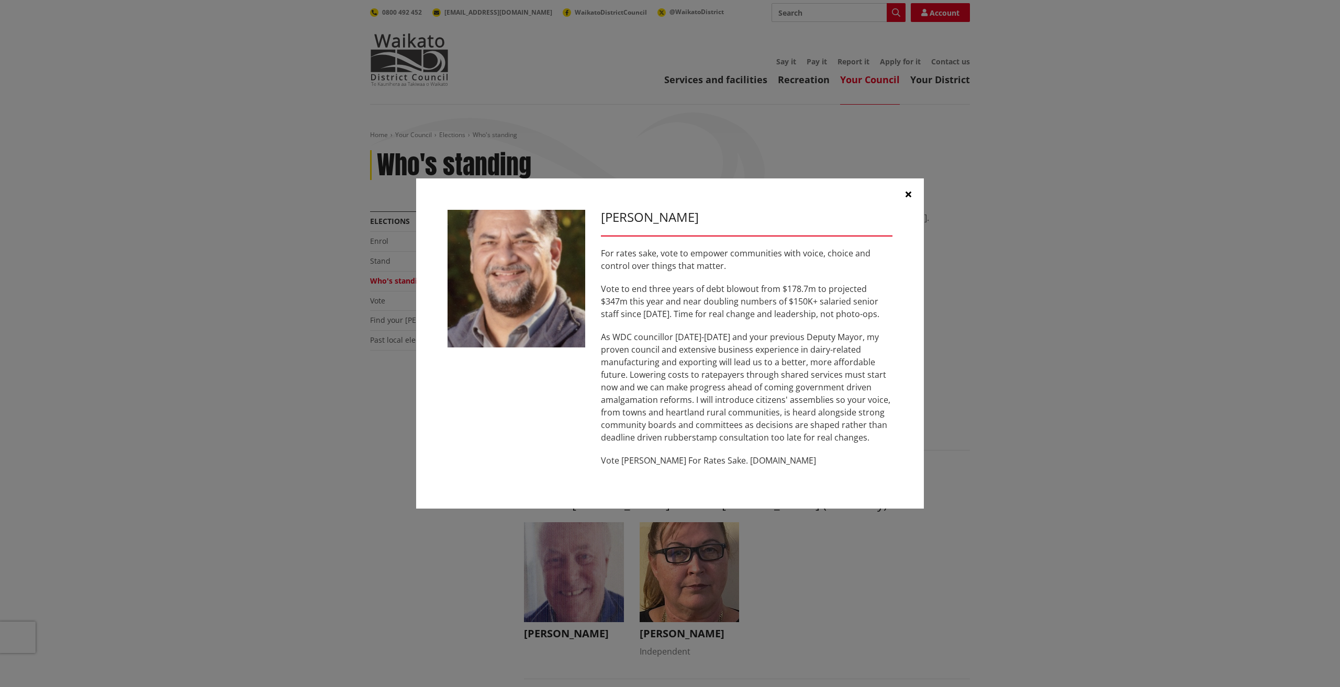
click at [813, 397] on p "As WDC councillor 2016-2022 and your previous Deputy Mayor, my proven council a…" at bounding box center [747, 387] width 292 height 113
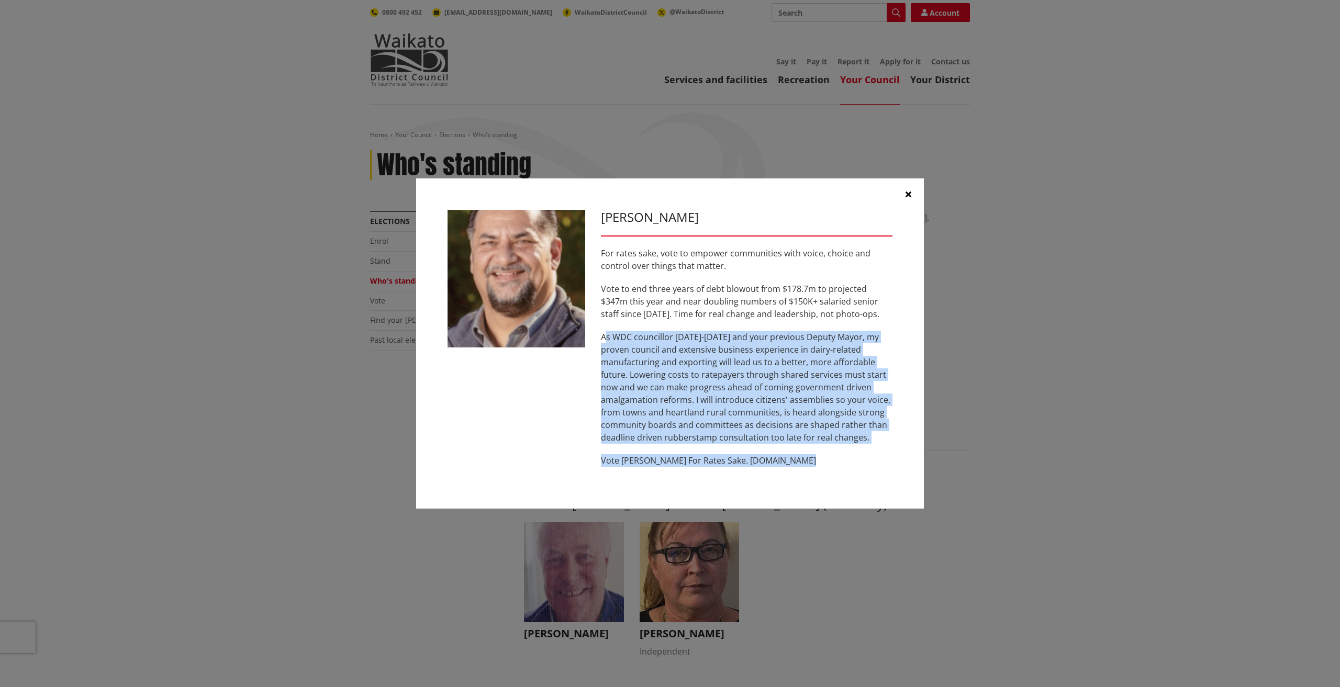
drag, startPoint x: 604, startPoint y: 337, endPoint x: 809, endPoint y: 464, distance: 241.7
click at [809, 464] on div "For rates sake, vote to empower communities with voice, choice and control over…" at bounding box center [747, 357] width 292 height 220
click at [728, 384] on p "As WDC councillor 2016-2022 and your previous Deputy Mayor, my proven council a…" at bounding box center [747, 387] width 292 height 113
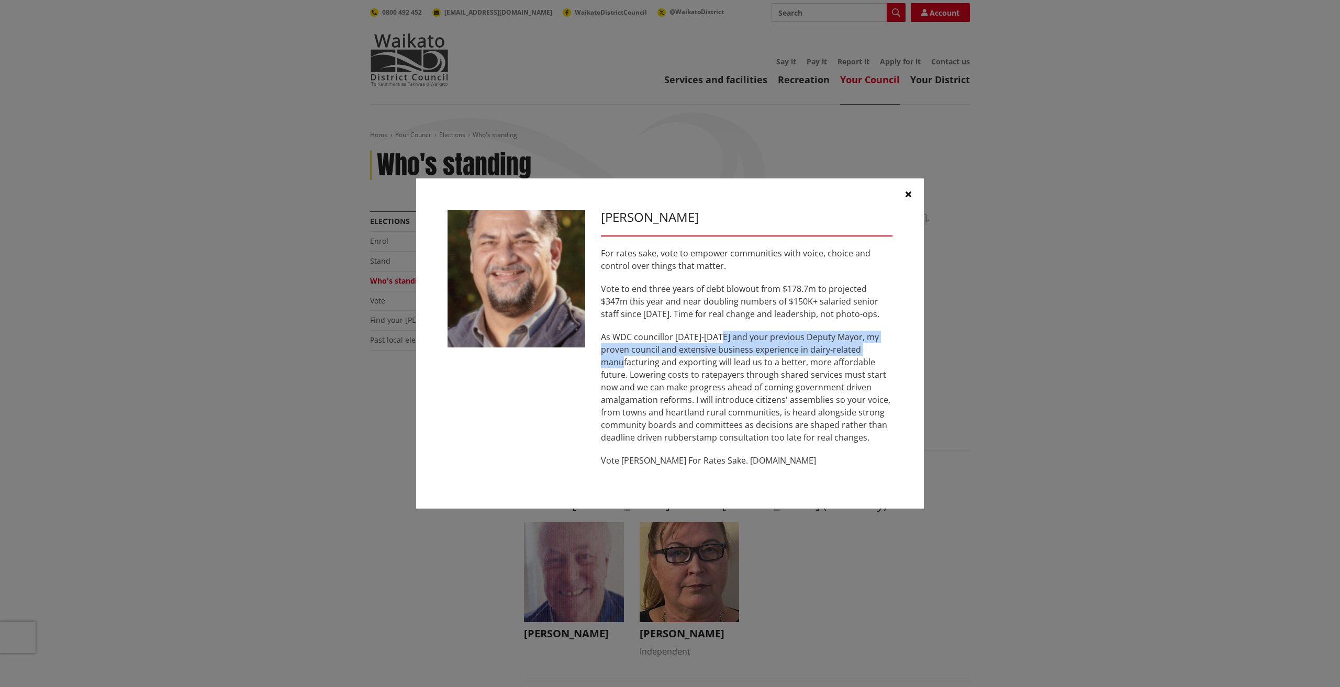
drag, startPoint x: 722, startPoint y: 334, endPoint x: 888, endPoint y: 362, distance: 168.3
click at [879, 352] on p "As WDC councillor 2016-2022 and your previous Deputy Mayor, my proven council a…" at bounding box center [747, 387] width 292 height 113
click at [859, 377] on p "As WDC councillor 2016-2022 and your previous Deputy Mayor, my proven council a…" at bounding box center [747, 387] width 292 height 113
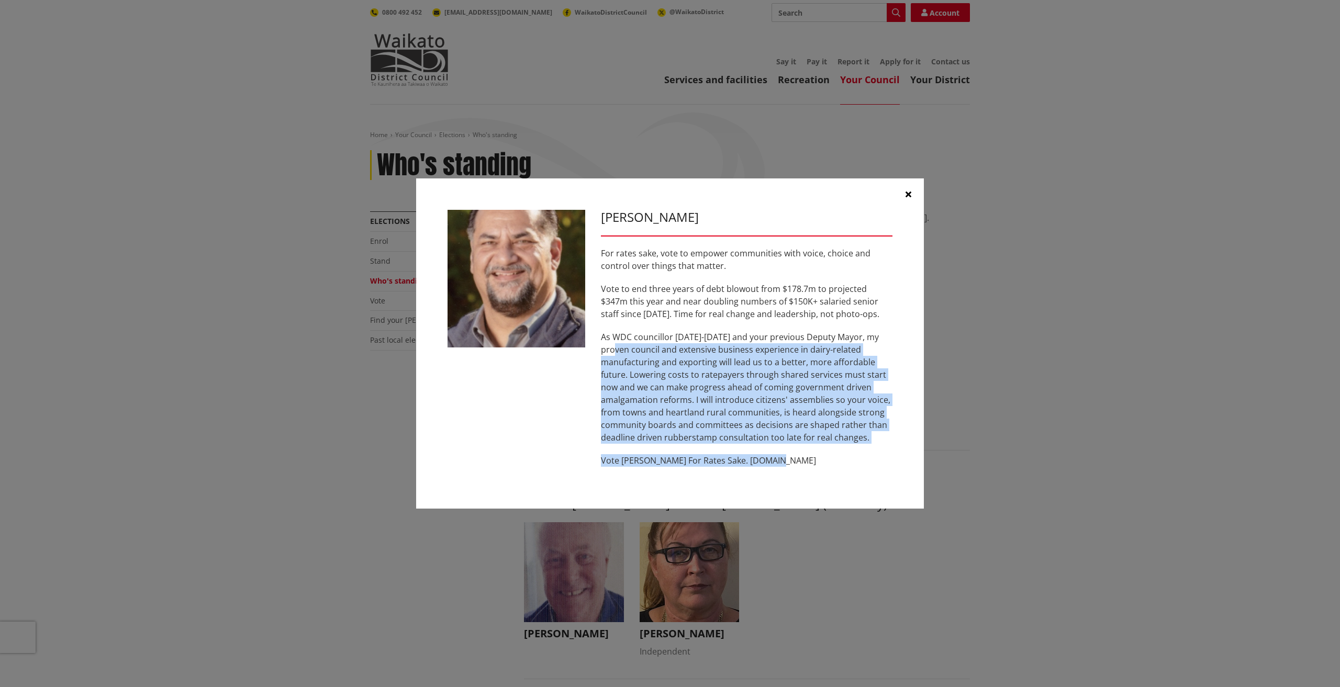
drag, startPoint x: 603, startPoint y: 351, endPoint x: 774, endPoint y: 452, distance: 198.8
click at [774, 452] on div "For rates sake, vote to empower communities with voice, choice and control over…" at bounding box center [747, 357] width 292 height 220
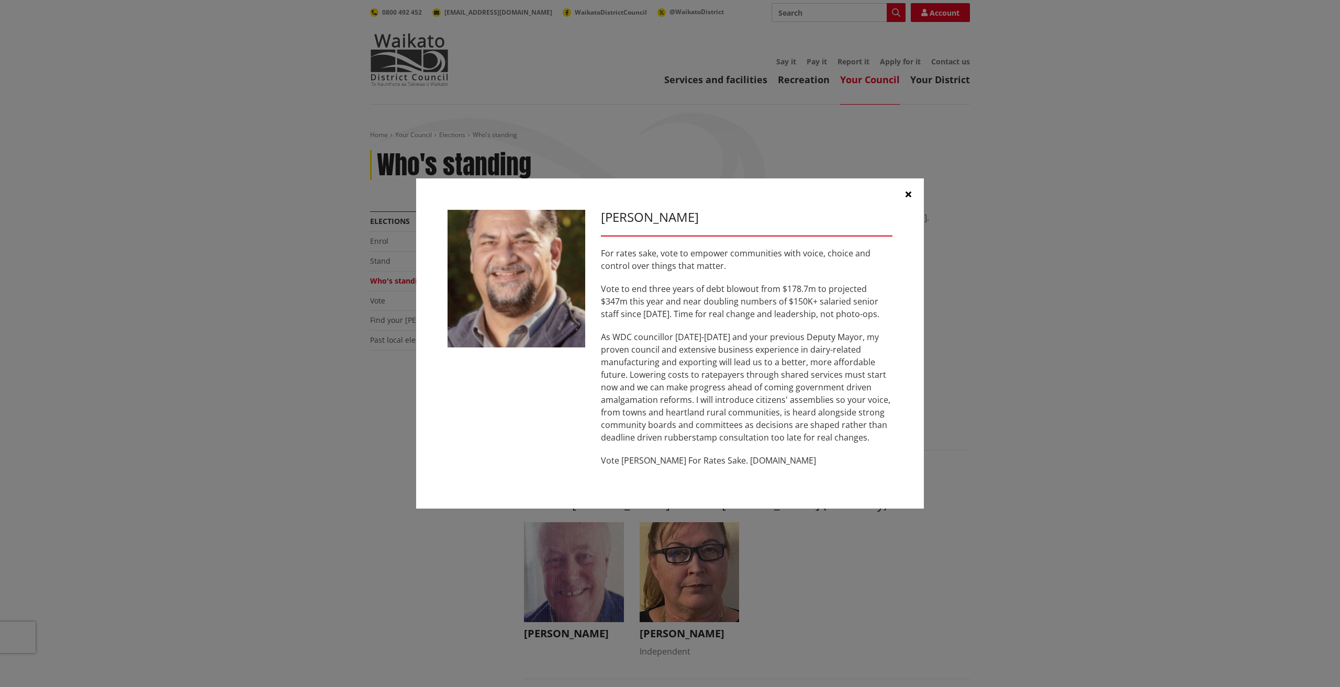
click at [782, 459] on p "Vote Aksel Bech For Rates Sake. www.akselbech.nz" at bounding box center [747, 460] width 292 height 13
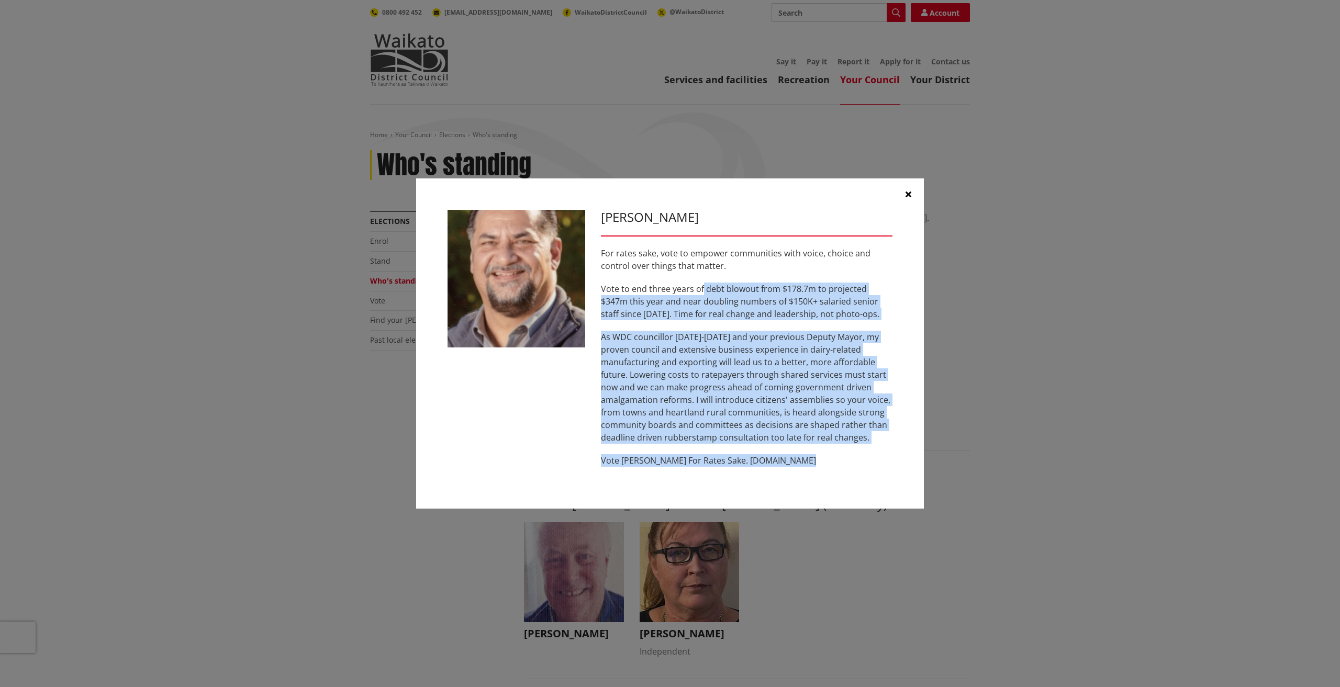
drag, startPoint x: 781, startPoint y: 431, endPoint x: 618, endPoint y: 209, distance: 275.3
click at [621, 210] on div "Aksel Bech For rates sake, vote to empower communities with voice, choice and c…" at bounding box center [746, 344] width 307 height 268
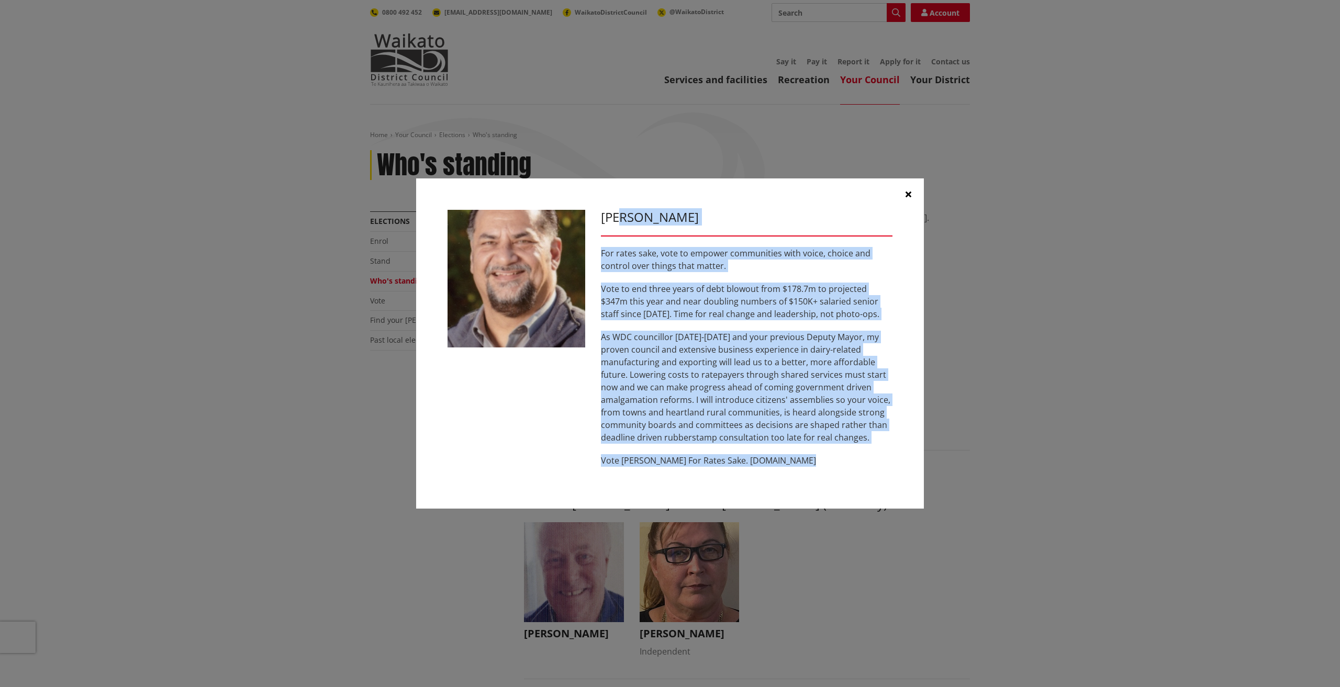
click at [715, 378] on p "As WDC councillor 2016-2022 and your previous Deputy Mayor, my proven council a…" at bounding box center [747, 387] width 292 height 113
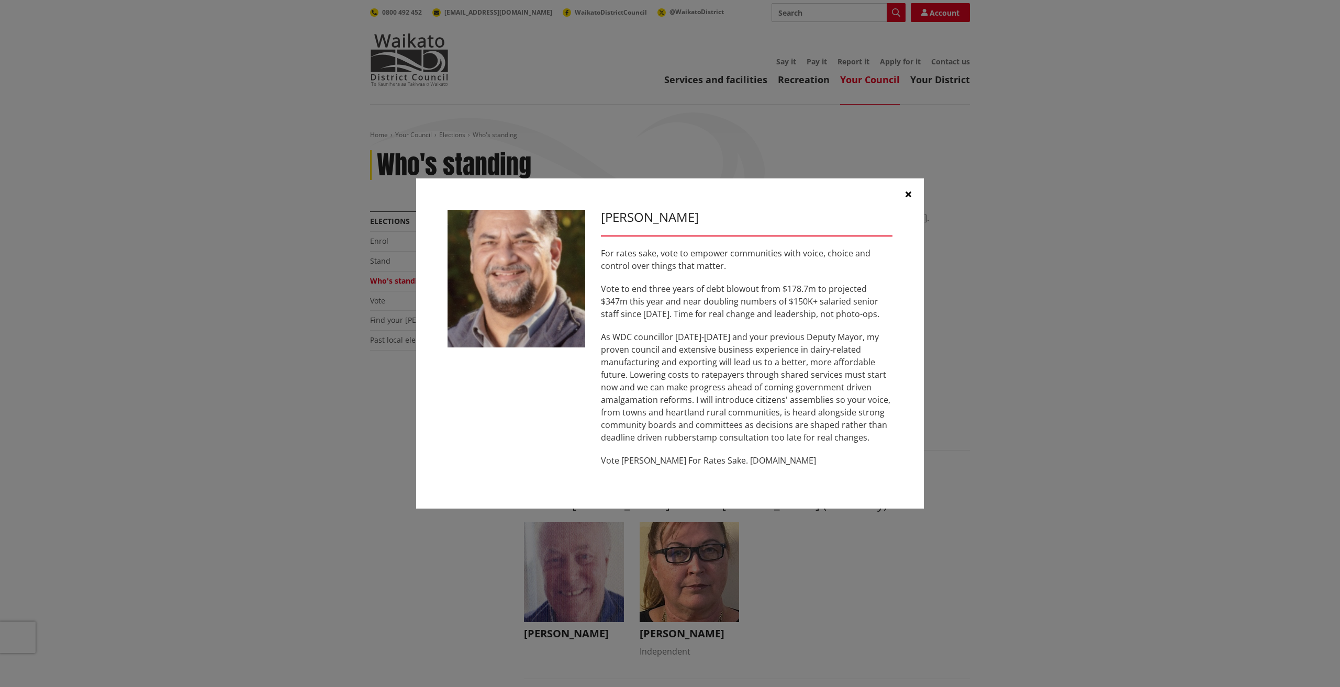
click at [912, 196] on button "button" at bounding box center [908, 194] width 31 height 31
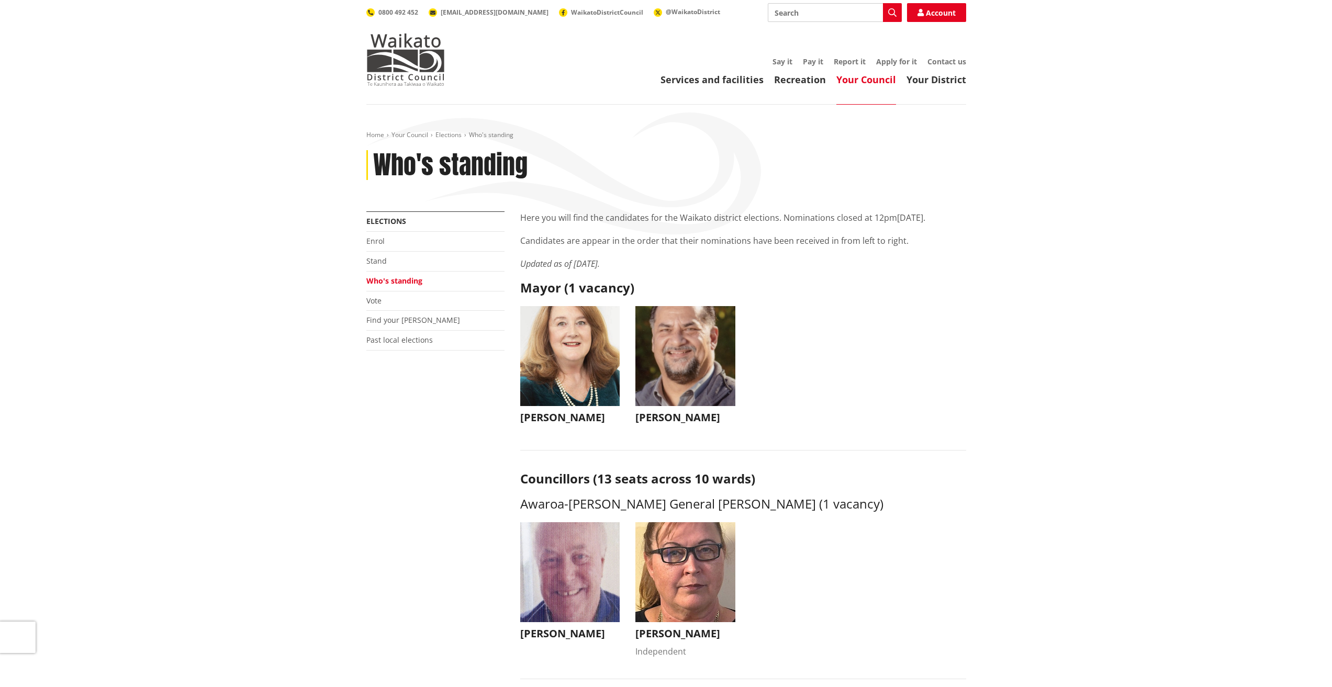
click at [613, 353] on img "button" at bounding box center [570, 356] width 100 height 100
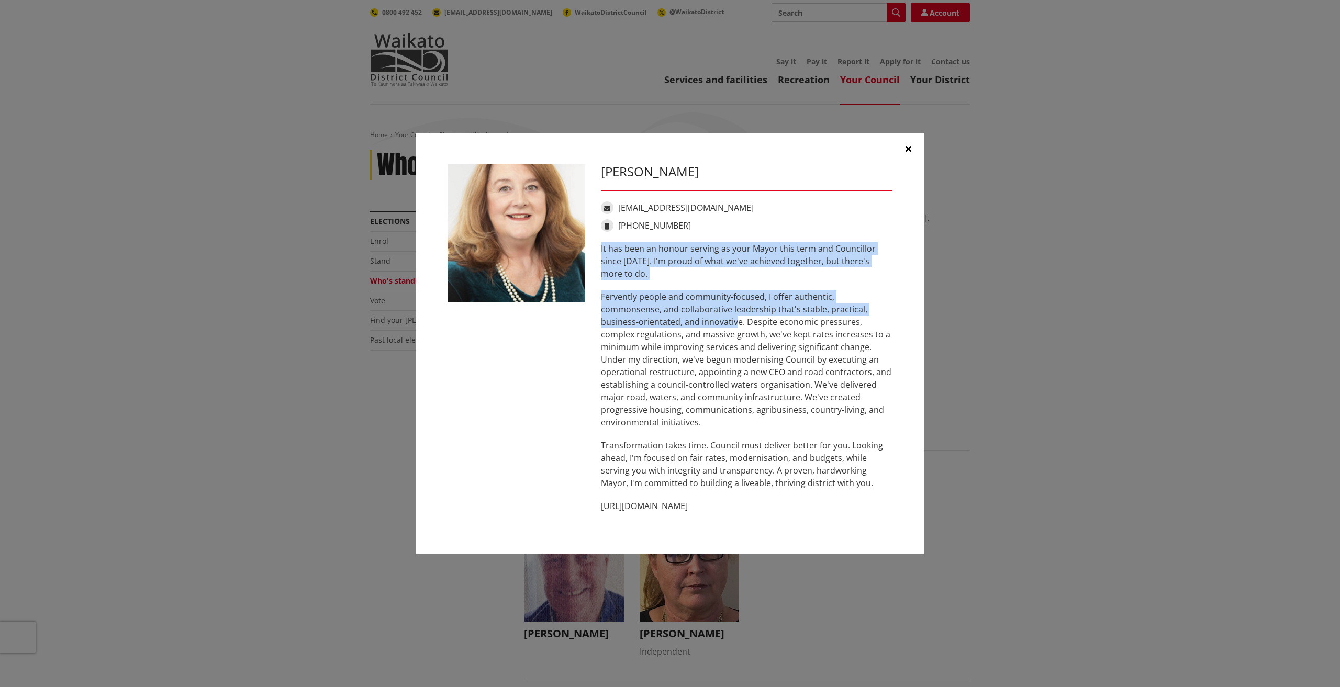
drag, startPoint x: 600, startPoint y: 247, endPoint x: 741, endPoint y: 328, distance: 162.3
click at [740, 328] on div "Jacqui Church jacqui@jacquichurch.com +64 21 869 976 It has been an honour serv…" at bounding box center [746, 343] width 307 height 359
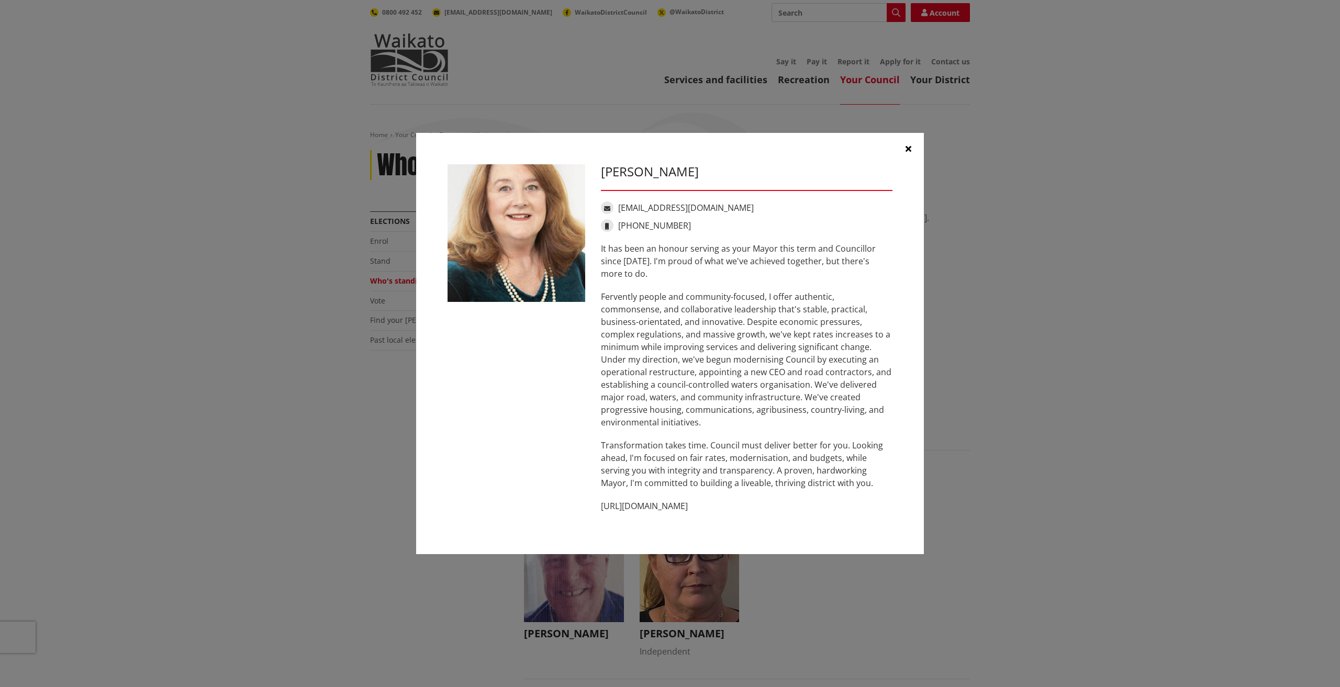
click at [719, 489] on div "It has been an honour serving as your Mayor this term and Councillor since 2013…" at bounding box center [747, 377] width 292 height 270
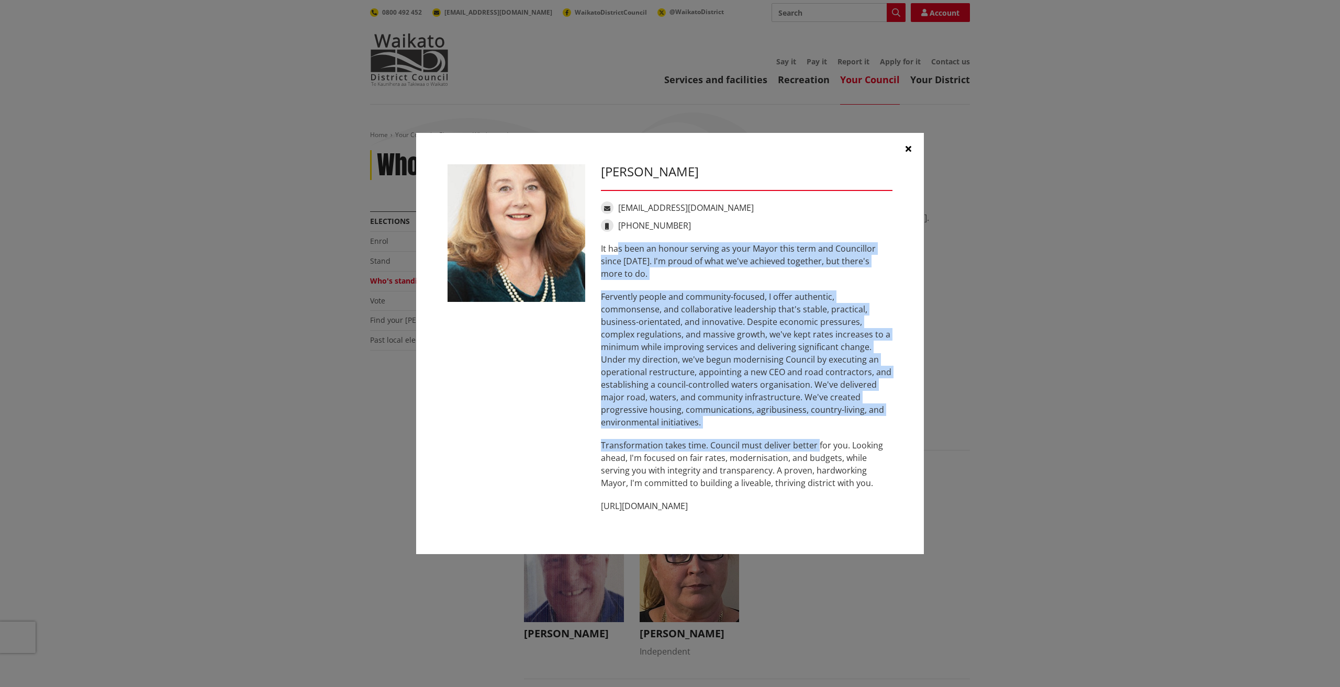
drag, startPoint x: 618, startPoint y: 251, endPoint x: 836, endPoint y: 439, distance: 287.3
click at [835, 438] on div "It has been an honour serving as your Mayor this term and Councillor since 2013…" at bounding box center [747, 377] width 292 height 270
click at [836, 439] on p "Transformation takes time. Council must deliver better for you. Looking ahead, …" at bounding box center [747, 464] width 292 height 50
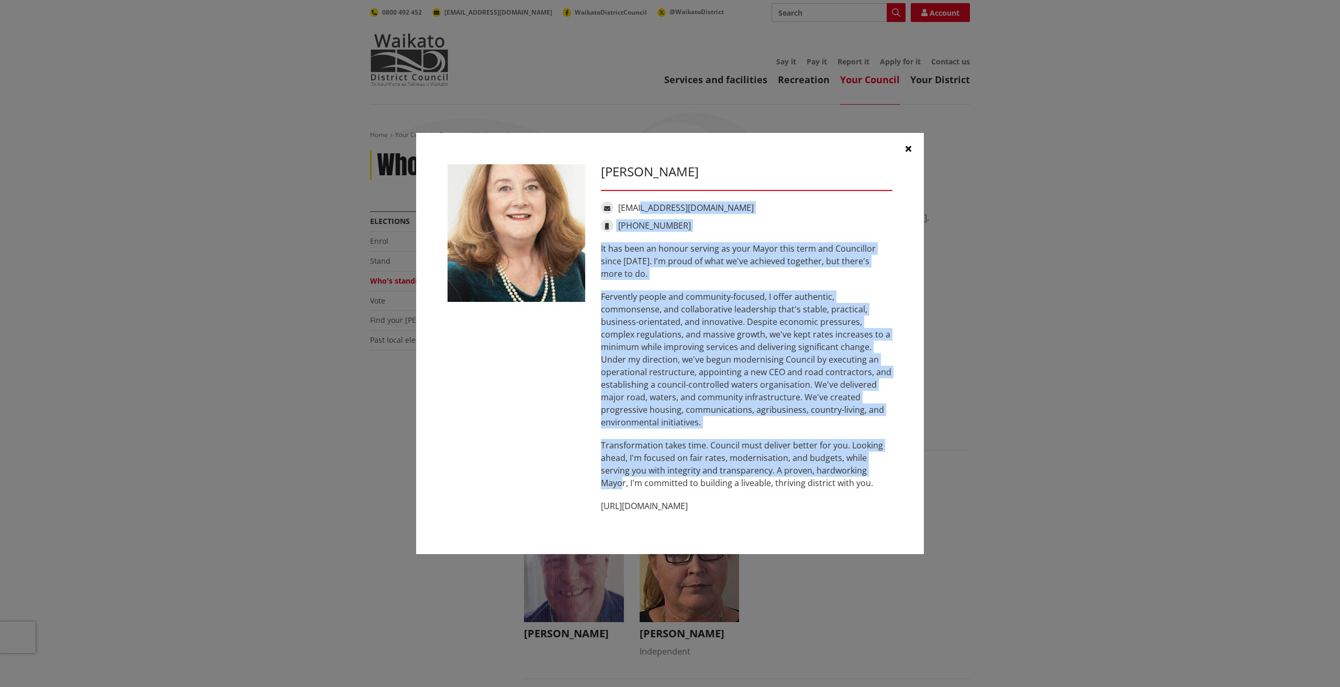
drag, startPoint x: 741, startPoint y: 314, endPoint x: 623, endPoint y: 204, distance: 161.5
click at [635, 195] on div "Jacqui Church jacqui@jacquichurch.com +64 21 869 976 It has been an honour serv…" at bounding box center [746, 343] width 307 height 359
click at [745, 378] on p "Fervently people and community-focused, I offer authentic, commonsense, and col…" at bounding box center [747, 360] width 292 height 138
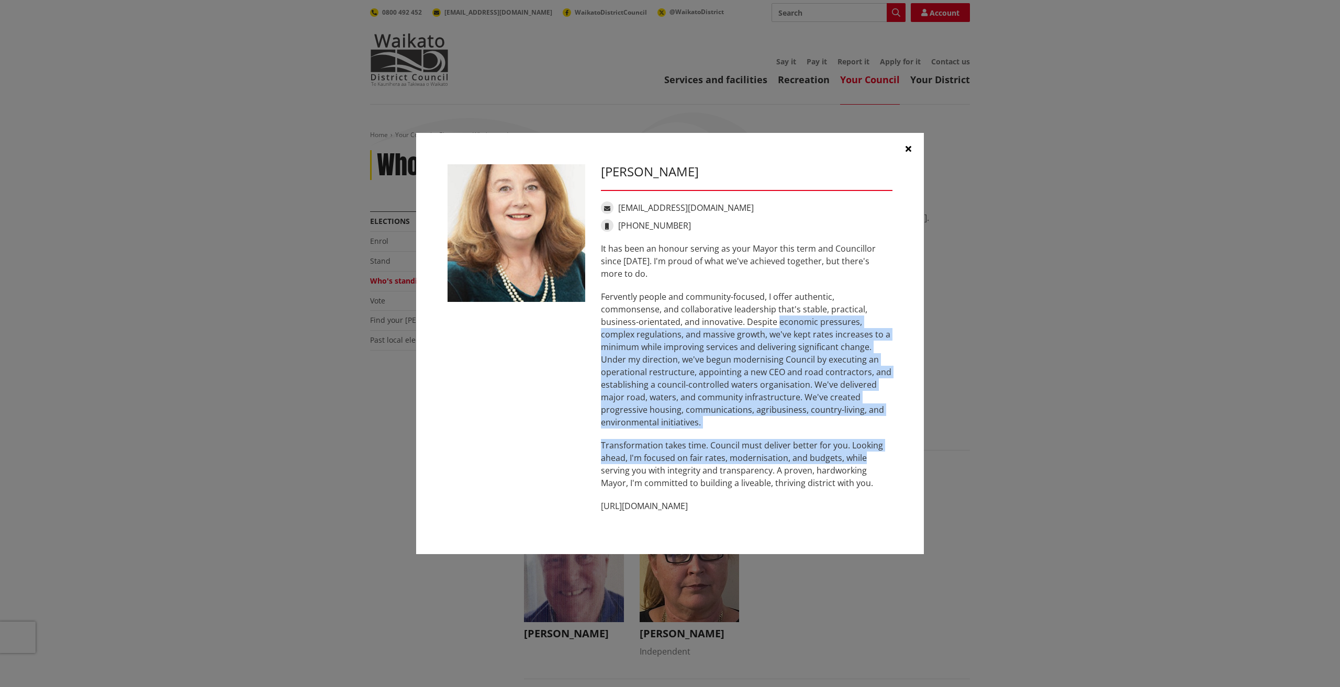
drag, startPoint x: 837, startPoint y: 418, endPoint x: 654, endPoint y: 192, distance: 290.0
click at [689, 207] on div "Jacqui Church jacqui@jacquichurch.com +64 21 869 976 It has been an honour serv…" at bounding box center [746, 343] width 307 height 359
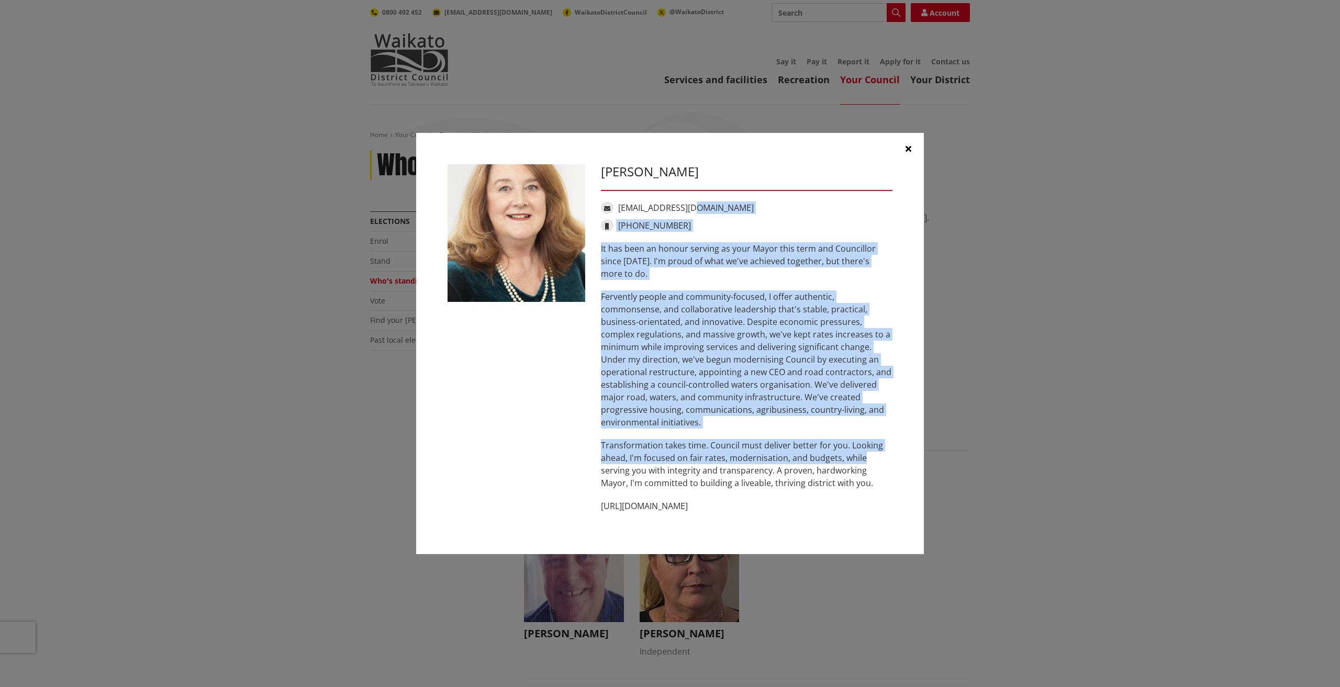
click at [692, 208] on link "jacqui@jacquichurch.com" at bounding box center [686, 208] width 136 height 12
click at [715, 325] on p "Fervently people and community-focused, I offer authentic, commonsense, and col…" at bounding box center [747, 360] width 292 height 138
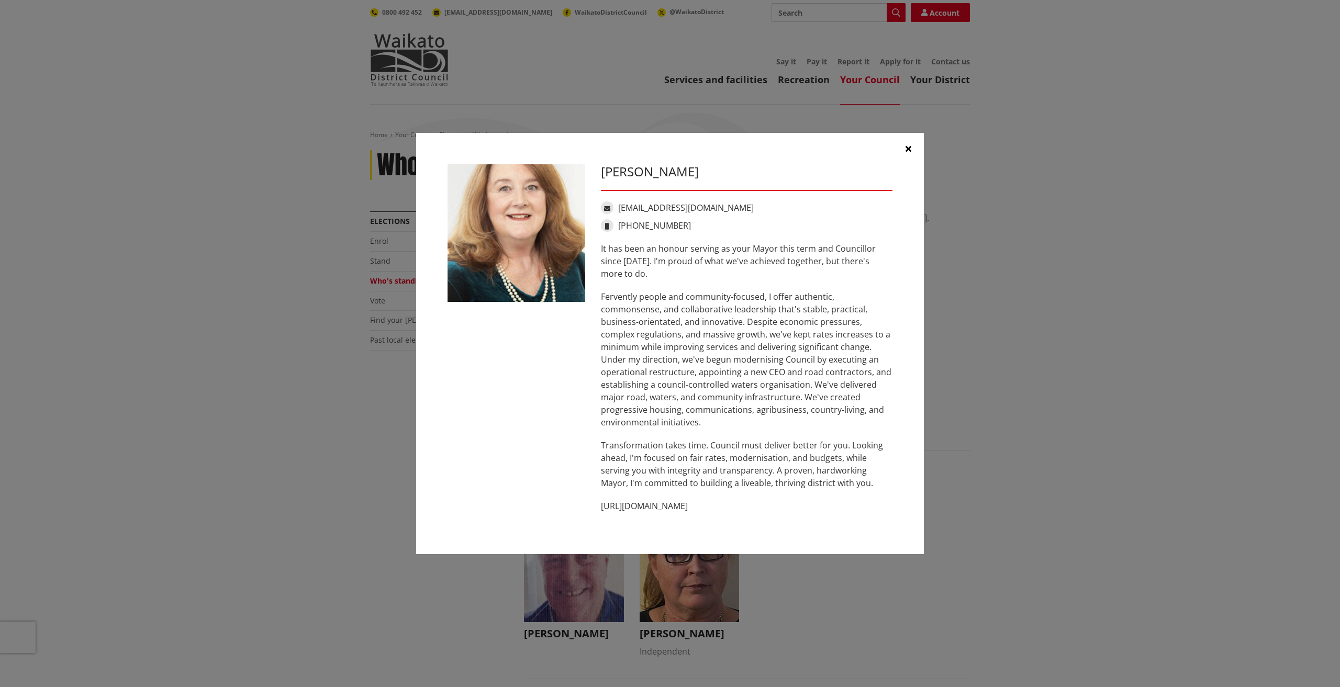
drag, startPoint x: 1156, startPoint y: 396, endPoint x: 1052, endPoint y: 268, distance: 165.6
click at [1154, 394] on div "Jacqui Church jacqui@jacquichurch.com +64 21 869 976 It has been an honour serv…" at bounding box center [670, 343] width 1298 height 453
click at [637, 209] on link "jacqui@jacquichurch.com" at bounding box center [686, 208] width 136 height 12
drag, startPoint x: 778, startPoint y: 517, endPoint x: 621, endPoint y: 139, distance: 409.8
click at [651, 186] on div "Jacqui Church jacqui@jacquichurch.com +64 21 869 976 It has been an honour serv…" at bounding box center [746, 343] width 307 height 359
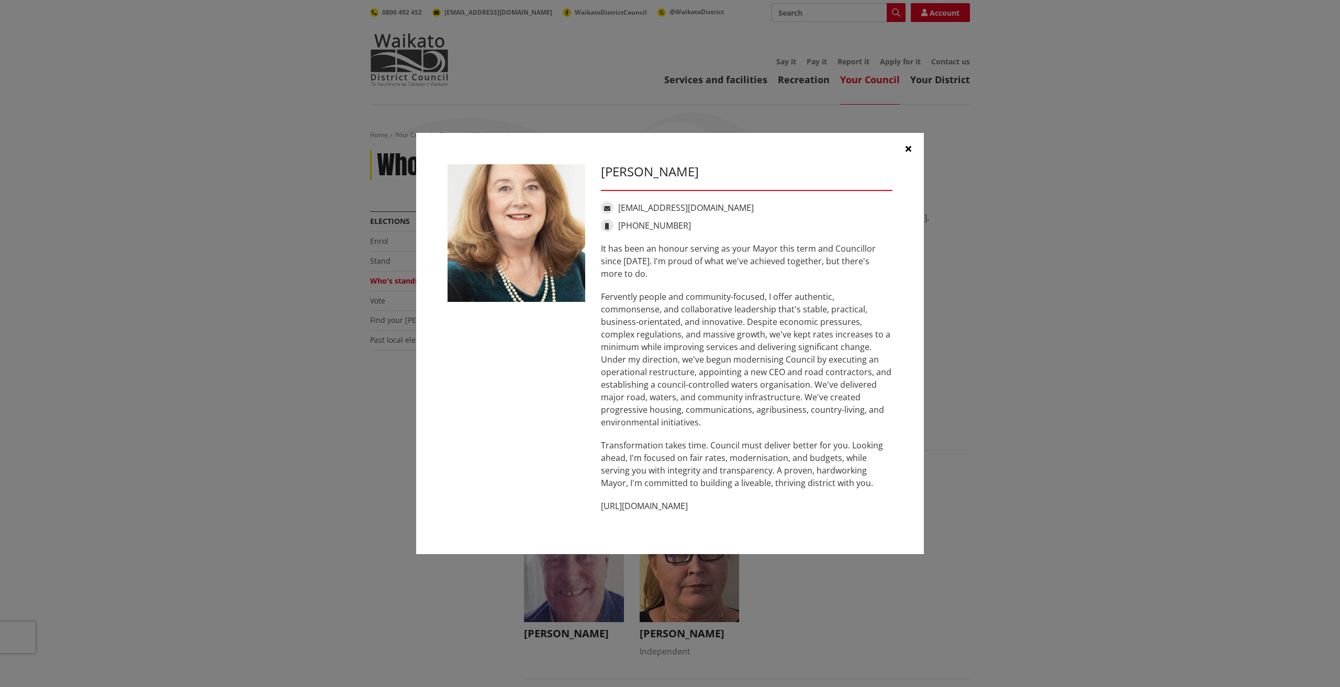
click at [740, 380] on p "Fervently people and community-focused, I offer authentic, commonsense, and col…" at bounding box center [747, 360] width 292 height 138
click at [916, 144] on button "button" at bounding box center [908, 148] width 31 height 31
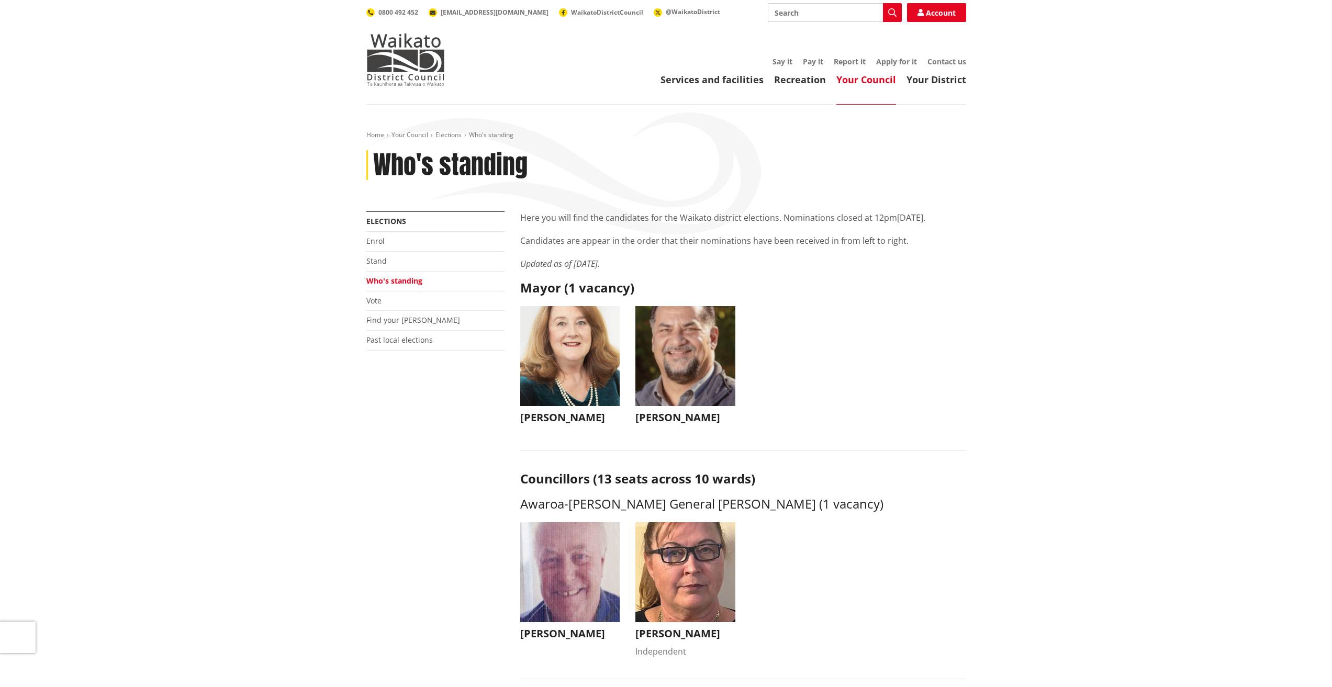
click at [663, 351] on img "button" at bounding box center [686, 356] width 100 height 100
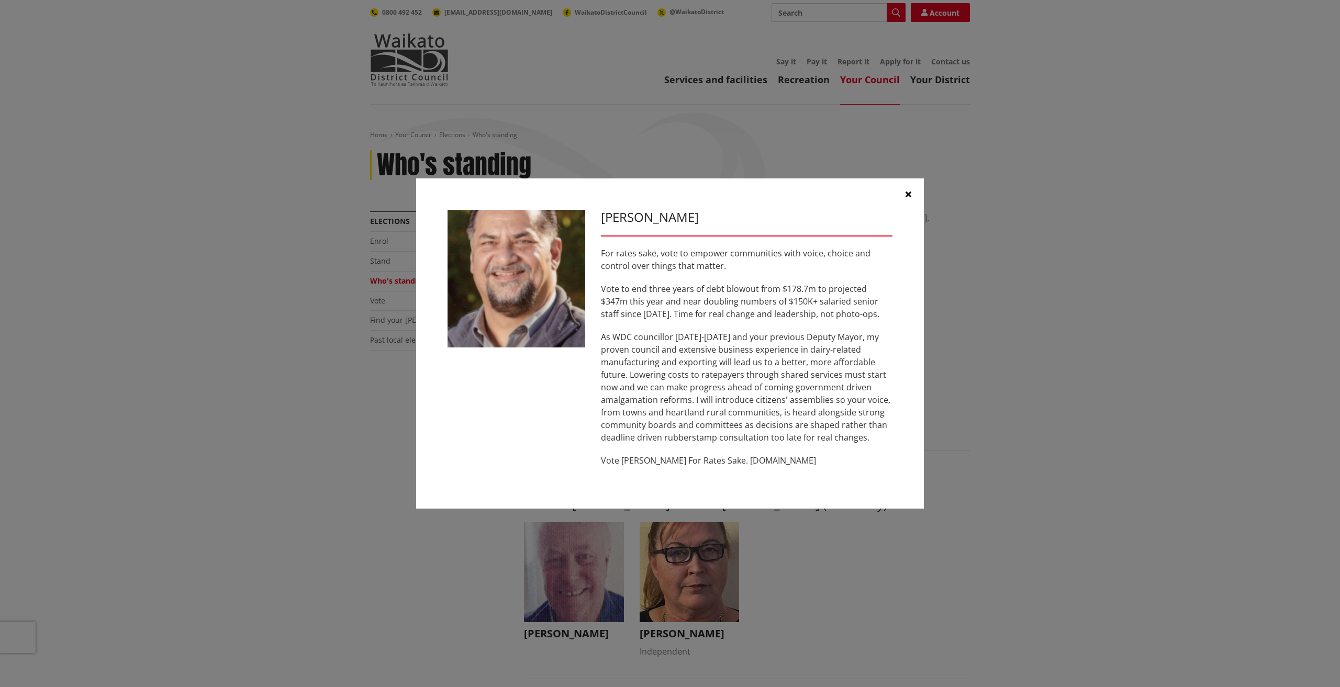
drag, startPoint x: 811, startPoint y: 450, endPoint x: 736, endPoint y: 336, distance: 136.9
click at [806, 445] on div "For rates sake, vote to empower communities with voice, choice and control over…" at bounding box center [747, 357] width 292 height 220
drag, startPoint x: 730, startPoint y: 460, endPoint x: 798, endPoint y: 459, distance: 68.1
click at [798, 459] on p "Vote Aksel Bech For Rates Sake. www.akselbech.nz" at bounding box center [747, 460] width 292 height 13
drag, startPoint x: 703, startPoint y: 339, endPoint x: 767, endPoint y: 342, distance: 64.5
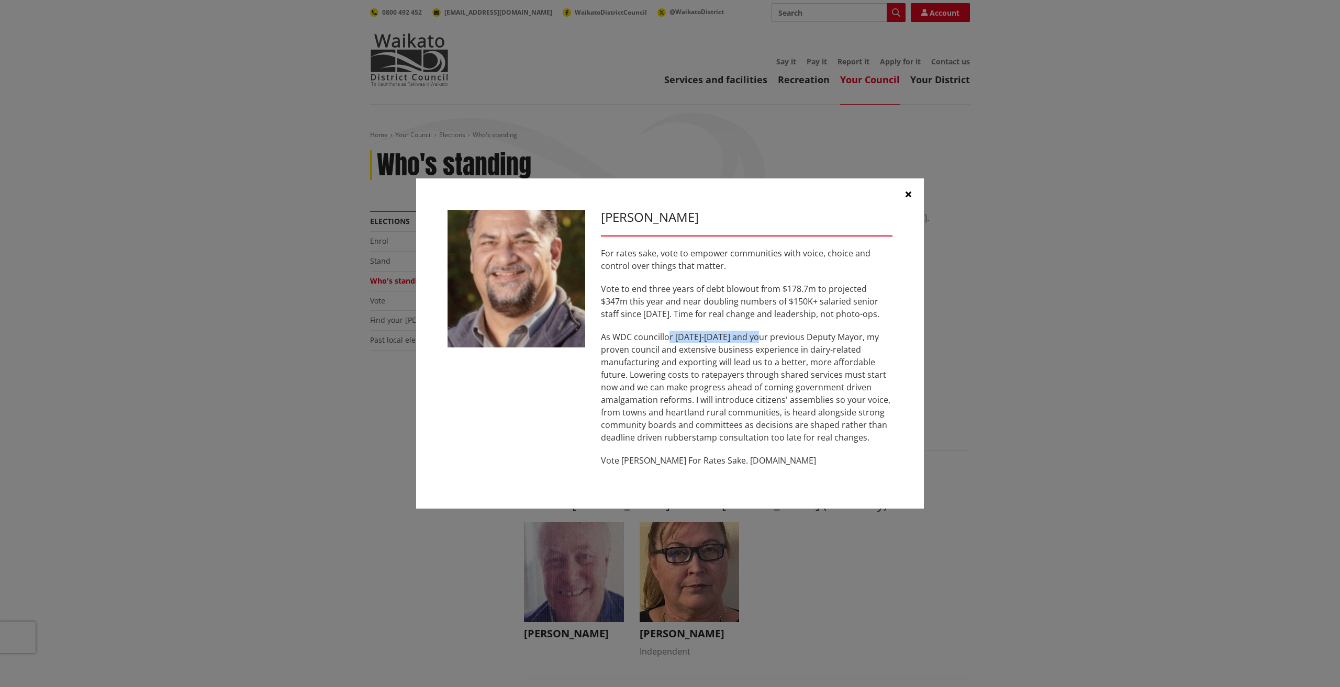
click at [766, 342] on p "As WDC councillor 2016-2022 and your previous Deputy Mayor, my proven council a…" at bounding box center [747, 387] width 292 height 113
click at [742, 359] on p "As WDC councillor 2016-2022 and your previous Deputy Mayor, my proven council a…" at bounding box center [747, 387] width 292 height 113
drag, startPoint x: 653, startPoint y: 342, endPoint x: 862, endPoint y: 355, distance: 209.8
click at [846, 346] on p "As WDC councillor 2016-2022 and your previous Deputy Mayor, my proven council a…" at bounding box center [747, 387] width 292 height 113
click at [809, 344] on p "As WDC councillor 2016-2022 and your previous Deputy Mayor, my proven council a…" at bounding box center [747, 387] width 292 height 113
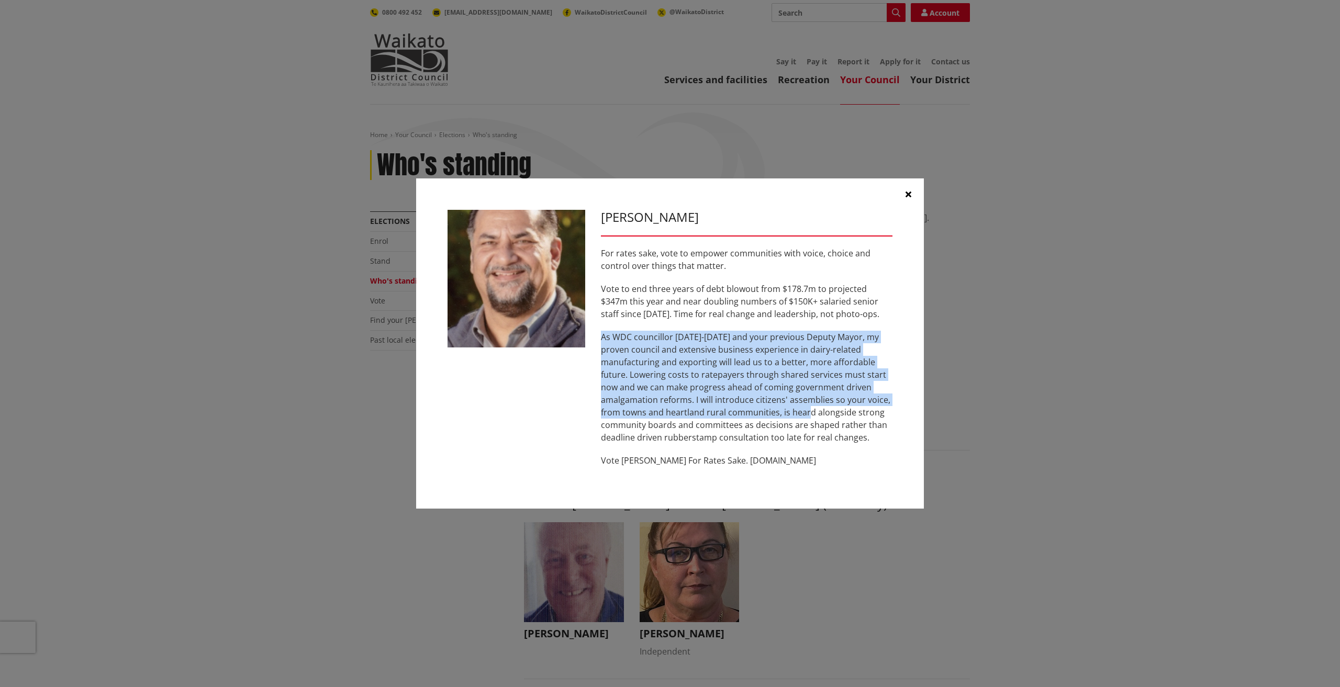
drag, startPoint x: 701, startPoint y: 389, endPoint x: 777, endPoint y: 431, distance: 86.7
click at [777, 431] on div "Aksel Bech For rates sake, vote to empower communities with voice, choice and c…" at bounding box center [746, 344] width 307 height 268
click at [778, 433] on p "As WDC councillor 2016-2022 and your previous Deputy Mayor, my proven council a…" at bounding box center [747, 387] width 292 height 113
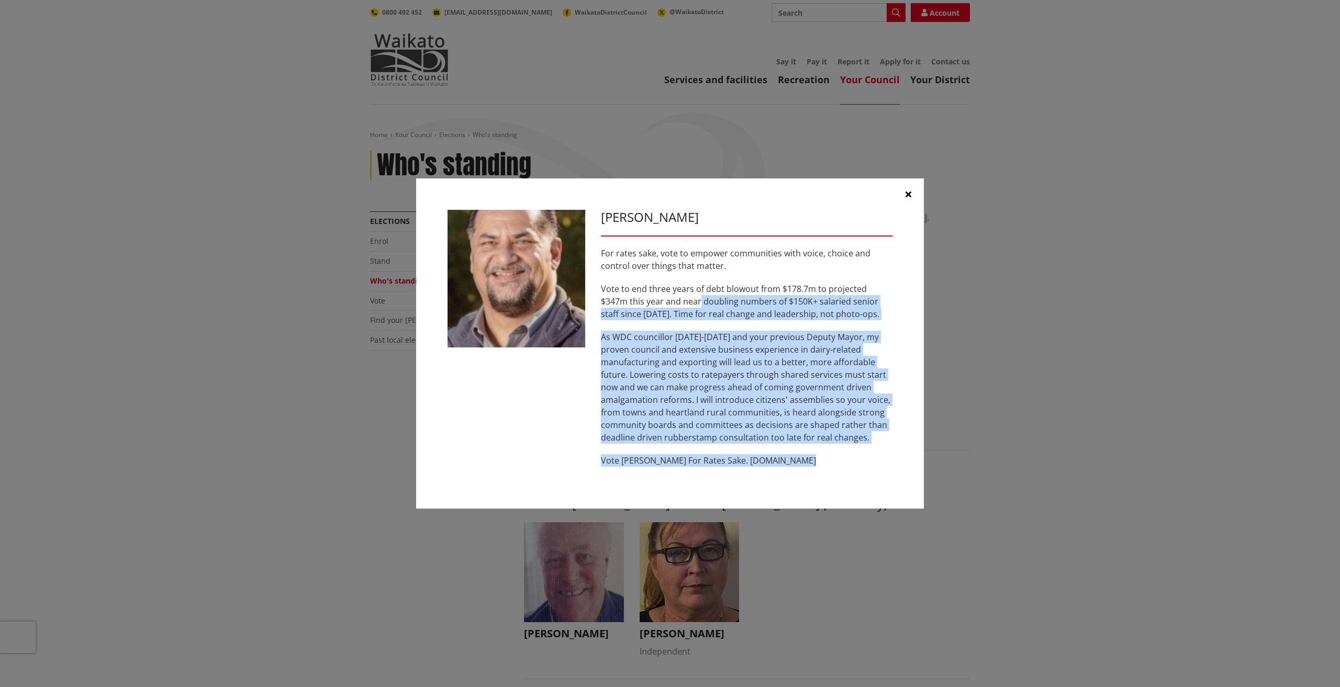
drag, startPoint x: 820, startPoint y: 477, endPoint x: 573, endPoint y: 140, distance: 417.6
click at [584, 143] on div "Aksel Bech For rates sake, vote to empower communities with voice, choice and c…" at bounding box center [670, 343] width 1340 height 687
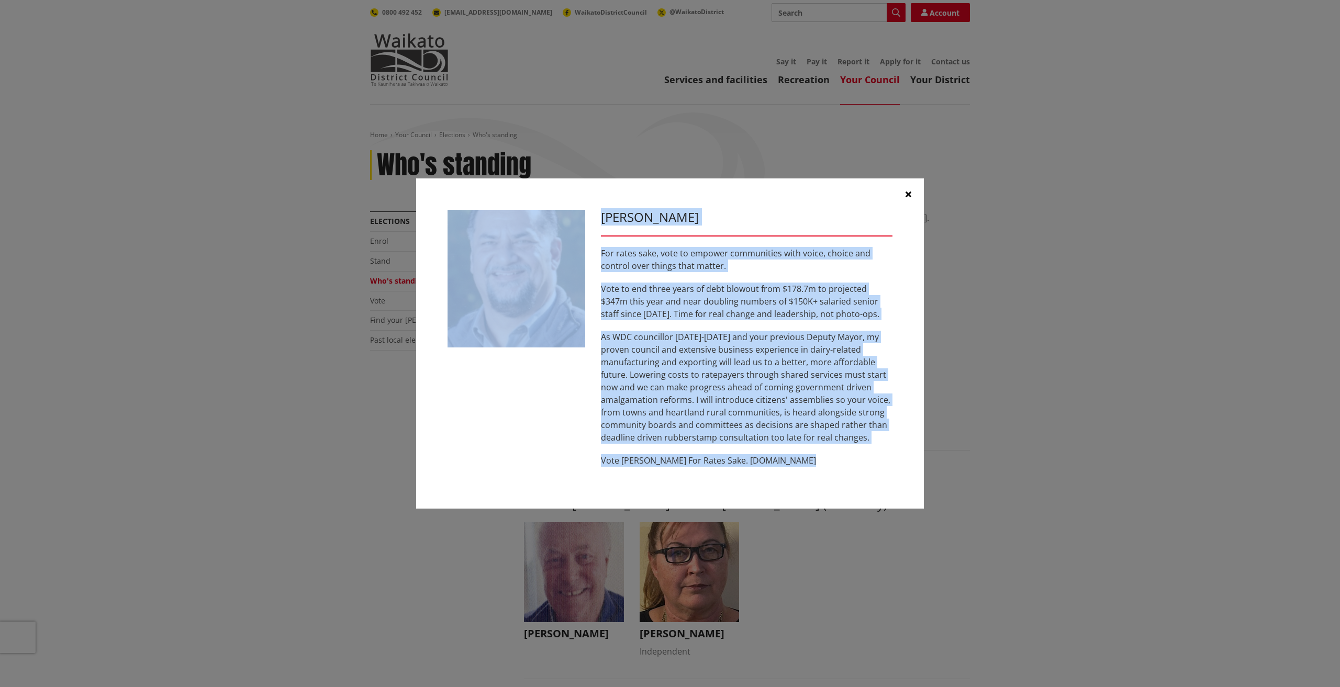
drag, startPoint x: 705, startPoint y: 384, endPoint x: 846, endPoint y: 263, distance: 186.0
click at [705, 384] on p "As WDC councillor 2016-2022 and your previous Deputy Mayor, my proven council a…" at bounding box center [747, 387] width 292 height 113
click at [907, 193] on icon "button" at bounding box center [909, 194] width 6 height 8
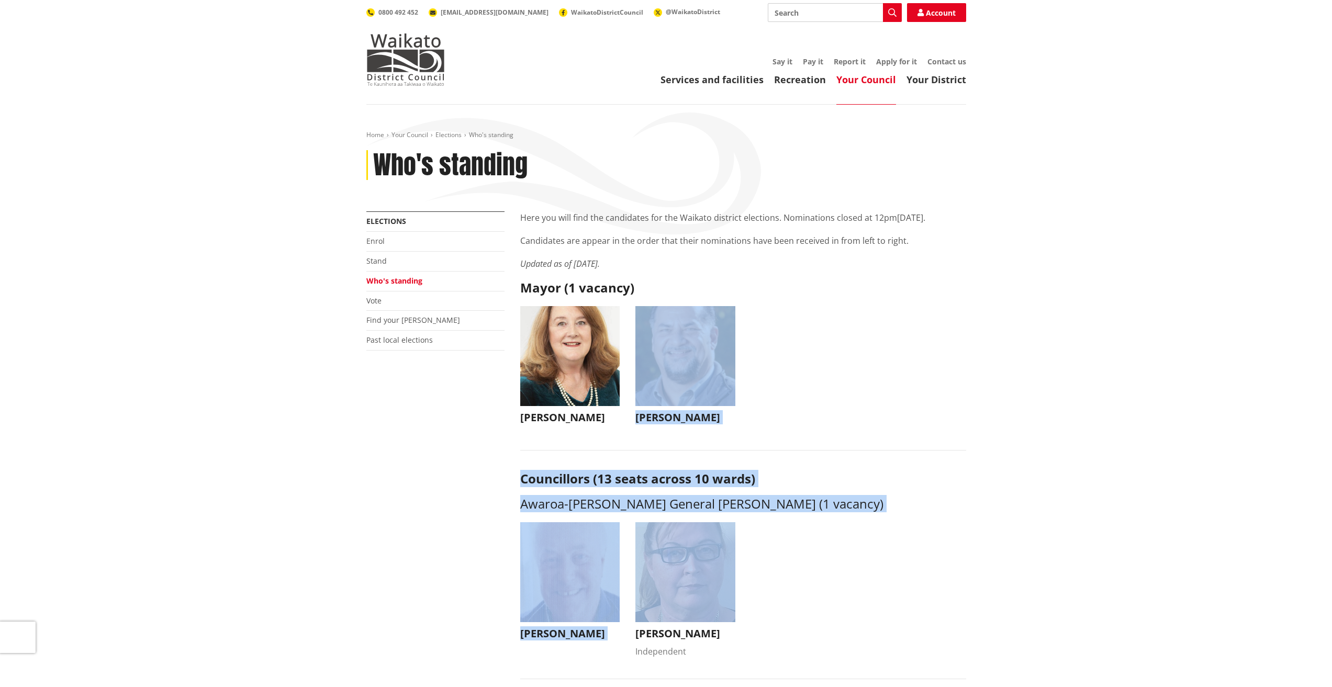
drag, startPoint x: 835, startPoint y: 415, endPoint x: 678, endPoint y: 202, distance: 264.3
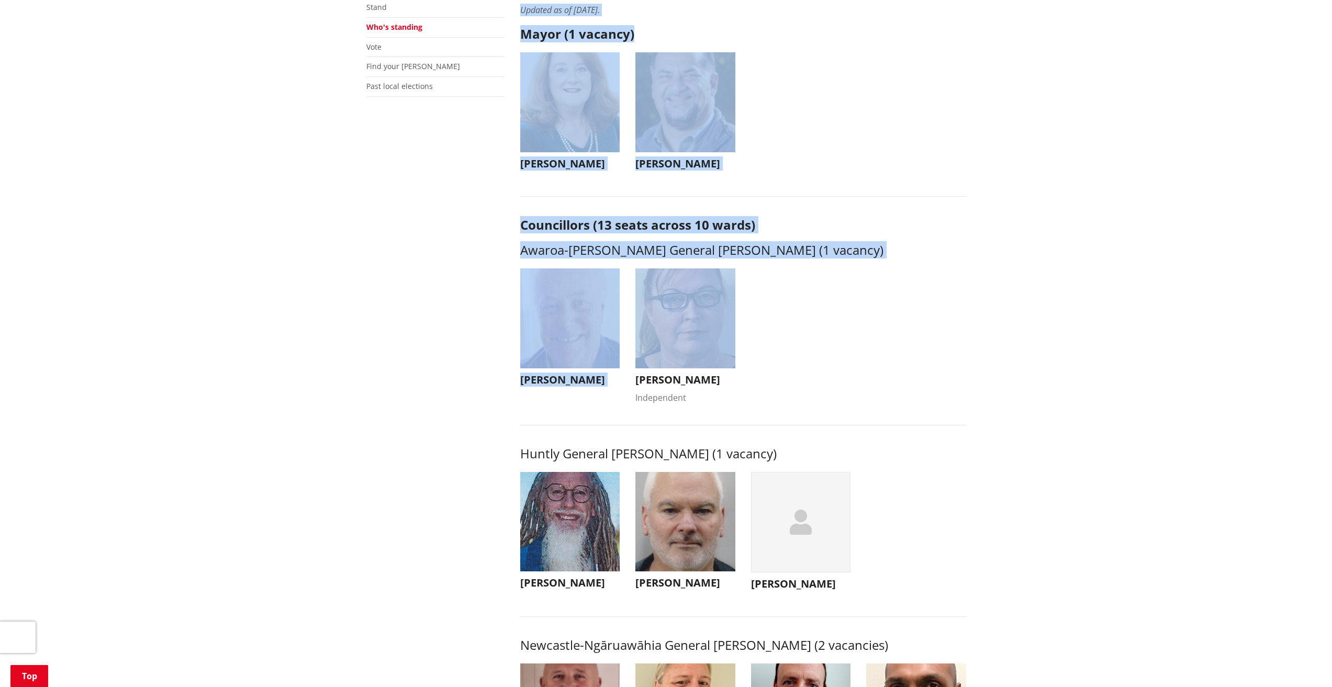
scroll to position [524, 0]
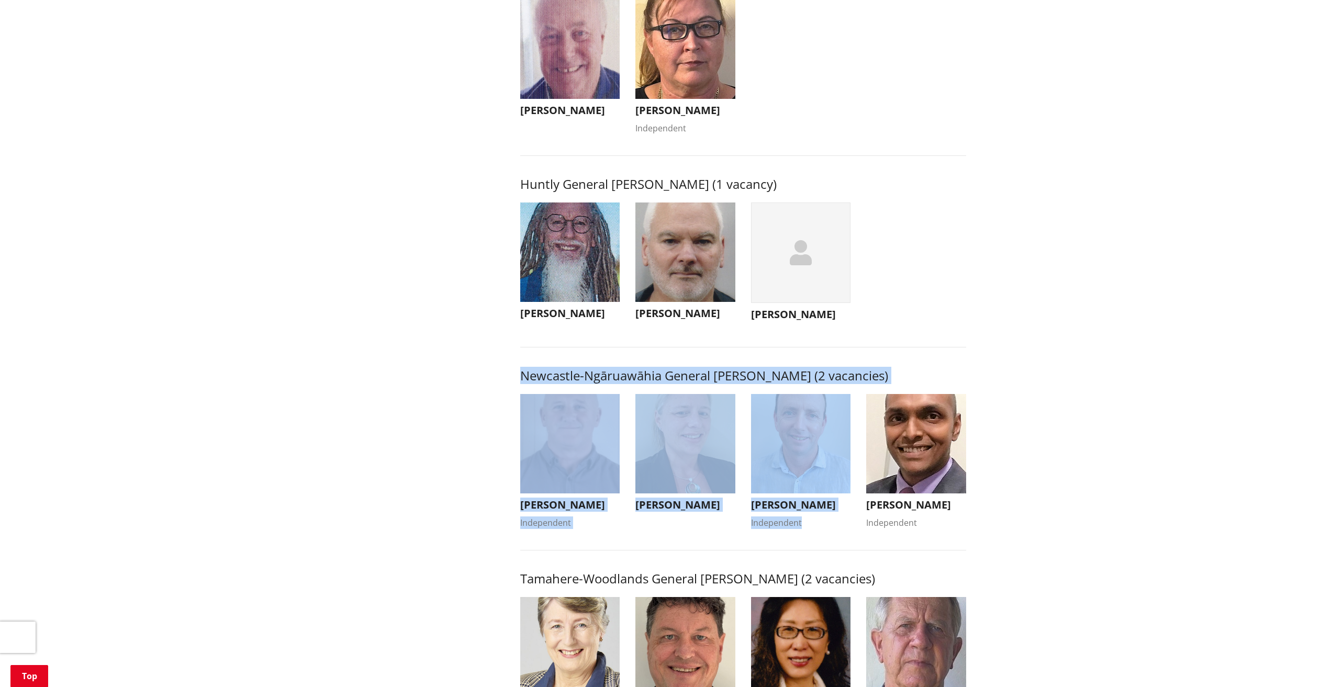
drag, startPoint x: 495, startPoint y: 386, endPoint x: 897, endPoint y: 394, distance: 401.6
click at [868, 384] on h3 "Newcastle-Ngāruawāhia General Ward (2 vacancies)" at bounding box center [743, 376] width 446 height 15
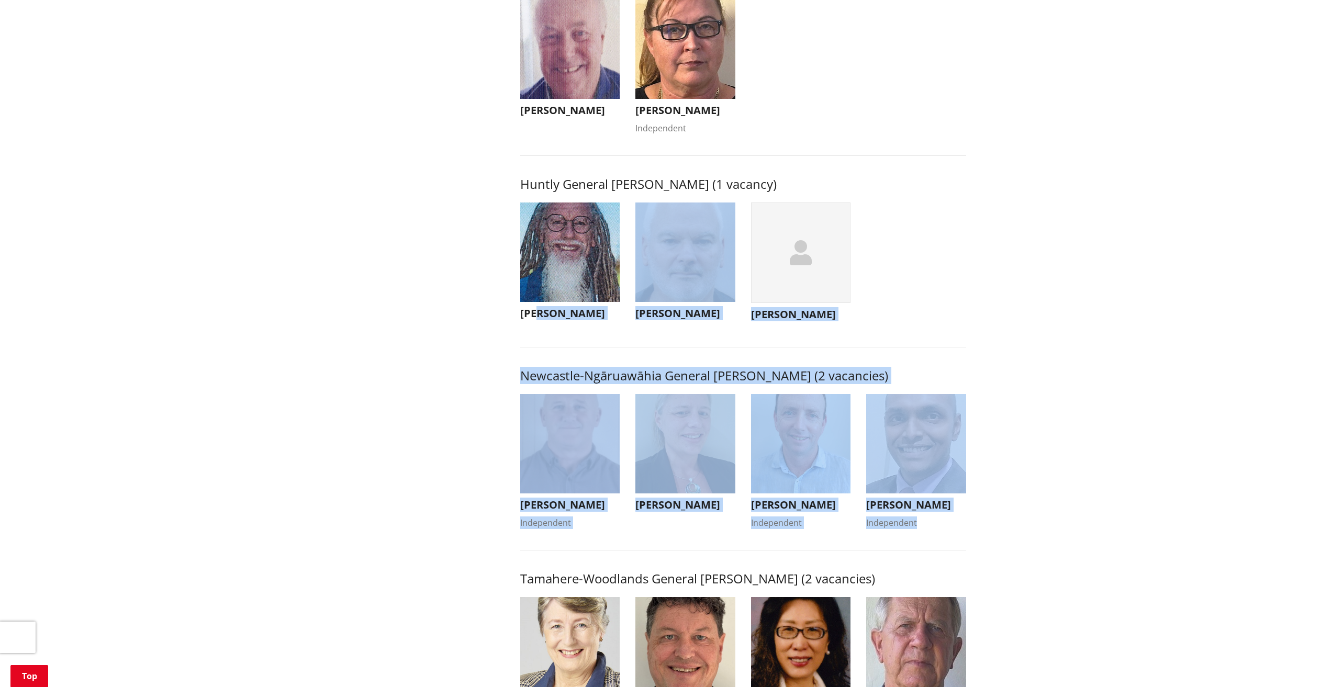
drag, startPoint x: 706, startPoint y: 388, endPoint x: 492, endPoint y: 354, distance: 216.8
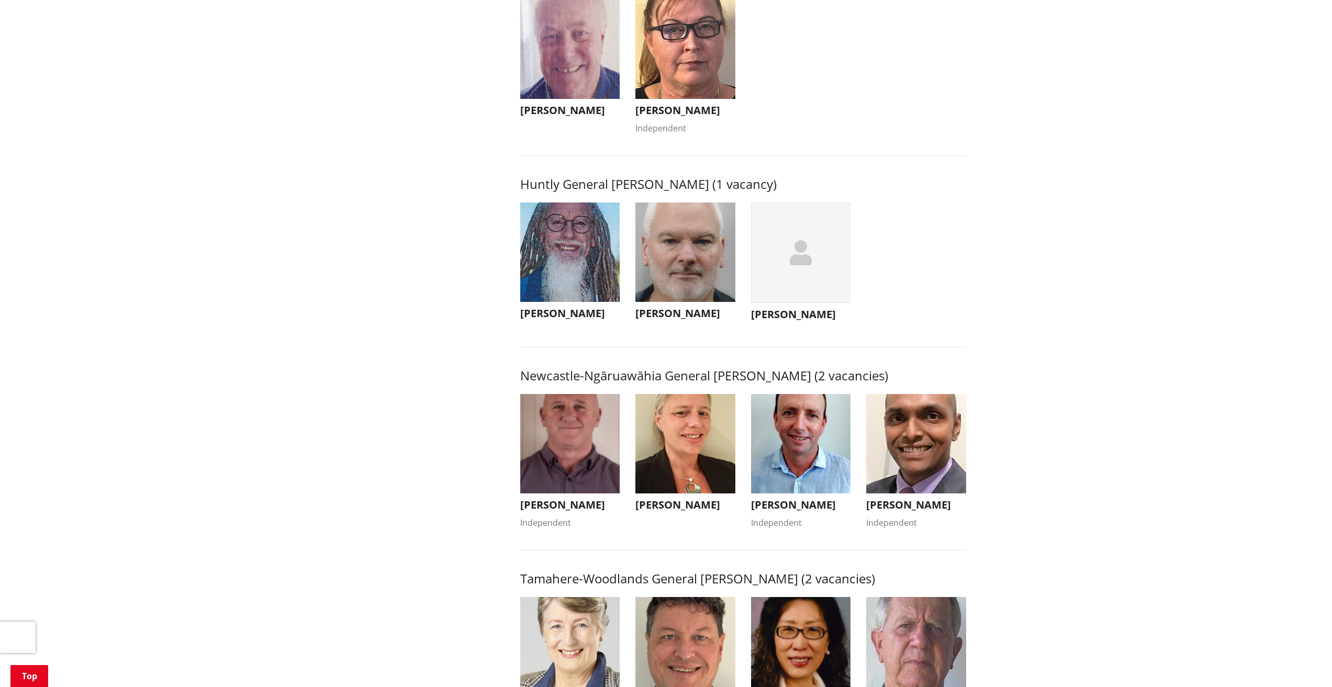
drag, startPoint x: 579, startPoint y: 387, endPoint x: 928, endPoint y: 393, distance: 349.2
click at [859, 384] on h3 "Newcastle-Ngāruawāhia General Ward (2 vacancies)" at bounding box center [743, 376] width 446 height 15
drag, startPoint x: 831, startPoint y: 391, endPoint x: 469, endPoint y: 380, distance: 362.4
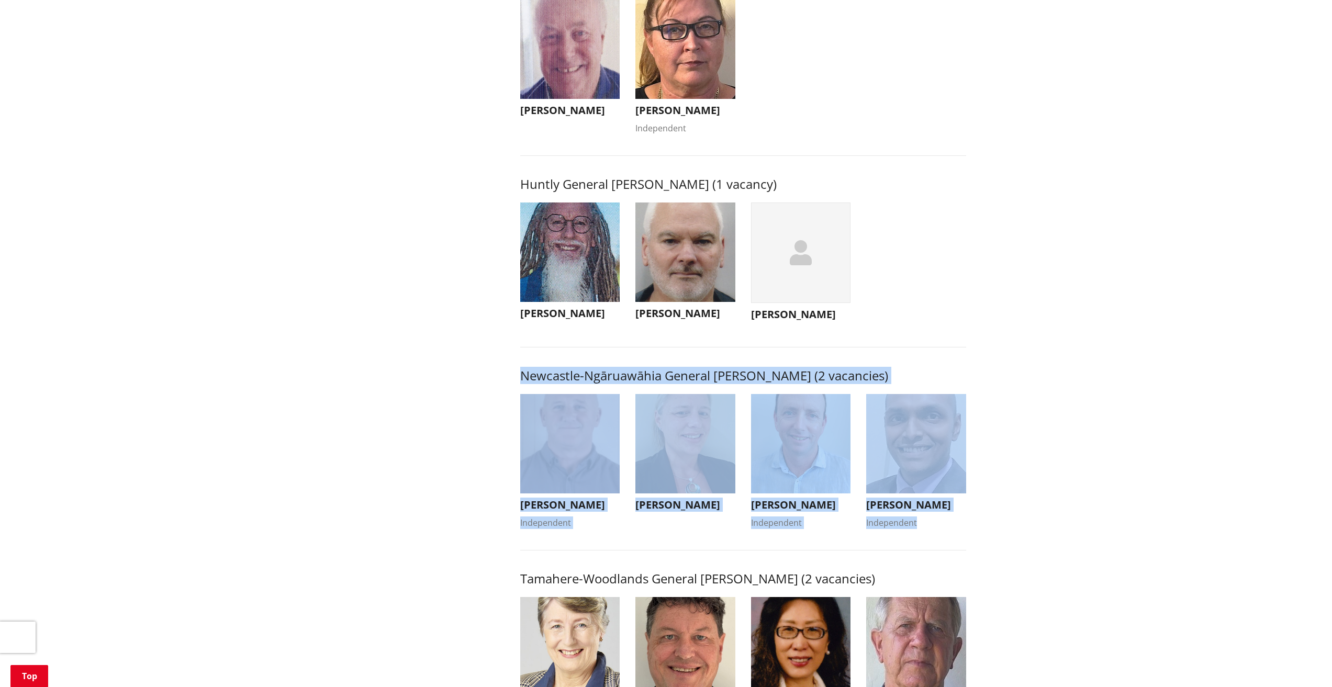
drag, startPoint x: 486, startPoint y: 391, endPoint x: 985, endPoint y: 545, distance: 522.3
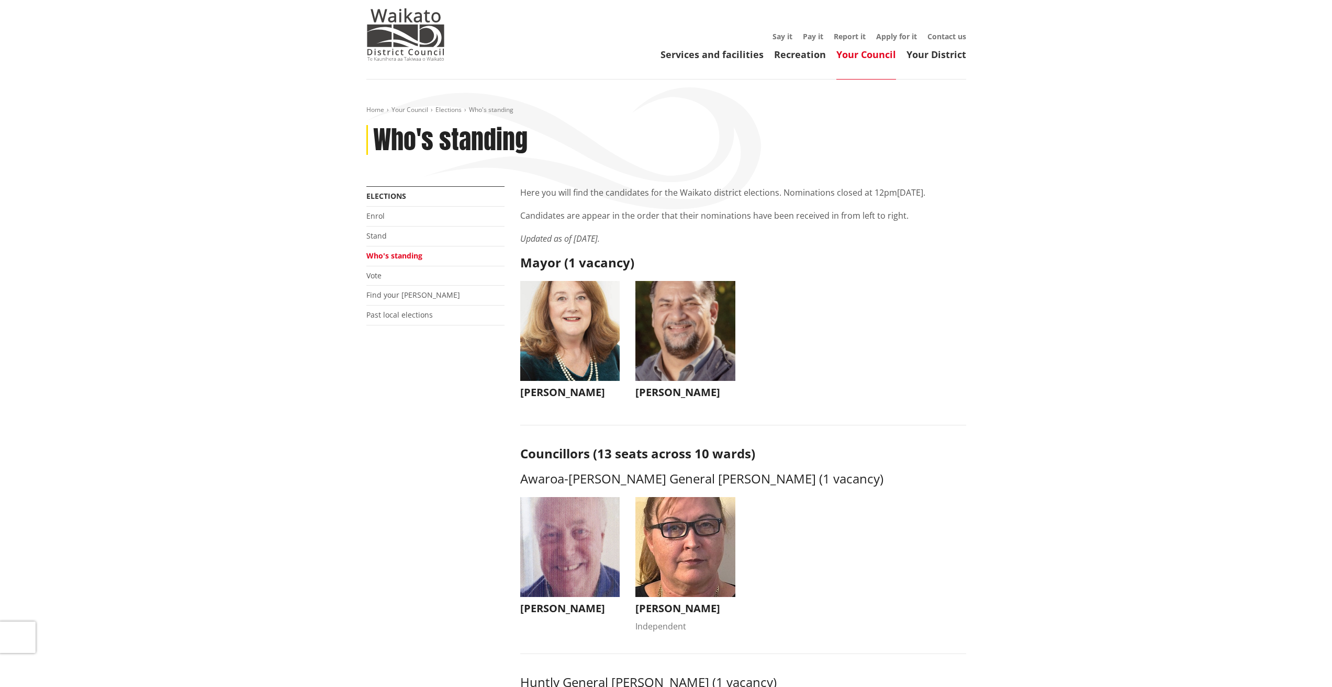
scroll to position [0, 0]
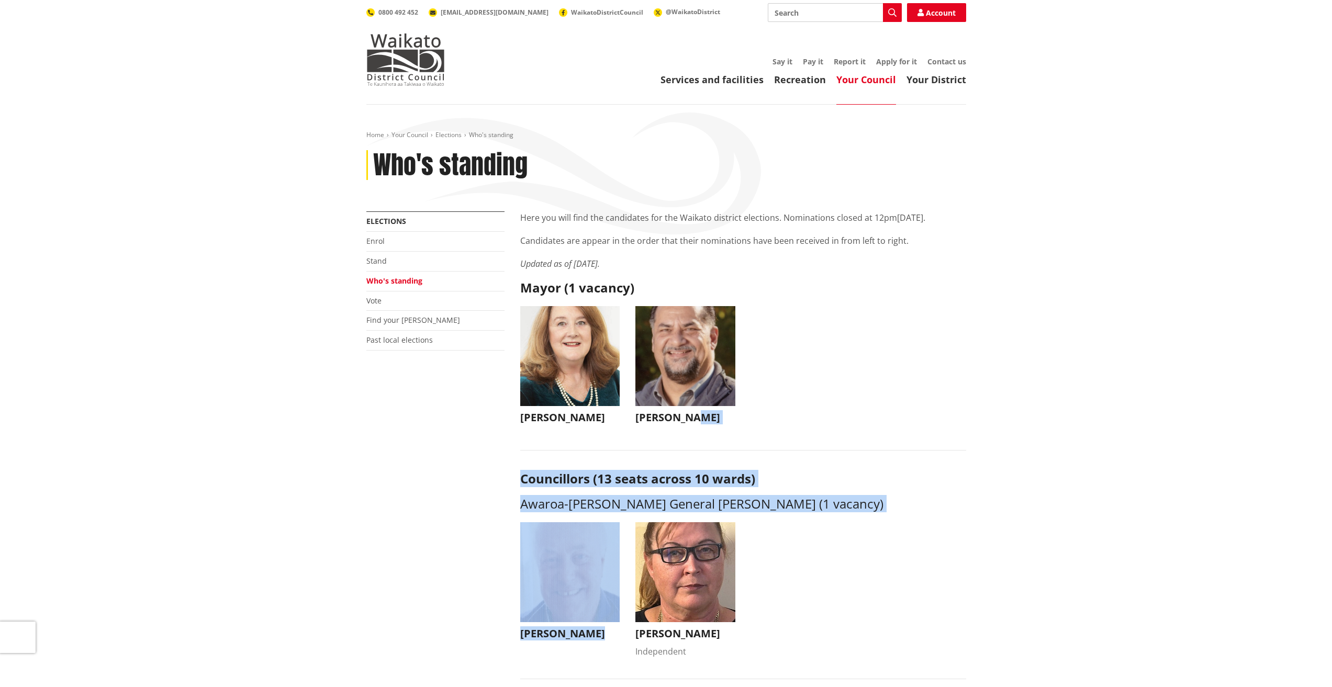
drag, startPoint x: 955, startPoint y: 514, endPoint x: 562, endPoint y: 162, distance: 528.0
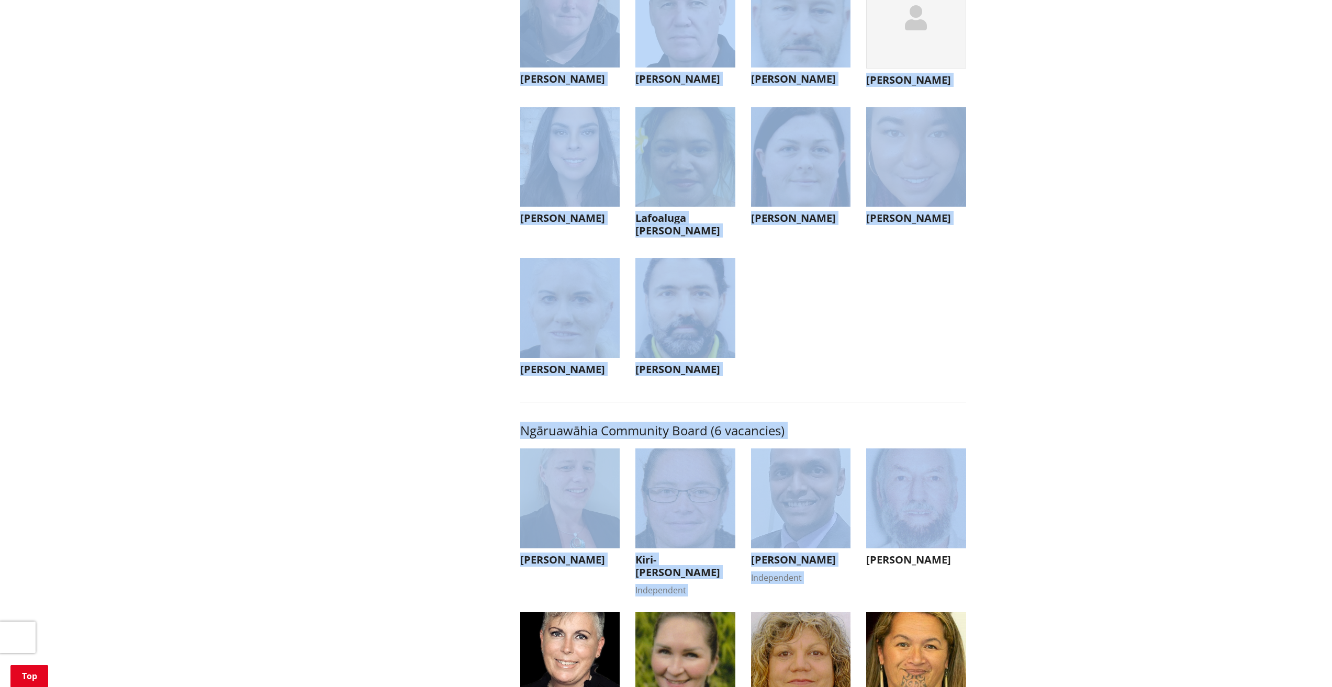
drag, startPoint x: 331, startPoint y: 7, endPoint x: 1019, endPoint y: 548, distance: 875.4
click at [1036, 551] on div "Home Your Council Elections Who's standing Who's standing More from this sectio…" at bounding box center [666, 614] width 1332 height 6672
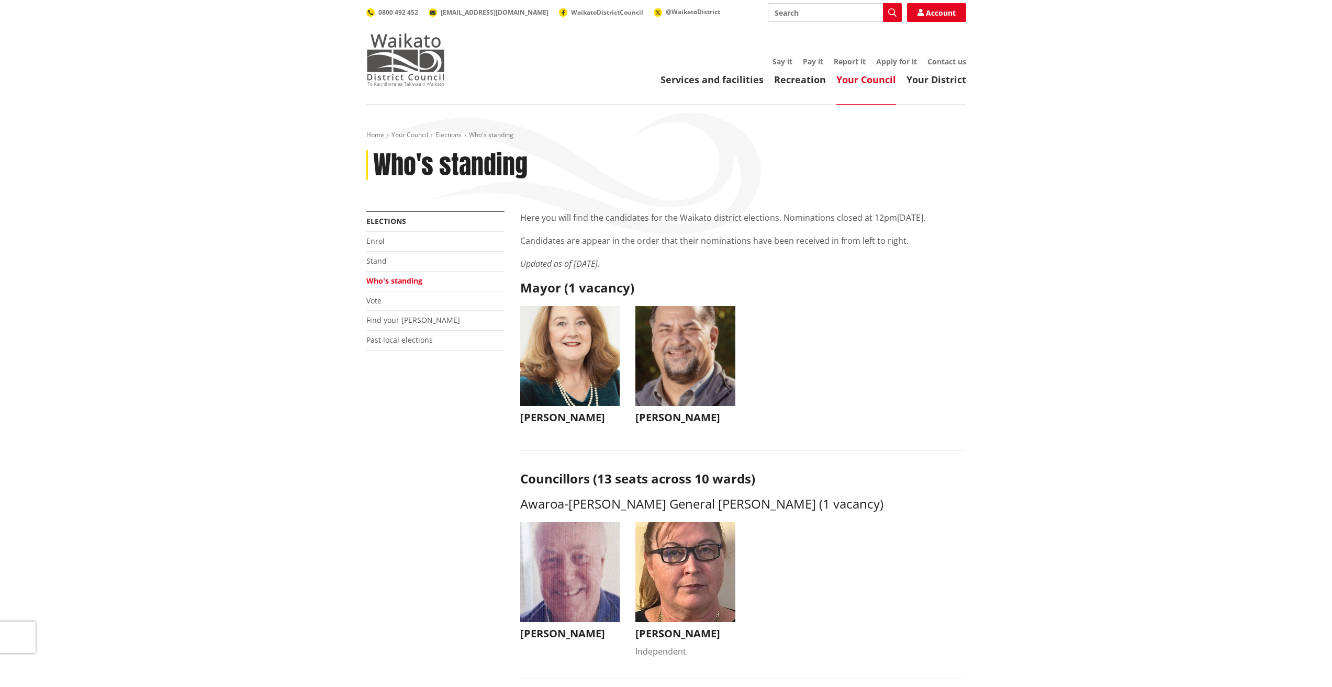
drag, startPoint x: 801, startPoint y: 445, endPoint x: 428, endPoint y: 75, distance: 524.9
drag, startPoint x: 203, startPoint y: 241, endPoint x: 231, endPoint y: 164, distance: 82.0
click at [322, 7] on header "Toggle search Toggle navigation Services and facilities Recreation Your Council…" at bounding box center [666, 52] width 1332 height 105
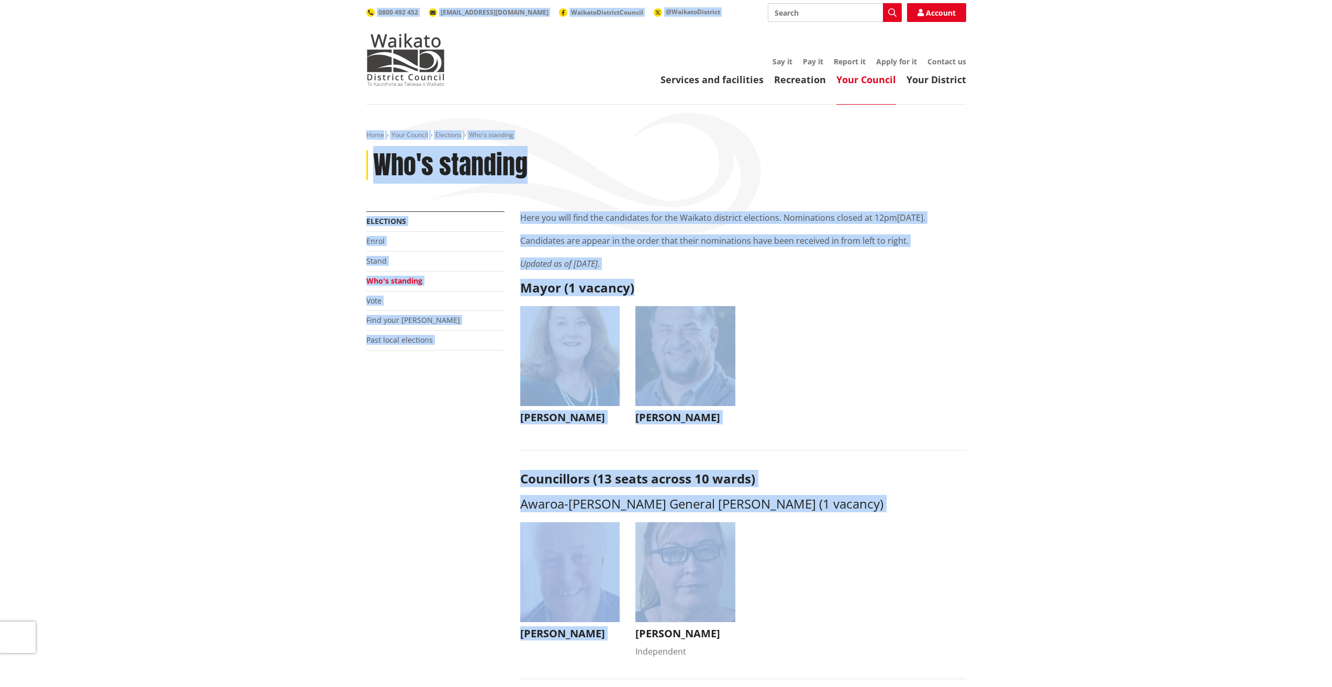
drag, startPoint x: 348, startPoint y: 4, endPoint x: 1043, endPoint y: 585, distance: 906.4
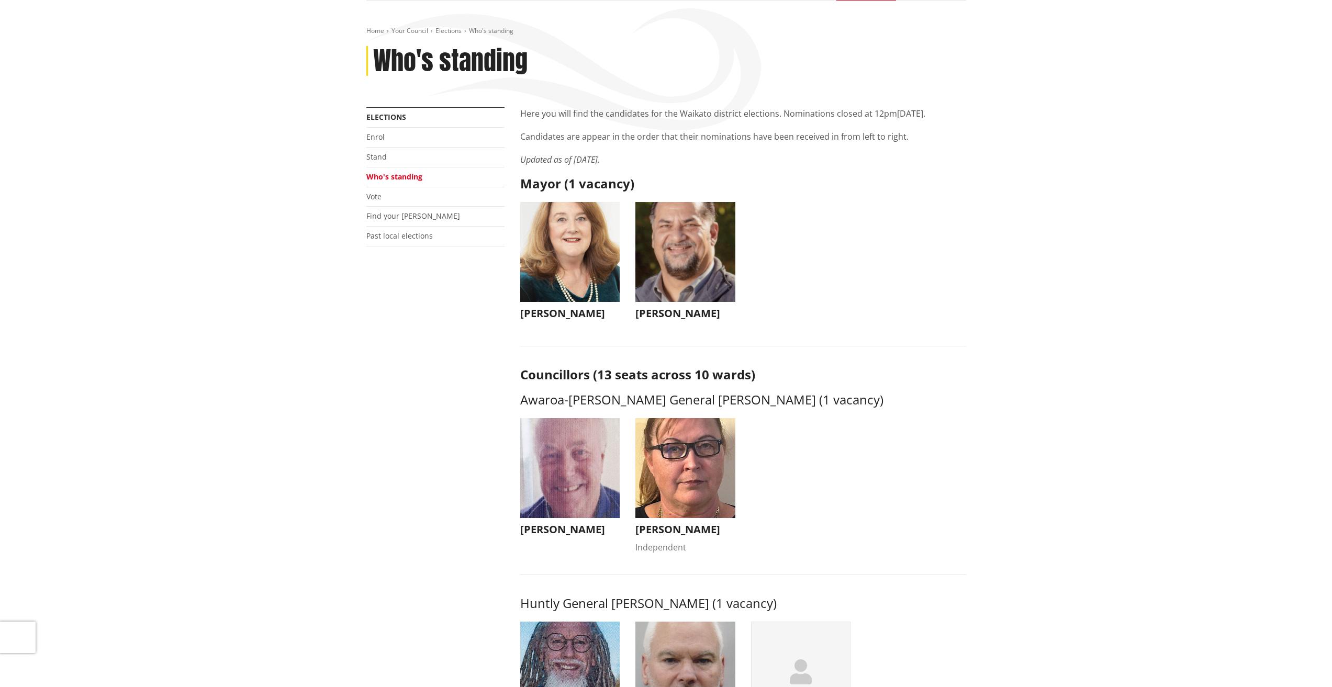
scroll to position [105, 0]
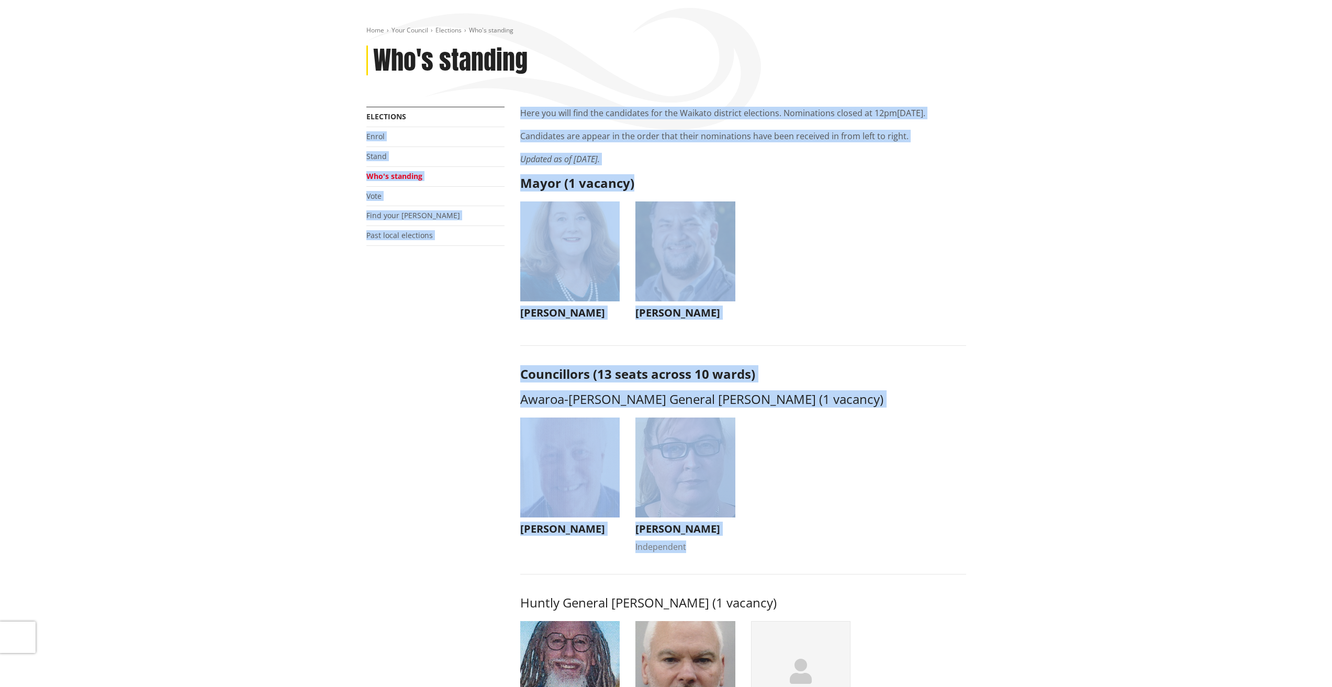
drag, startPoint x: 1063, startPoint y: 579, endPoint x: 226, endPoint y: 23, distance: 1004.9
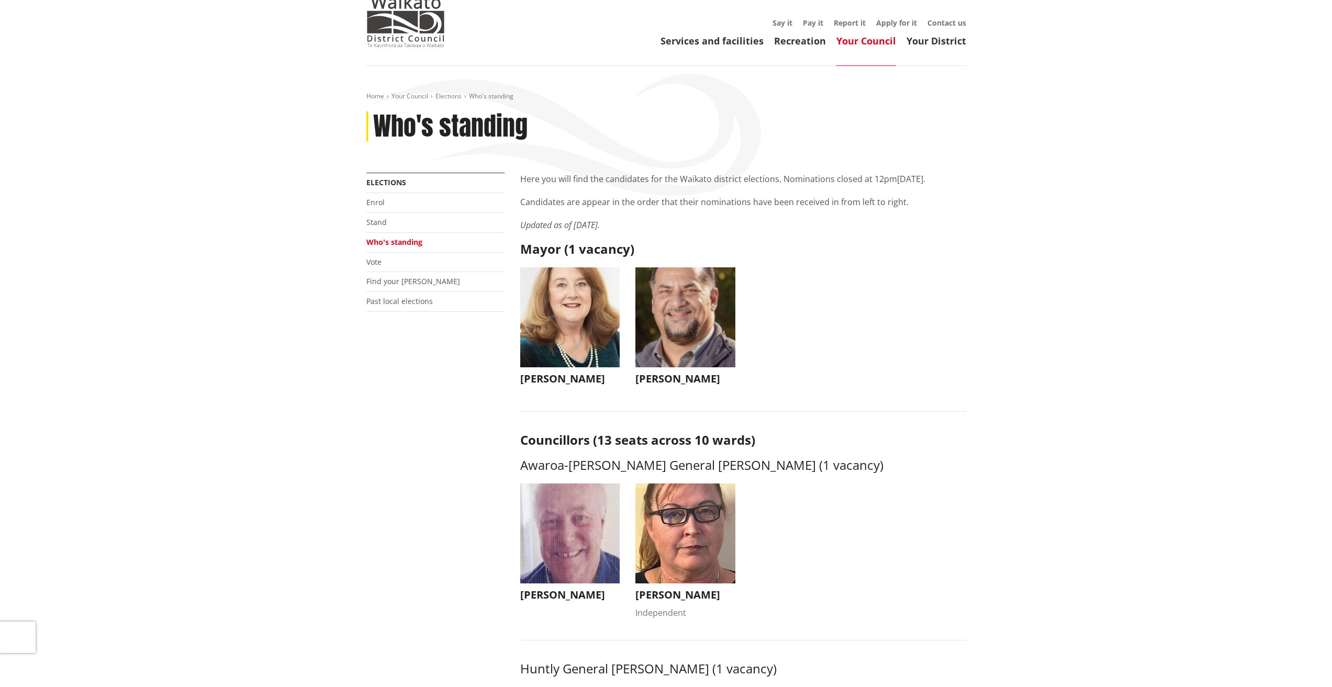
scroll to position [0, 0]
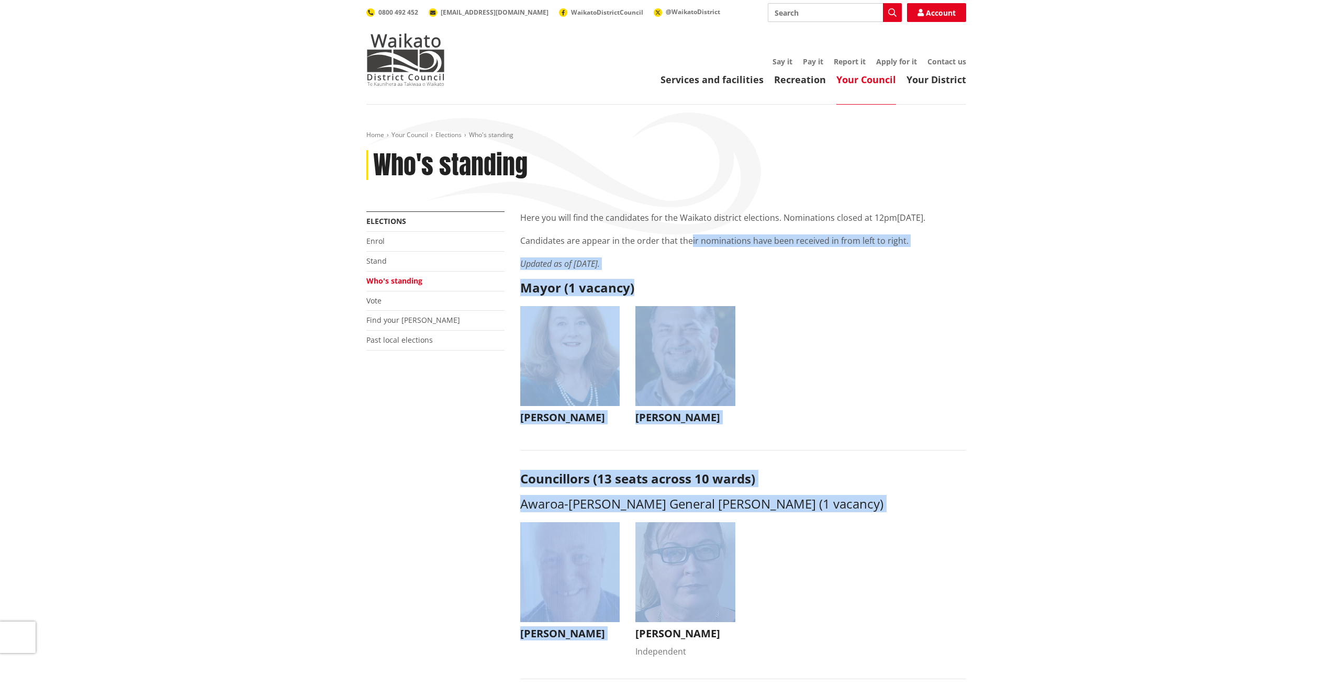
drag, startPoint x: 1082, startPoint y: 527, endPoint x: 824, endPoint y: 324, distance: 328.8
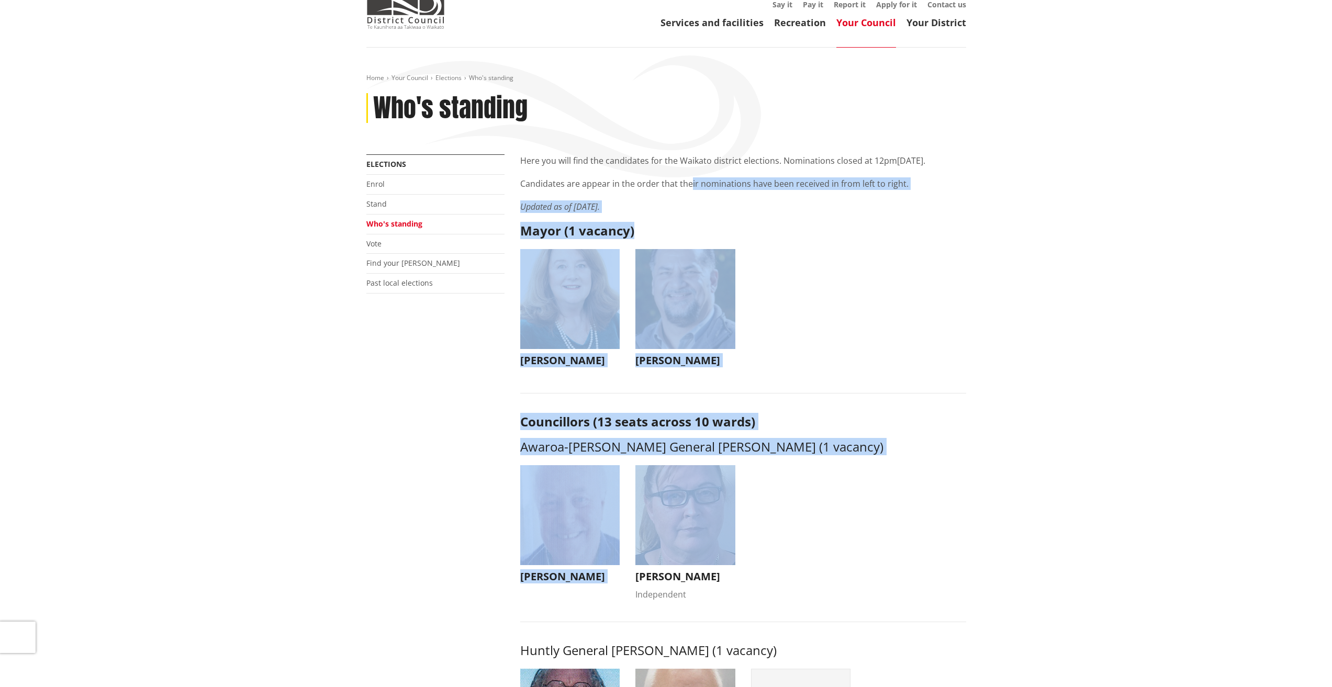
scroll to position [524, 0]
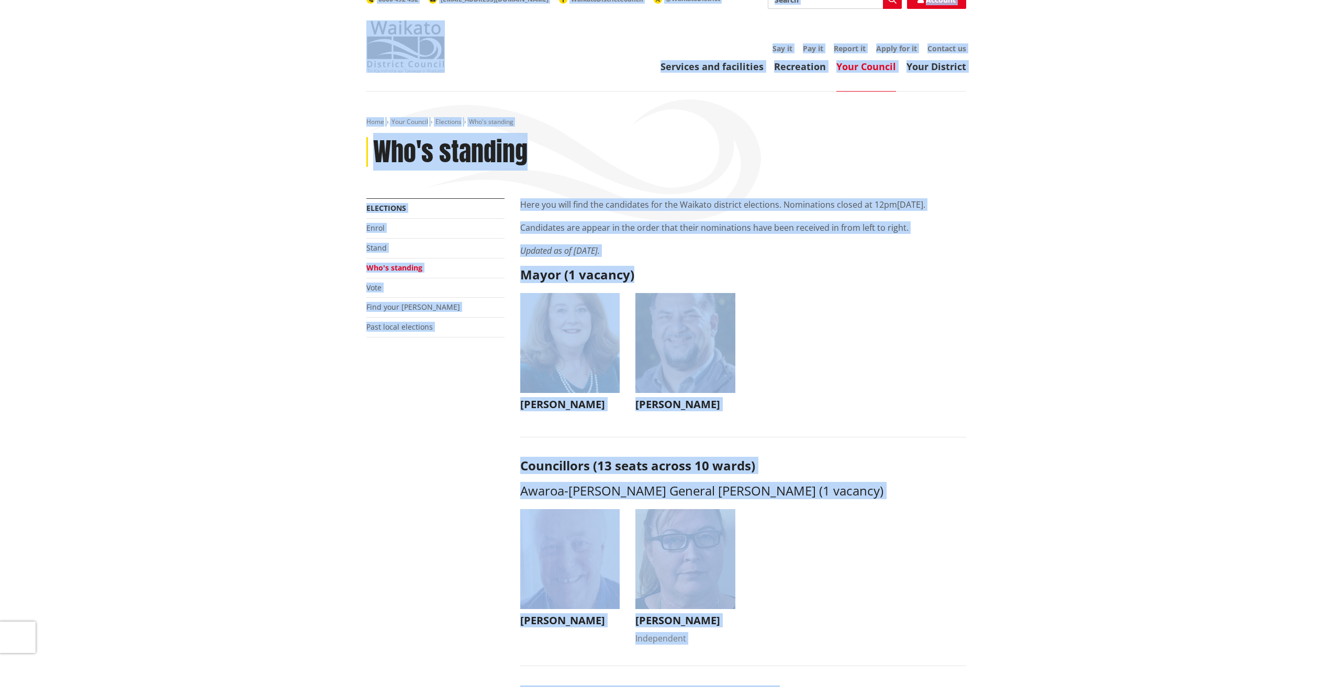
scroll to position [0, 0]
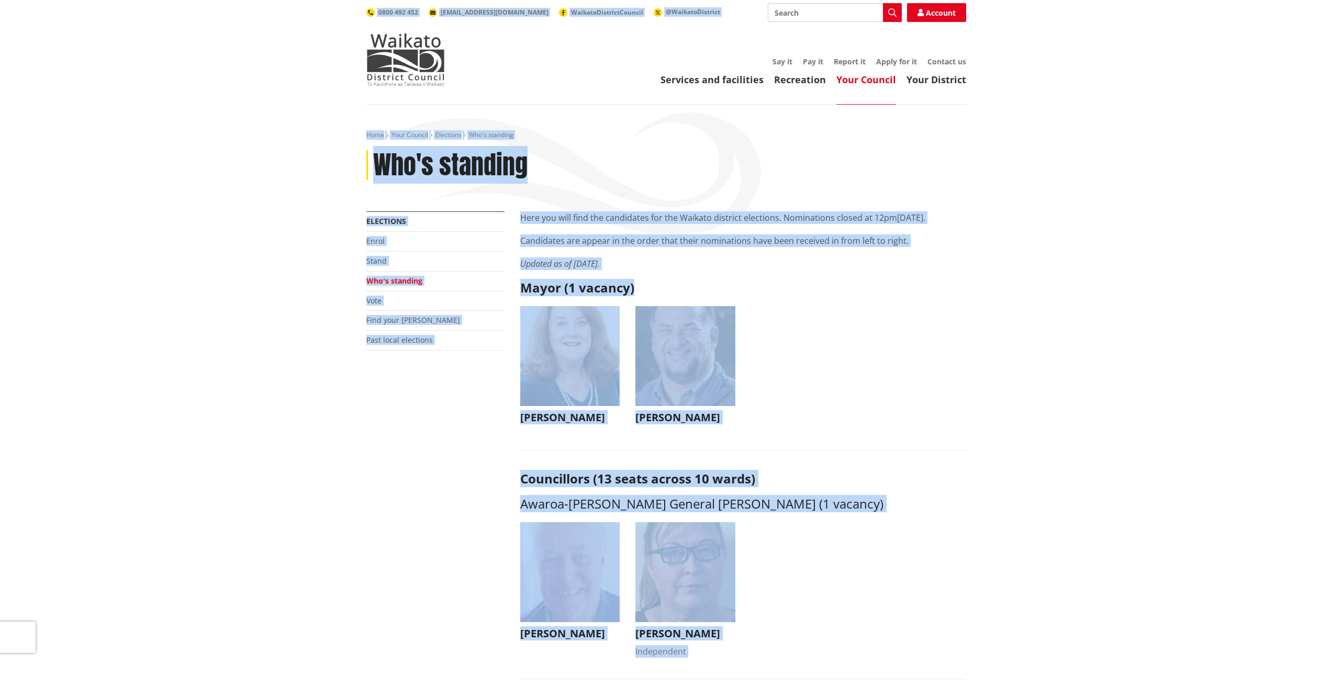
drag, startPoint x: 1018, startPoint y: 426, endPoint x: 236, endPoint y: -18, distance: 899.3
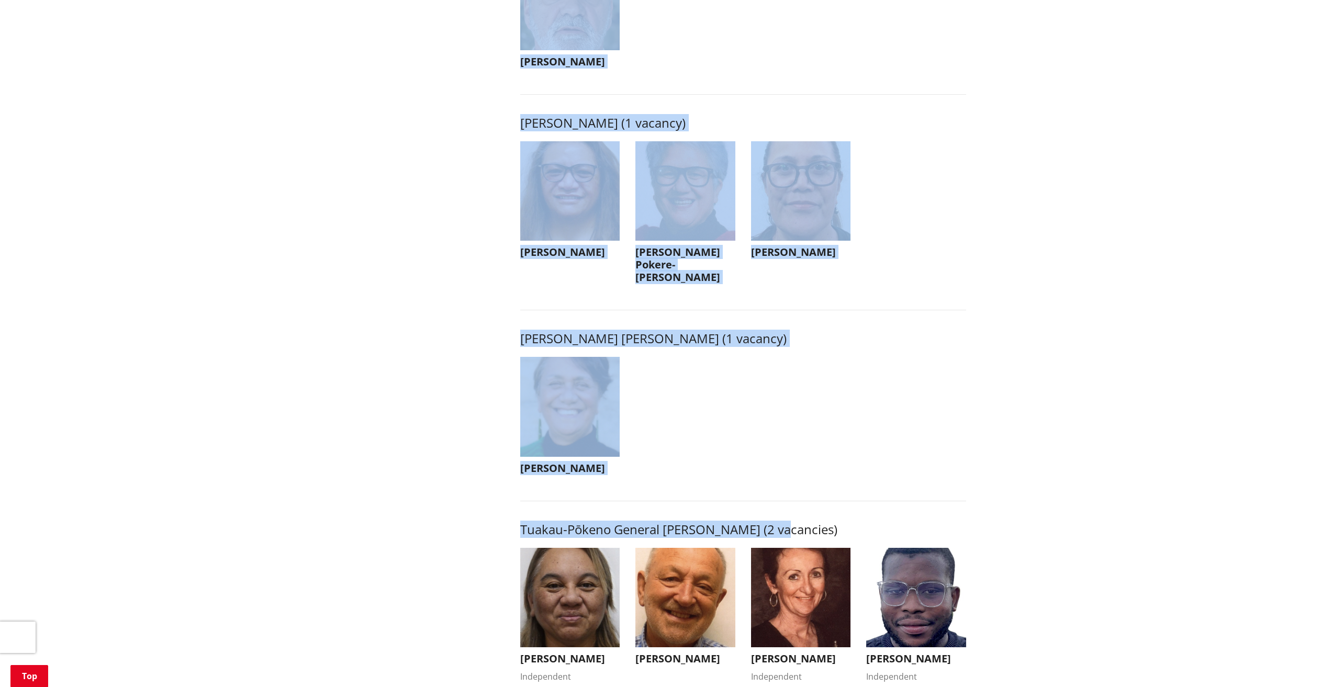
scroll to position [1361, 0]
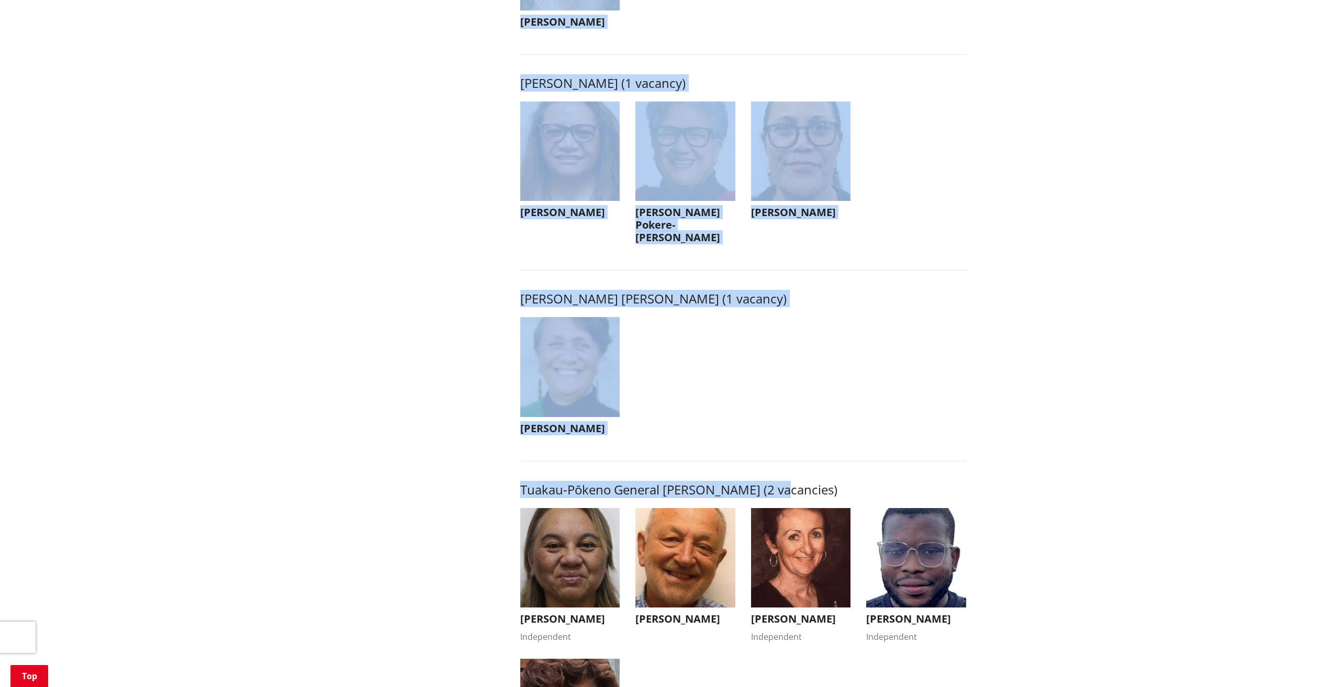
drag, startPoint x: 334, startPoint y: 8, endPoint x: 1067, endPoint y: 482, distance: 872.9
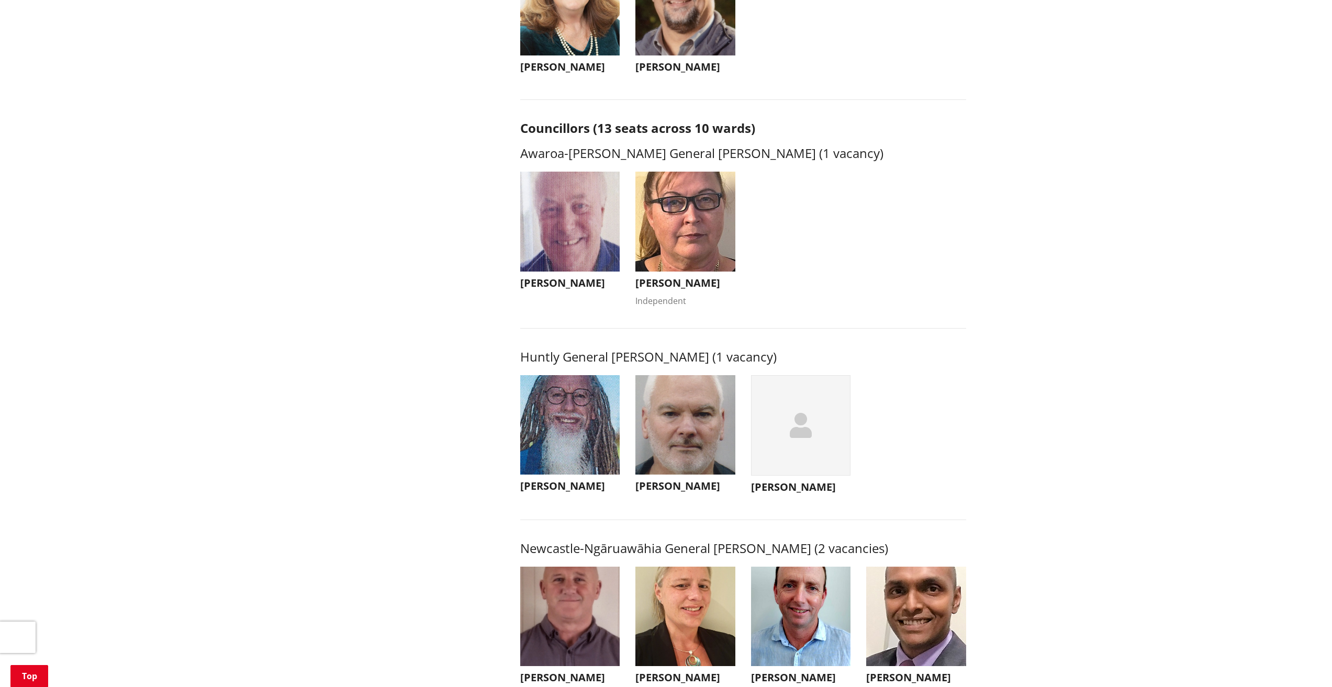
scroll to position [0, 0]
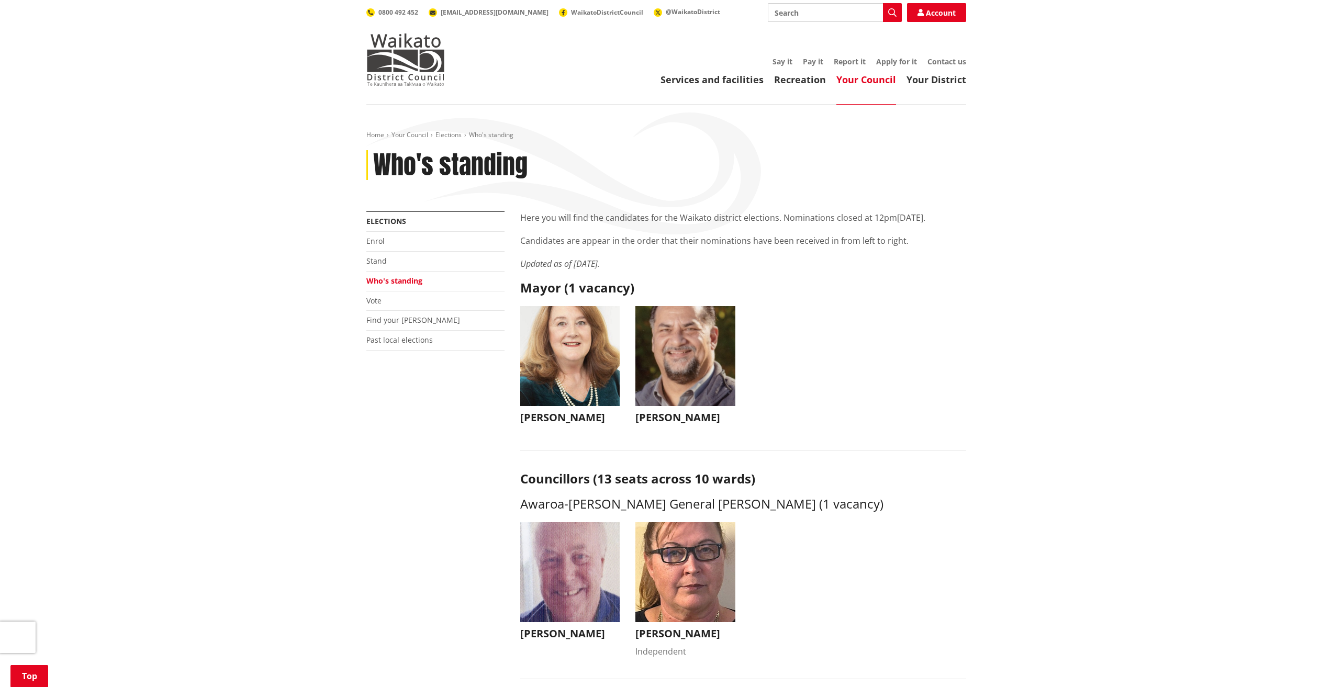
drag, startPoint x: 294, startPoint y: 429, endPoint x: 321, endPoint y: -23, distance: 453.2
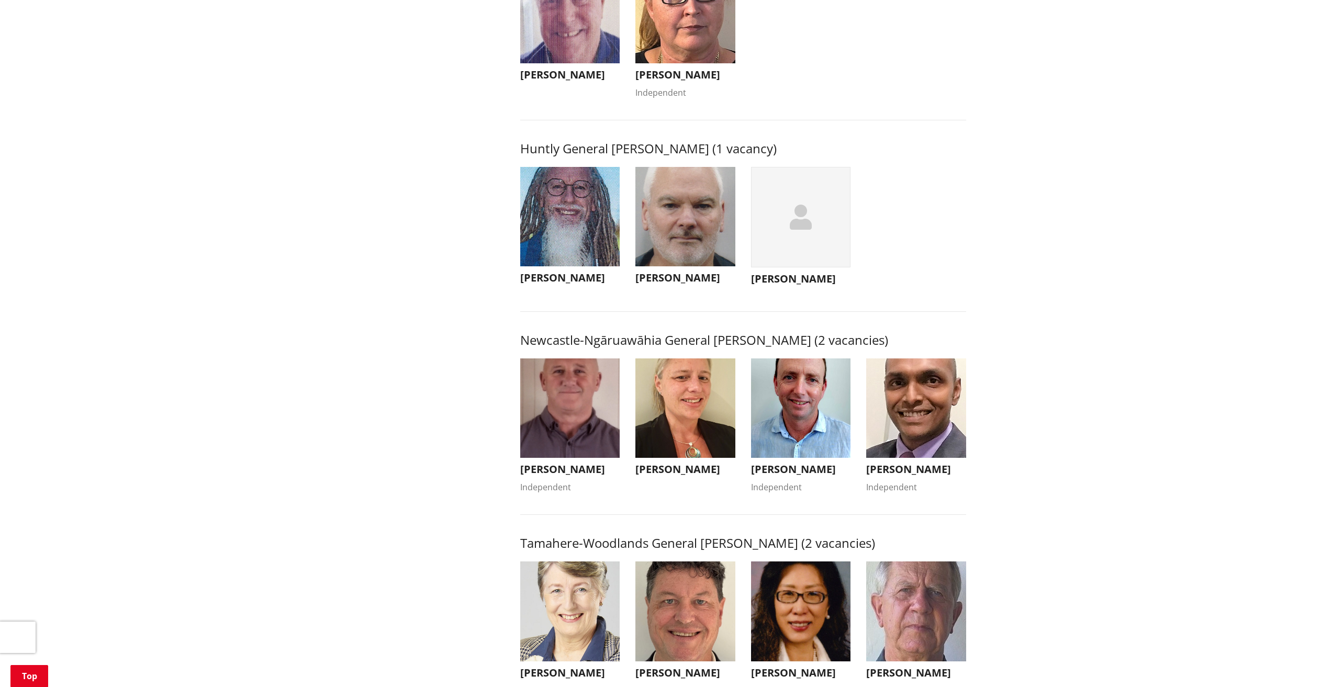
scroll to position [942, 0]
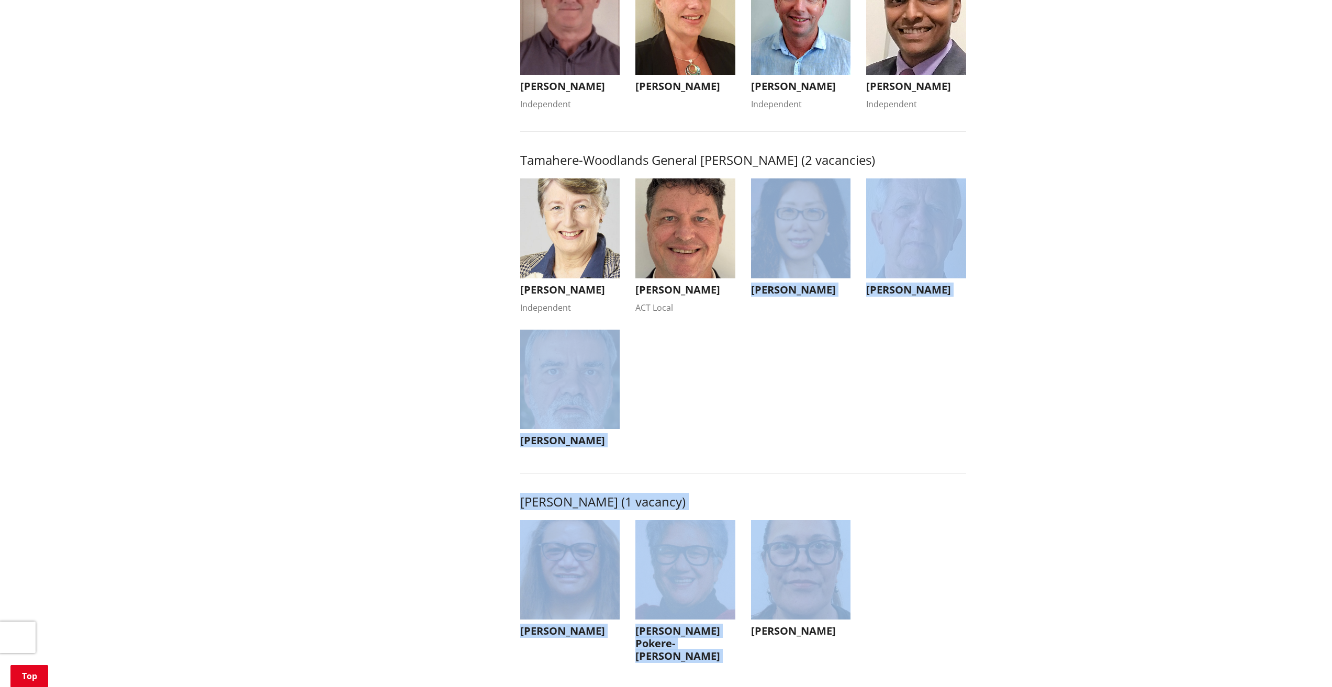
drag, startPoint x: 1126, startPoint y: 586, endPoint x: 529, endPoint y: 107, distance: 764.8
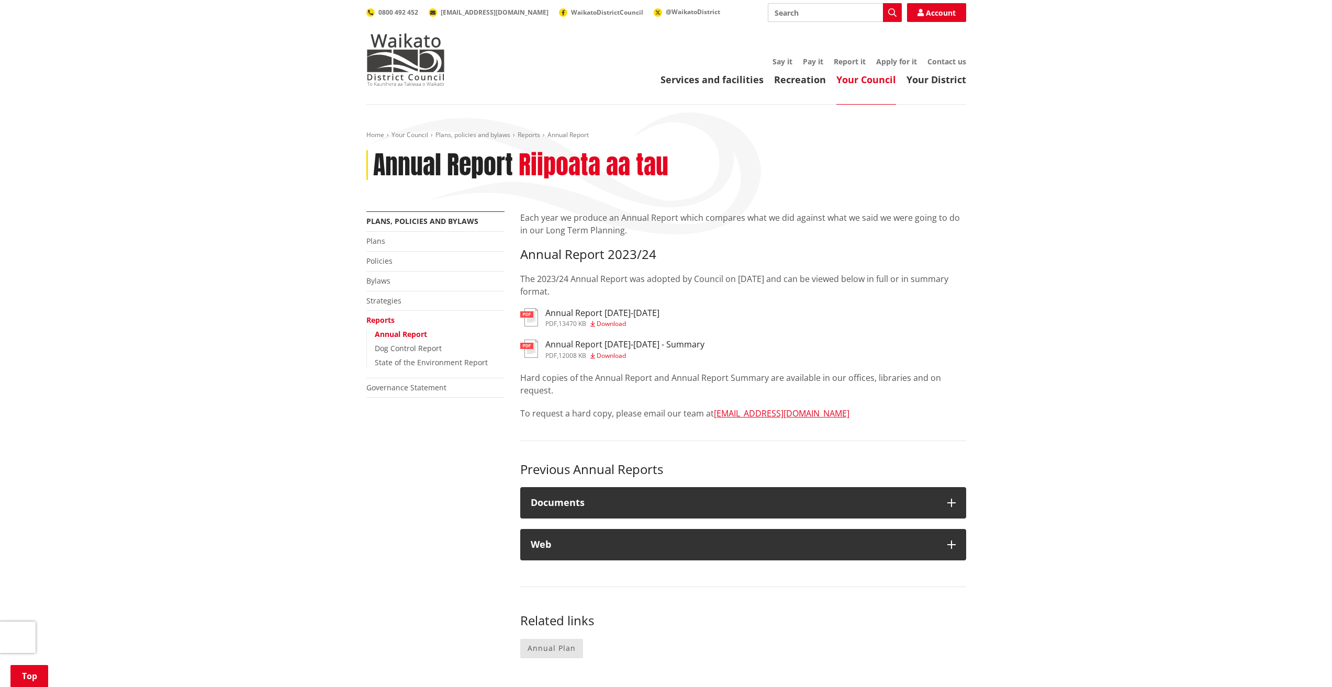
drag, startPoint x: 970, startPoint y: 515, endPoint x: 1028, endPoint y: 21, distance: 497.5
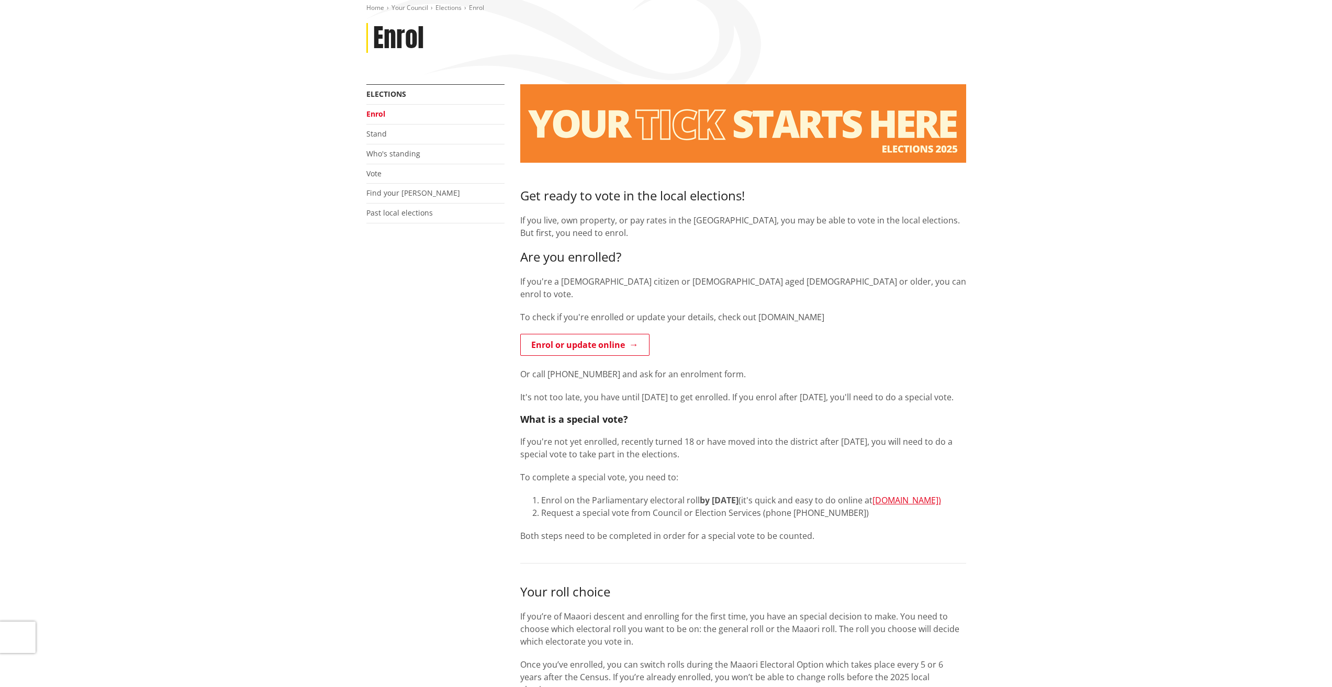
scroll to position [157, 0]
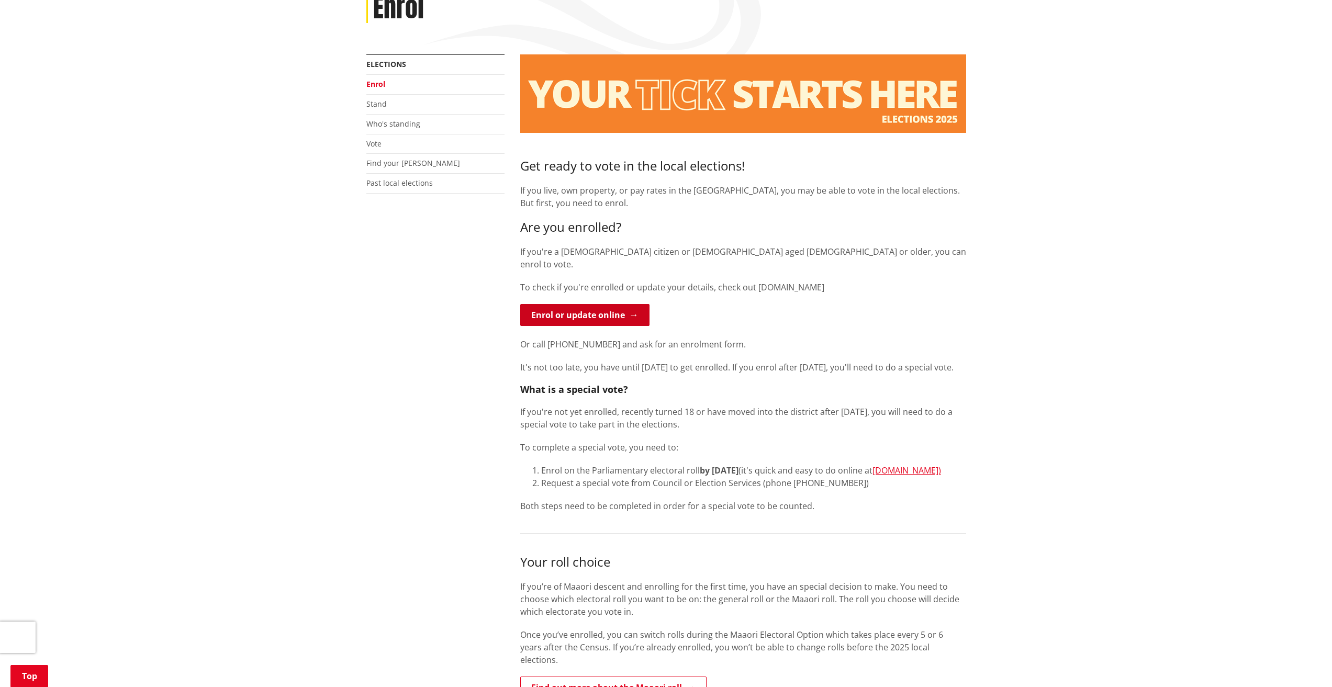
click at [606, 304] on link "Enrol or update online" at bounding box center [584, 315] width 129 height 22
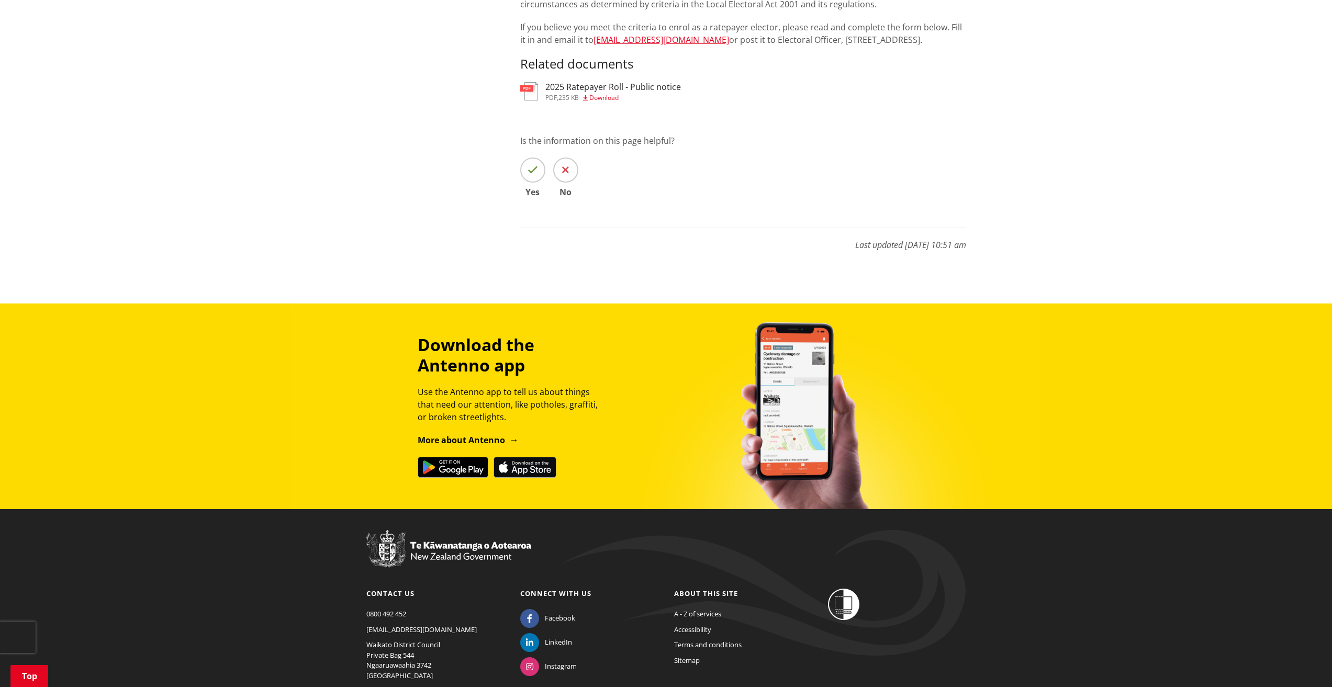
scroll to position [993, 0]
